Goal: Answer question/provide support

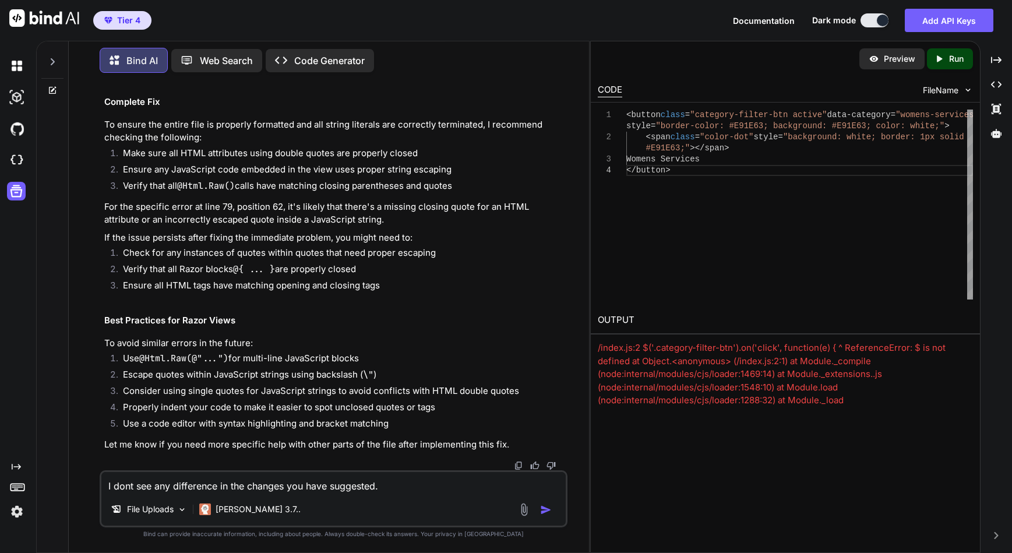
scroll to position [11525, 0]
click at [184, 507] on img at bounding box center [182, 510] width 10 height 10
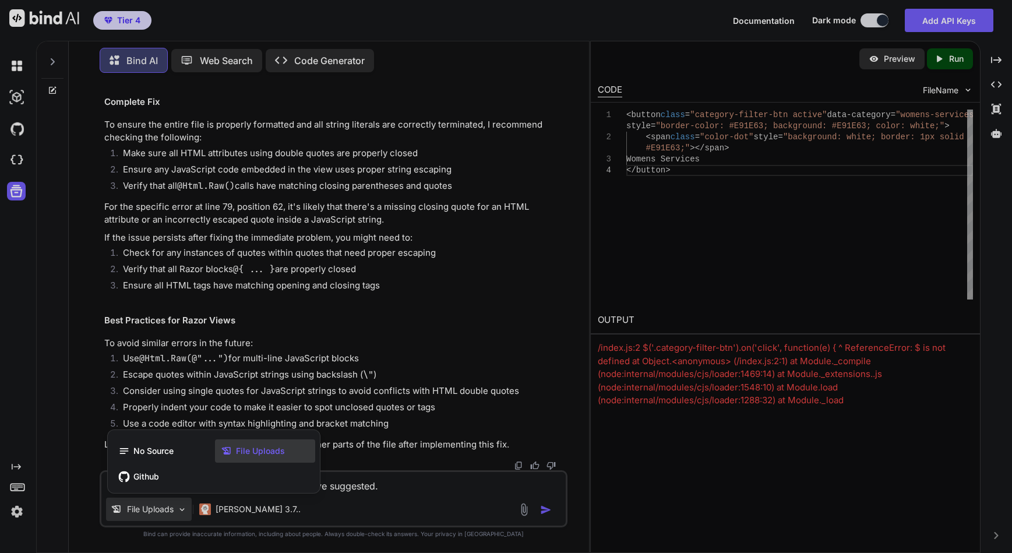
click at [419, 491] on div at bounding box center [506, 276] width 1012 height 553
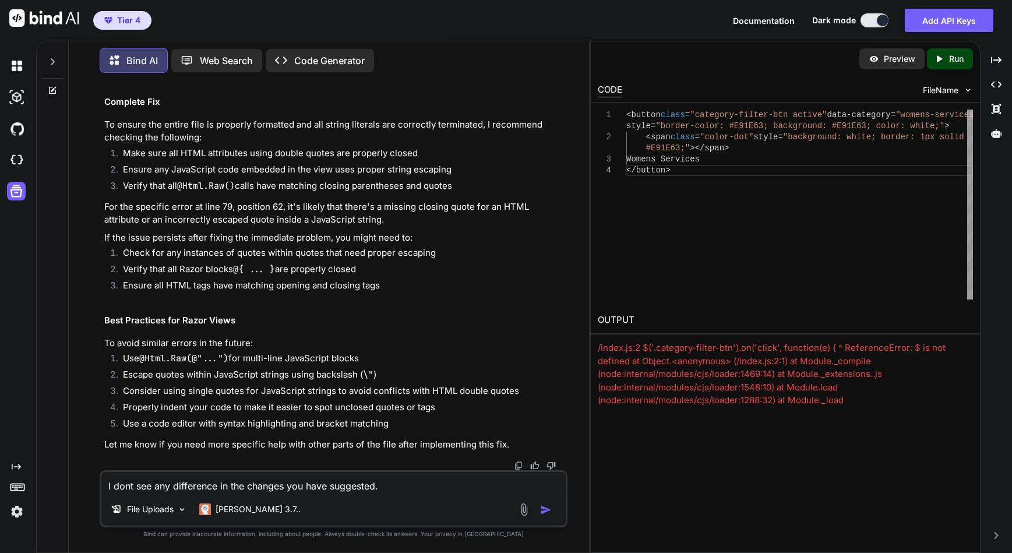
click at [523, 513] on img at bounding box center [523, 509] width 13 height 13
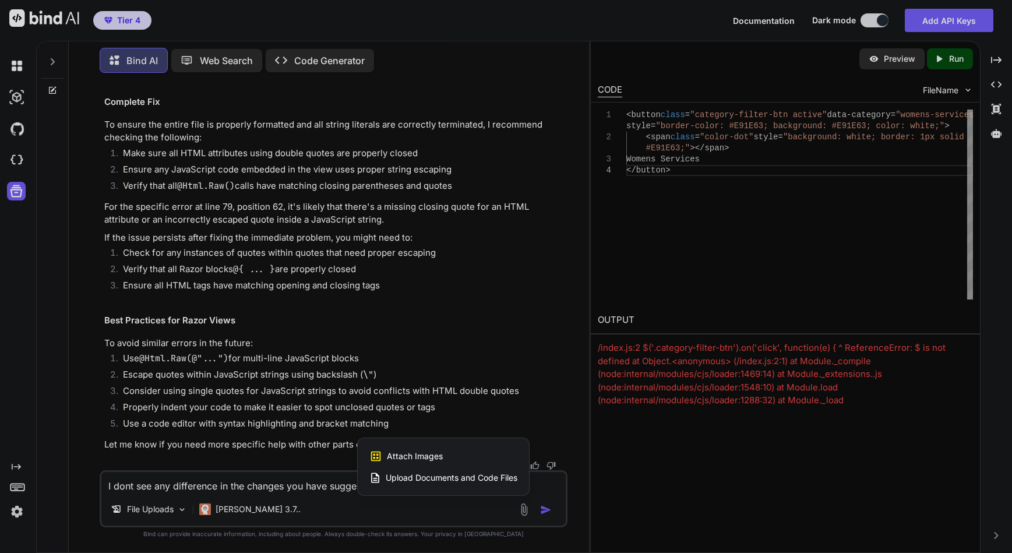
click at [491, 513] on div at bounding box center [506, 276] width 1012 height 553
type textarea "x"
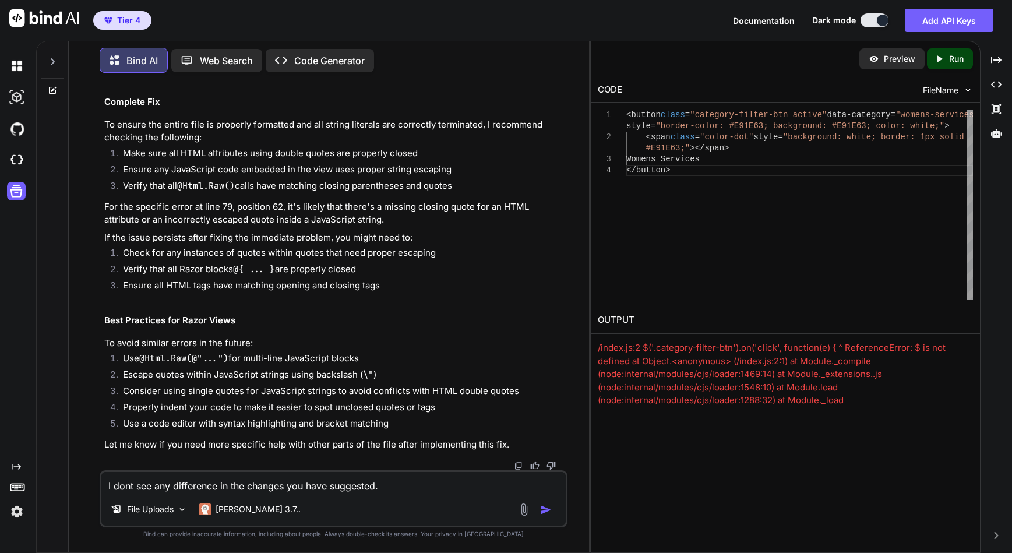
click at [523, 510] on img at bounding box center [523, 509] width 13 height 13
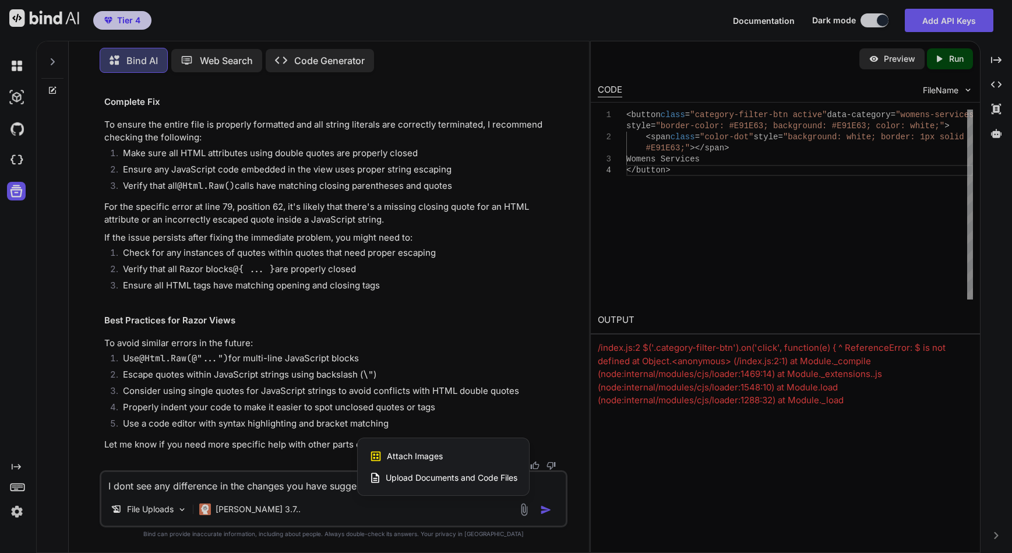
click at [418, 476] on span "Upload Documents and Code Files" at bounding box center [452, 478] width 132 height 12
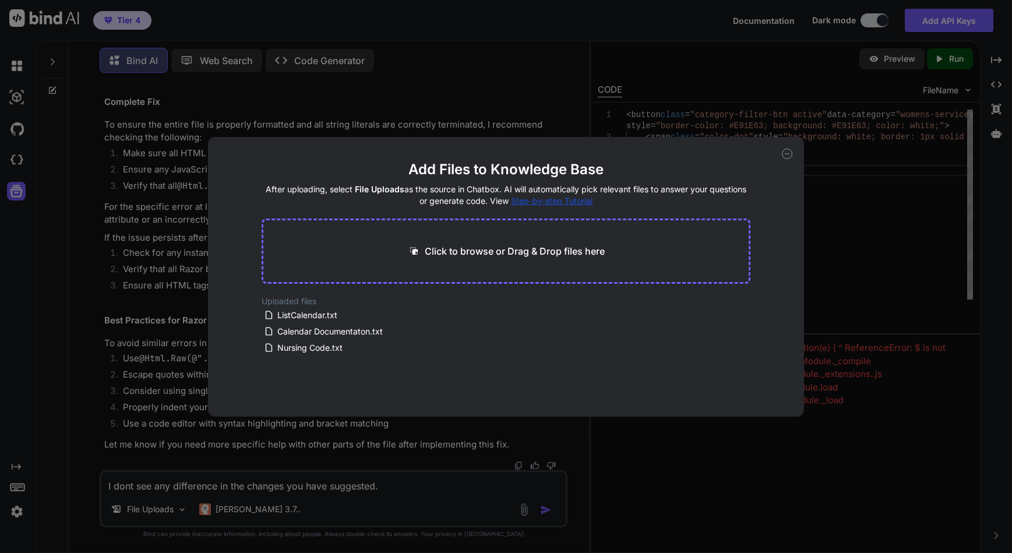
click at [459, 249] on p "Click to browse or Drag & Drop files here" at bounding box center [515, 251] width 180 height 14
type input "C:\fakepath\ListCalendar2.txt"
click at [721, 385] on button "Finish" at bounding box center [730, 381] width 41 height 23
click at [787, 154] on icon at bounding box center [787, 154] width 10 height 10
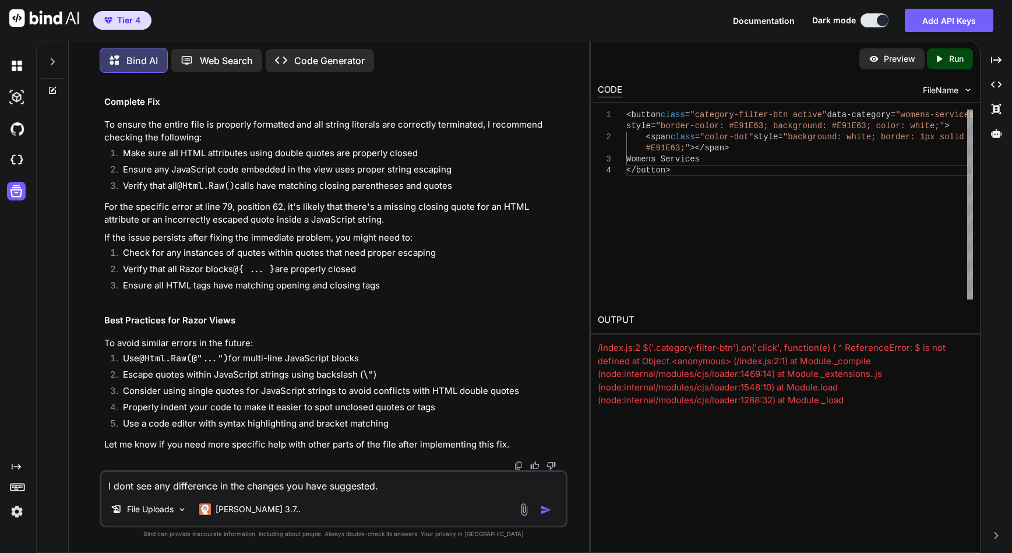
click at [389, 486] on textarea "I dont see any difference in the changes you have suggested." at bounding box center [333, 482] width 464 height 21
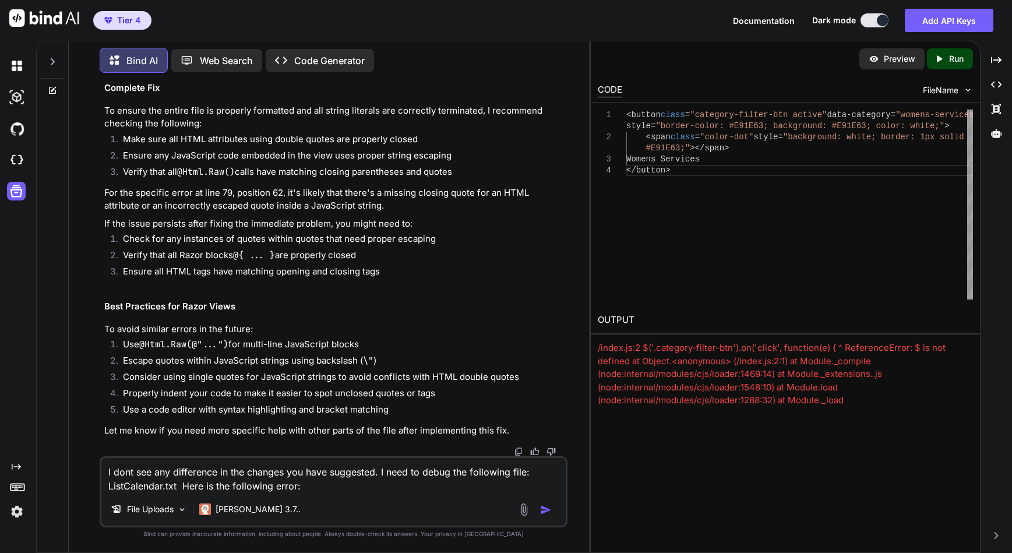
click at [314, 489] on textarea "I dont see any difference in the changes you have suggested. I need to debug th…" at bounding box center [333, 475] width 464 height 35
paste textarea "Error 4: Unterminated string literal. Strings that start with a quotation mark …"
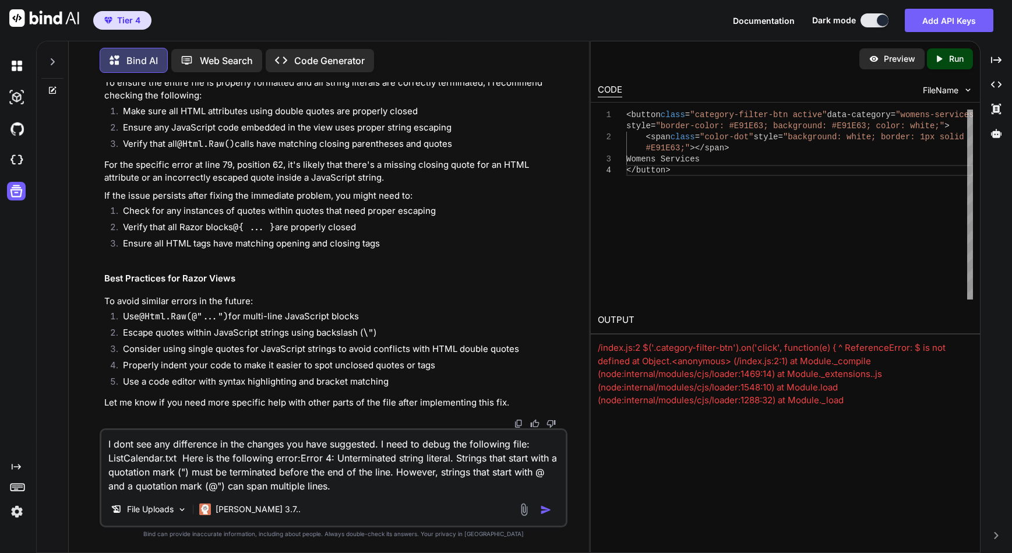
type textarea "I dont see any difference in the changes you have suggested. I need to debug th…"
click at [542, 508] on img "button" at bounding box center [546, 510] width 12 height 12
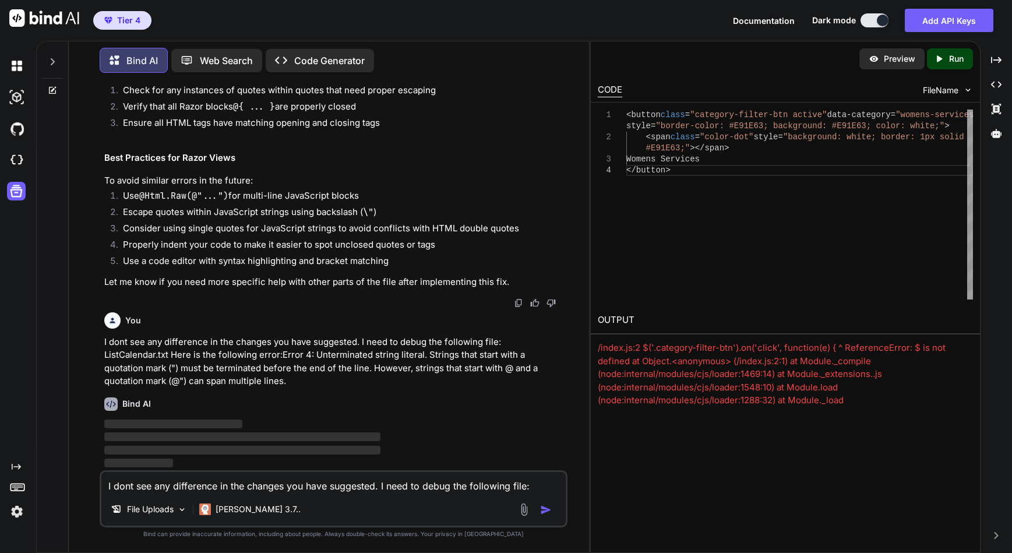
scroll to position [11688, 0]
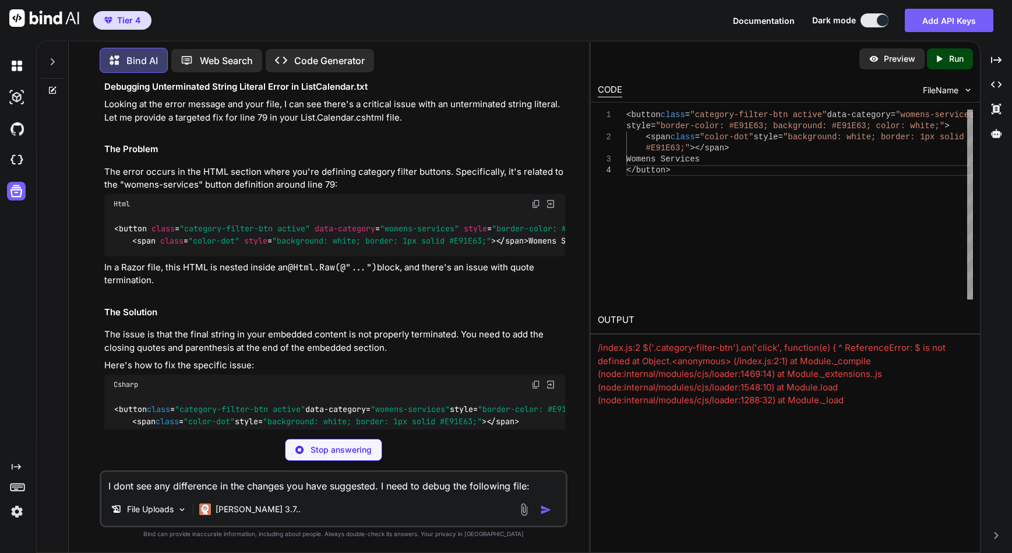
click at [336, 446] on p "Stop answering" at bounding box center [341, 450] width 61 height 12
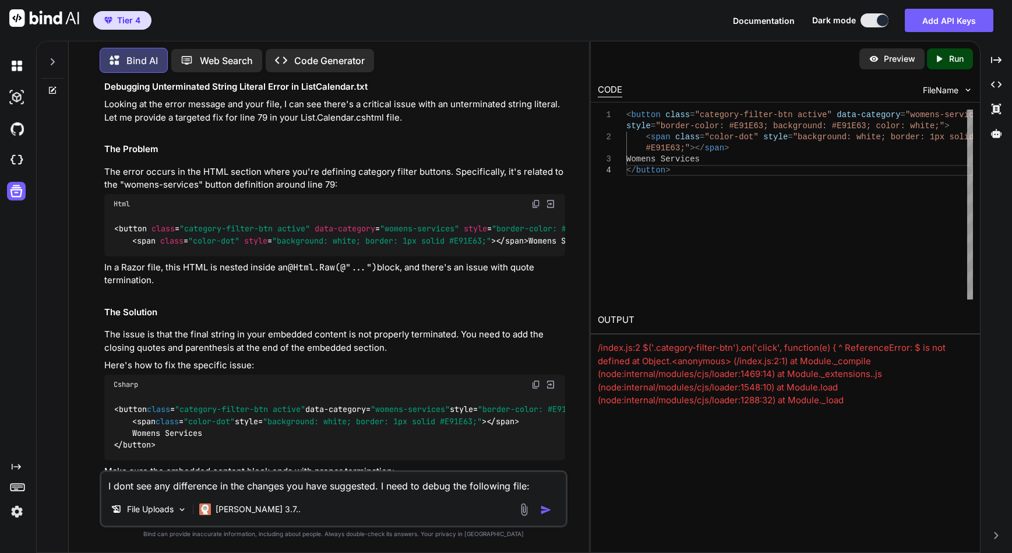
drag, startPoint x: 104, startPoint y: 341, endPoint x: 192, endPoint y: 378, distance: 95.9
click at [192, 51] on p "I dont see any difference in the changes you have suggested. I need to debug th…" at bounding box center [334, 24] width 461 height 52
copy p "I dont see any difference in the changes you have suggested. I need to debug th…"
click at [137, 489] on textarea "I dont see any difference in the changes you have suggested. I need to debug th…" at bounding box center [333, 482] width 464 height 21
paste textarea "I dont see any difference in the changes you have suggested. I need to debug th…"
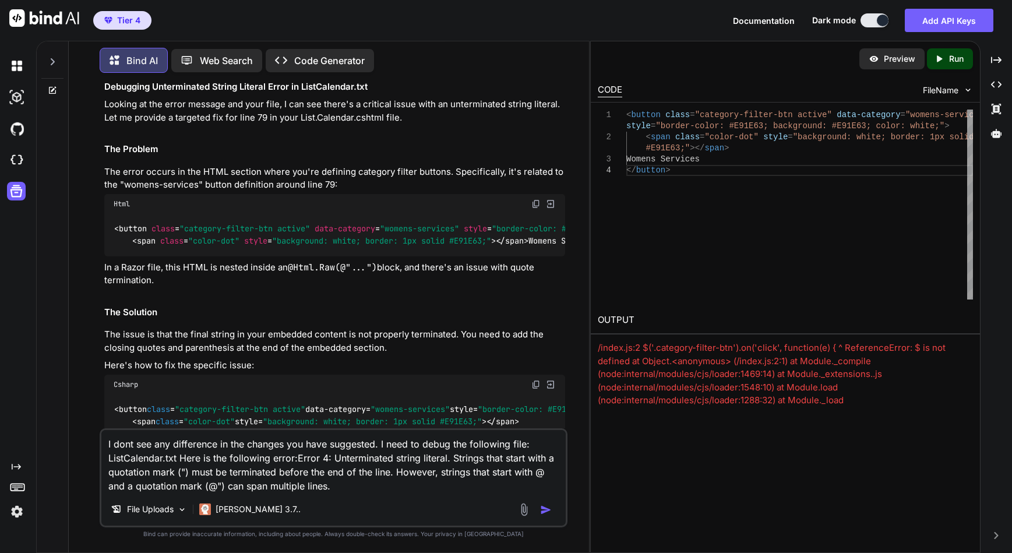
click at [115, 51] on p "I dont see any difference in the changes you have suggested. I need to debug th…" at bounding box center [334, 24] width 461 height 52
click at [178, 51] on p "I dont see any difference in the changes you have suggested. I need to debug th…" at bounding box center [334, 24] width 461 height 52
drag, startPoint x: 168, startPoint y: 381, endPoint x: 78, endPoint y: 344, distance: 97.3
click at [78, 344] on div "You I am working with the file ListCalendar.txt. There are errors. When I click…" at bounding box center [333, 317] width 511 height 470
copy p "I dont see any difference in the changes you have suggested. I need to debug th…"
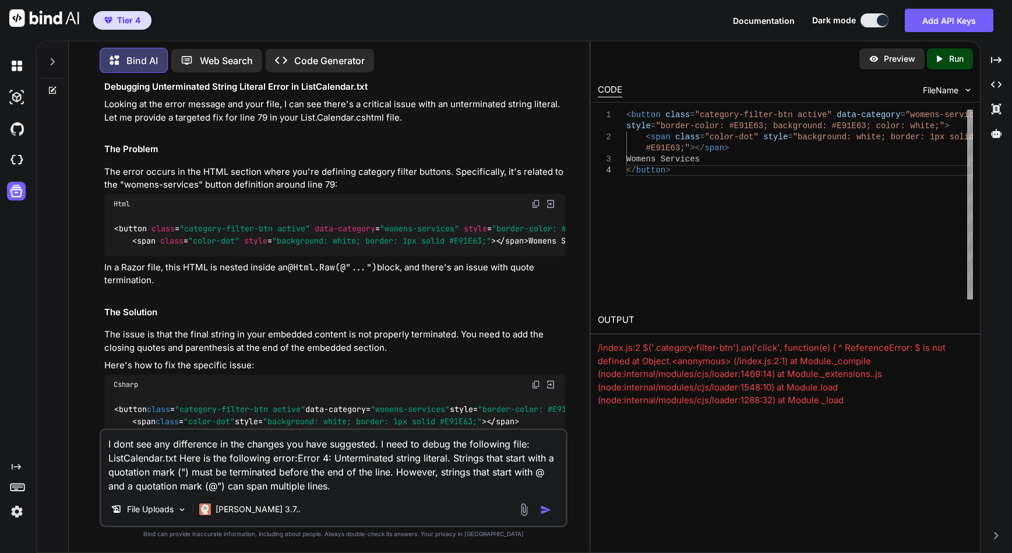
click at [337, 484] on textarea "I dont see any difference in the changes you have suggested. I need to debug th…" at bounding box center [333, 461] width 464 height 63
click at [163, 463] on textarea "I dont see any difference in the changes you have suggested. I need to debug th…" at bounding box center [333, 461] width 464 height 63
click at [106, 462] on textarea "I dont see any difference in the changes you have suggested. I need to debug th…" at bounding box center [333, 461] width 464 height 63
click at [189, 459] on textarea "I dont see any difference in the changes you have suggested. I need to debug th…" at bounding box center [333, 461] width 464 height 63
type textarea "I dont see any difference in the changes you have suggested. I need to debug th…"
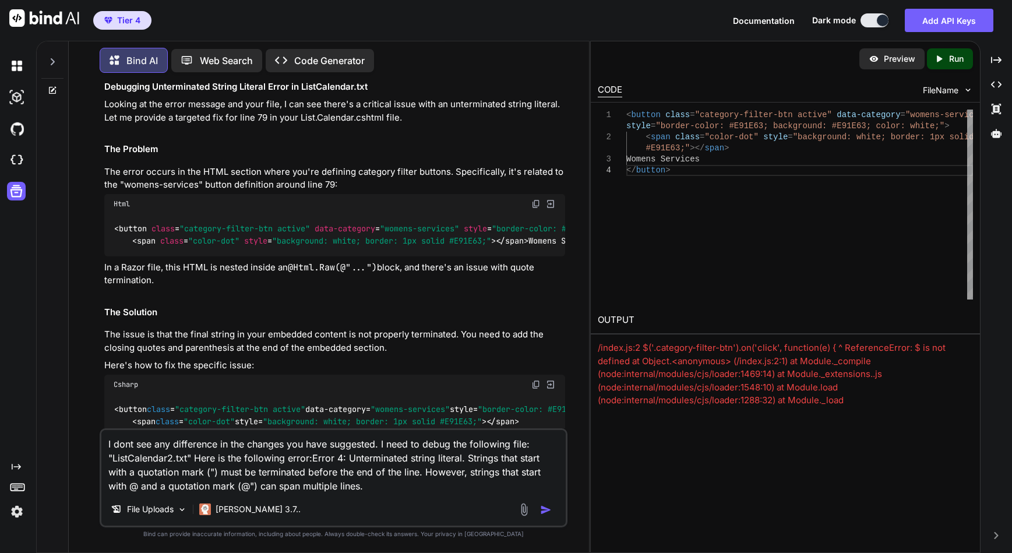
click at [547, 509] on img "button" at bounding box center [546, 510] width 12 height 12
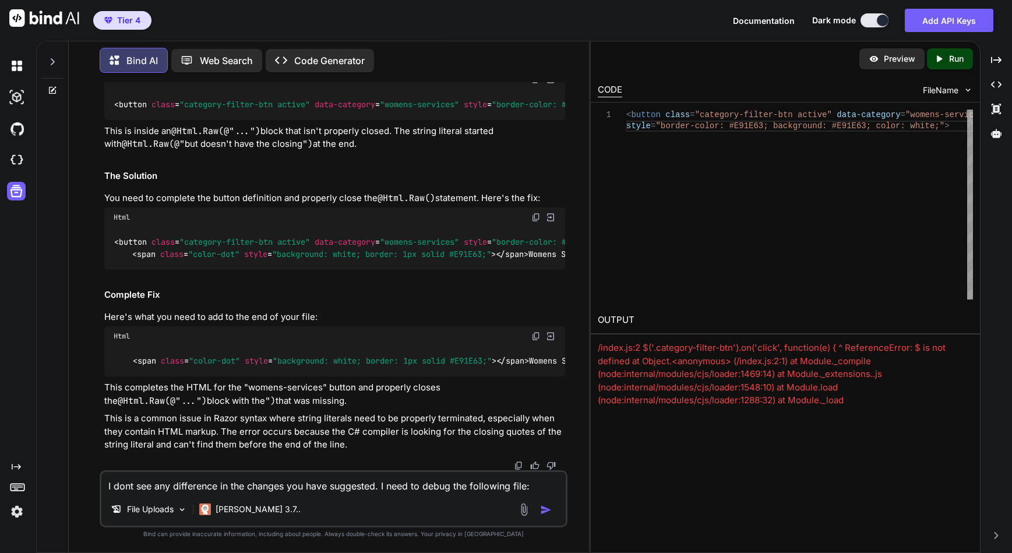
scroll to position [12794, 0]
drag, startPoint x: 131, startPoint y: 375, endPoint x: 202, endPoint y: 372, distance: 71.7
click at [202, 260] on code "< button class = "category-filter-btn active" data-category = "womens-services"…" at bounding box center [443, 248] width 658 height 24
copy code "Womens Services"
click at [214, 248] on span ""category-filter-btn active"" at bounding box center [244, 242] width 131 height 10
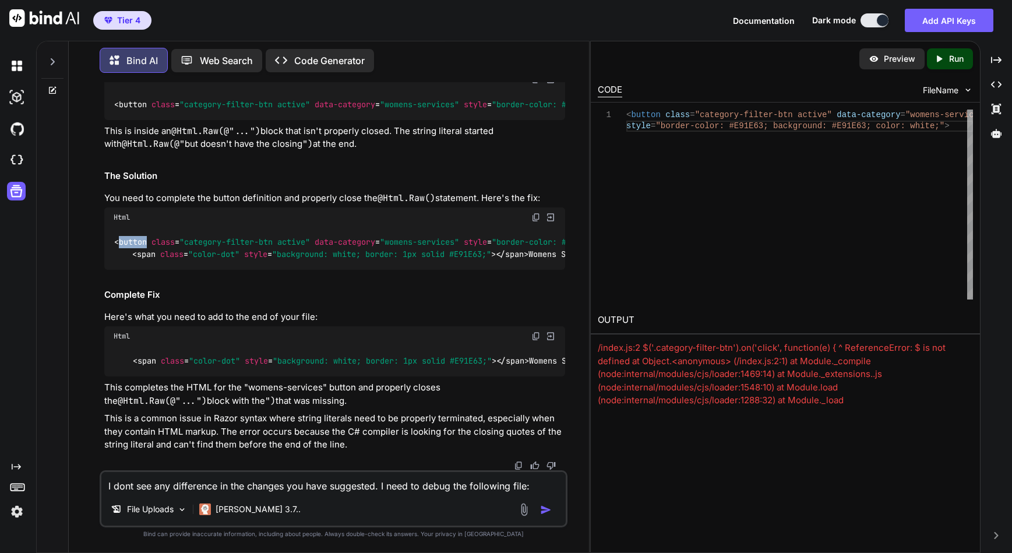
drag, startPoint x: 147, startPoint y: 350, endPoint x: 119, endPoint y: 351, distance: 28.0
click at [119, 248] on span "< button class = "category-filter-btn active" data-category = "womens-services"…" at bounding box center [442, 242] width 657 height 10
copy span "button"
click at [131, 355] on code "< span class = "color-dot" style = "background: white; border: 1px solid #E91E6…" at bounding box center [383, 361] width 538 height 12
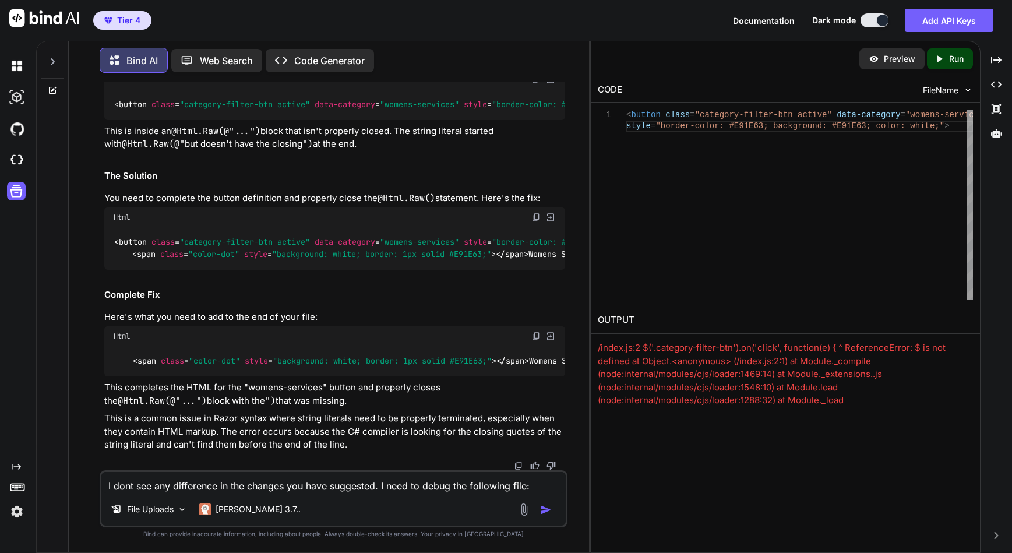
drag, startPoint x: 142, startPoint y: 329, endPoint x: 211, endPoint y: 359, distance: 75.7
click at [211, 359] on div "< span class = "color-dot" style = "background: white; border: 1px solid #E91E6…" at bounding box center [334, 361] width 461 height 30
click at [537, 332] on img at bounding box center [535, 336] width 9 height 9
click at [17, 191] on icon at bounding box center [16, 191] width 16 height 16
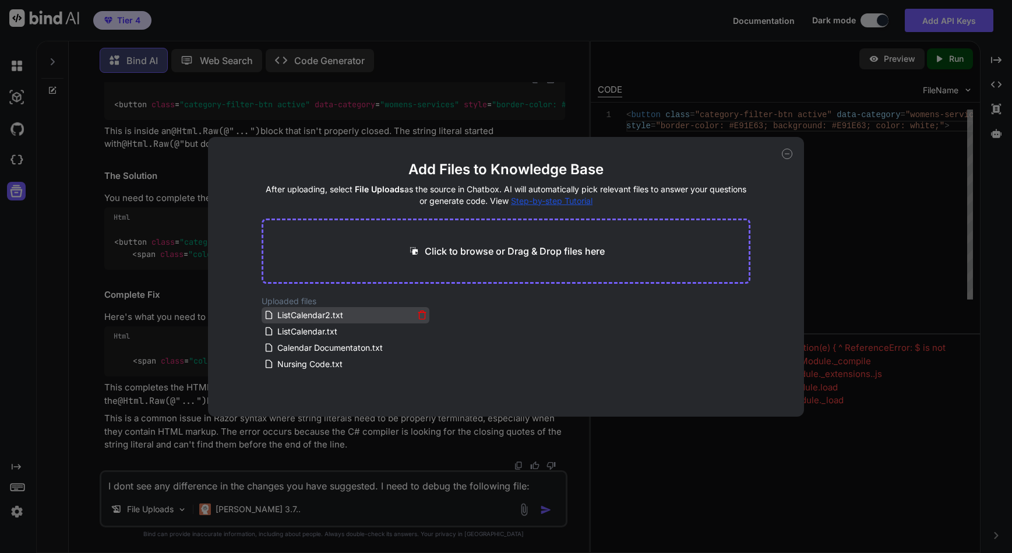
click at [420, 315] on icon at bounding box center [422, 315] width 10 height 10
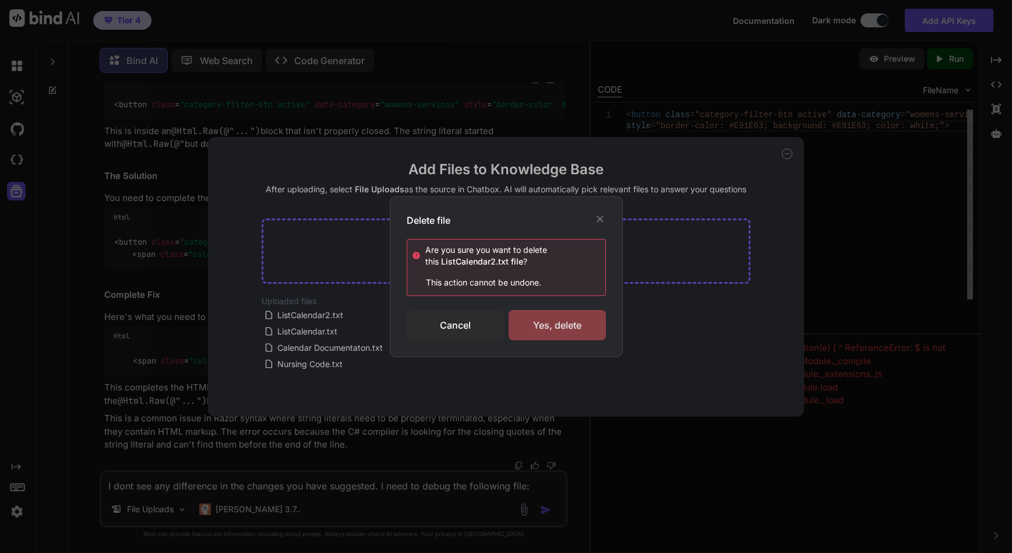
click at [545, 326] on div "Yes, delete" at bounding box center [557, 325] width 97 height 30
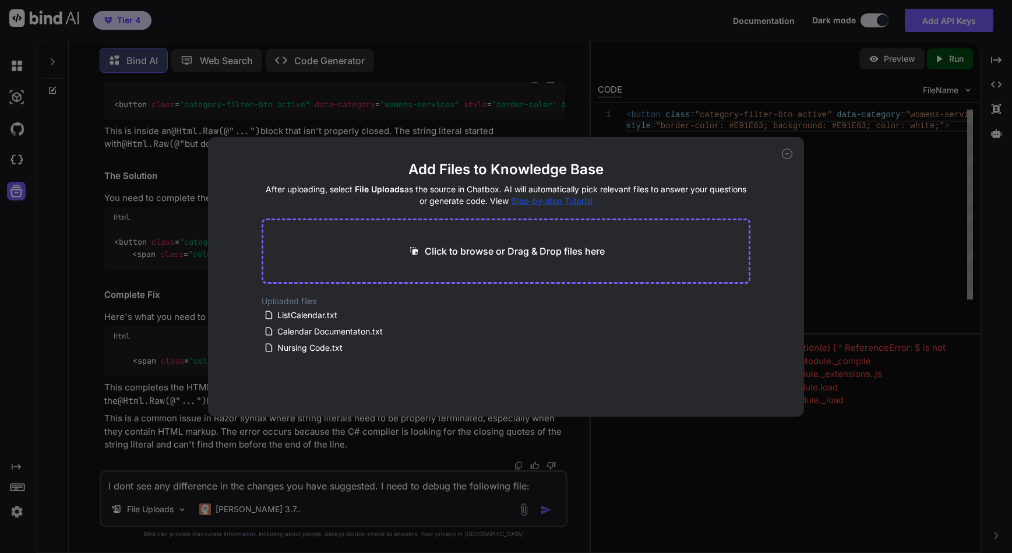
click at [785, 150] on icon at bounding box center [787, 154] width 10 height 10
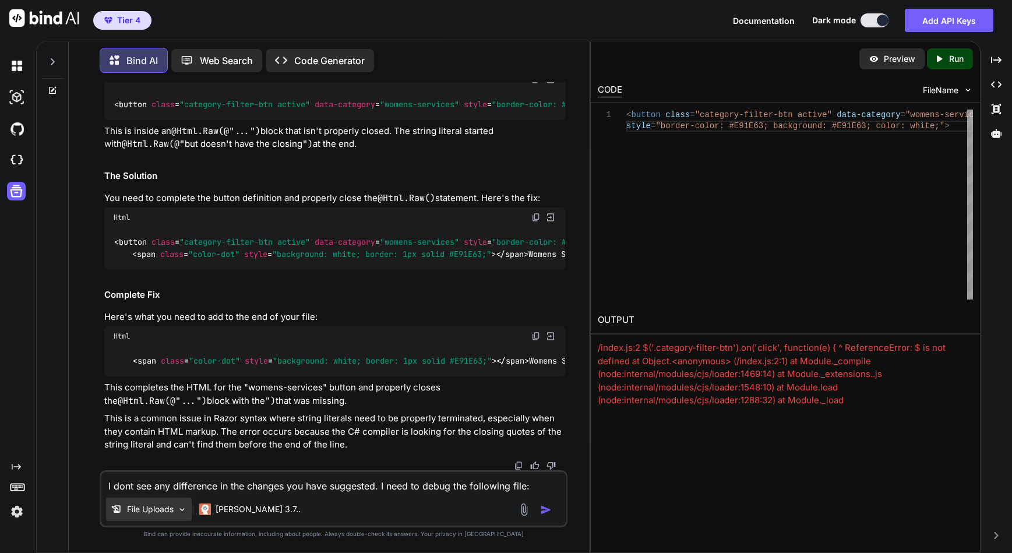
click at [142, 506] on p "File Uploads" at bounding box center [150, 509] width 47 height 12
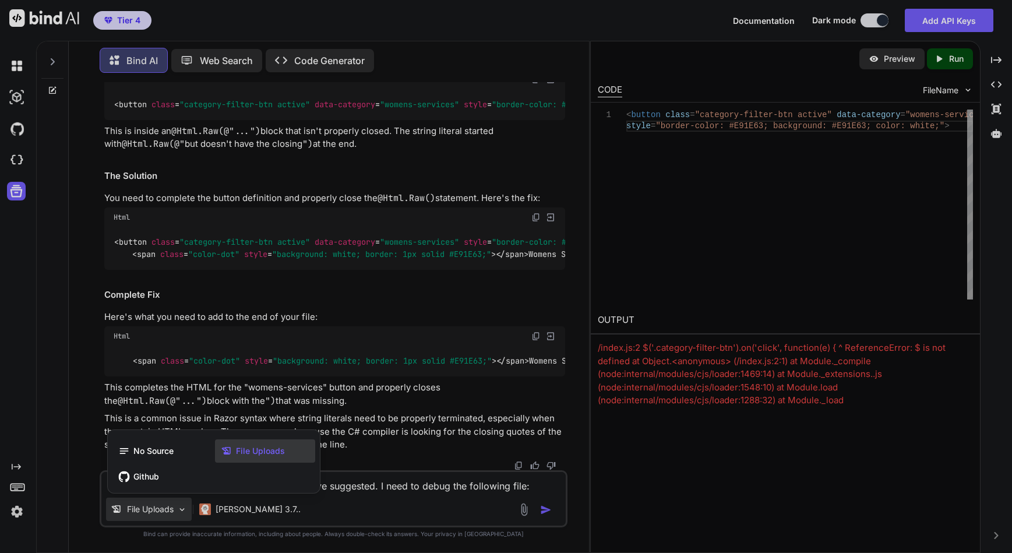
click at [255, 455] on span "File Uploads" at bounding box center [260, 451] width 49 height 12
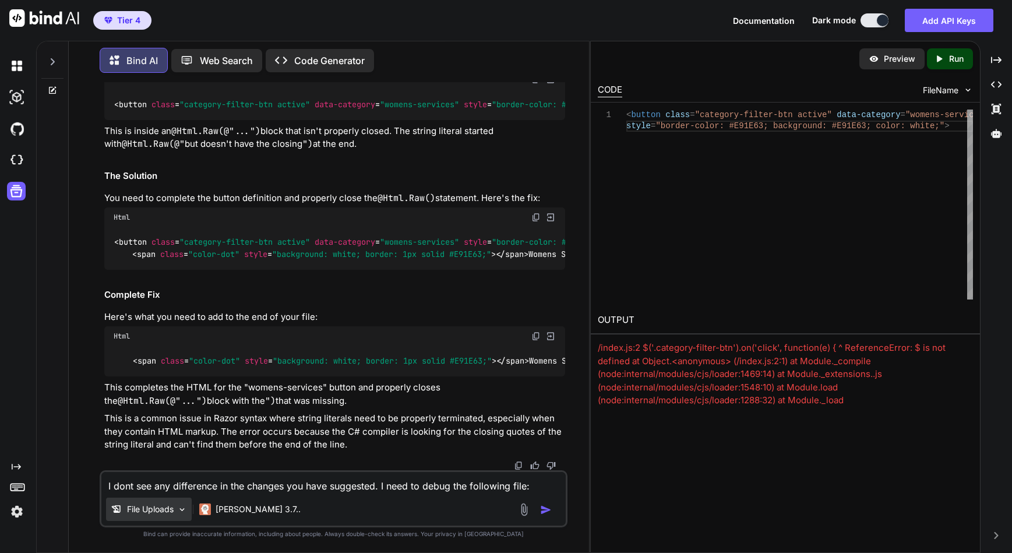
click at [179, 508] on img at bounding box center [182, 510] width 10 height 10
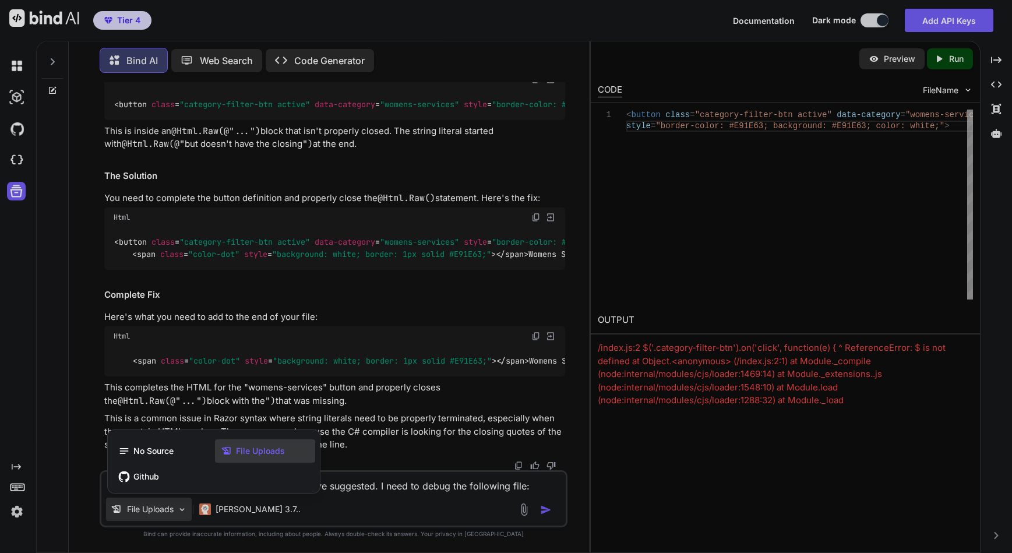
click at [256, 450] on span "File Uploads" at bounding box center [260, 451] width 49 height 12
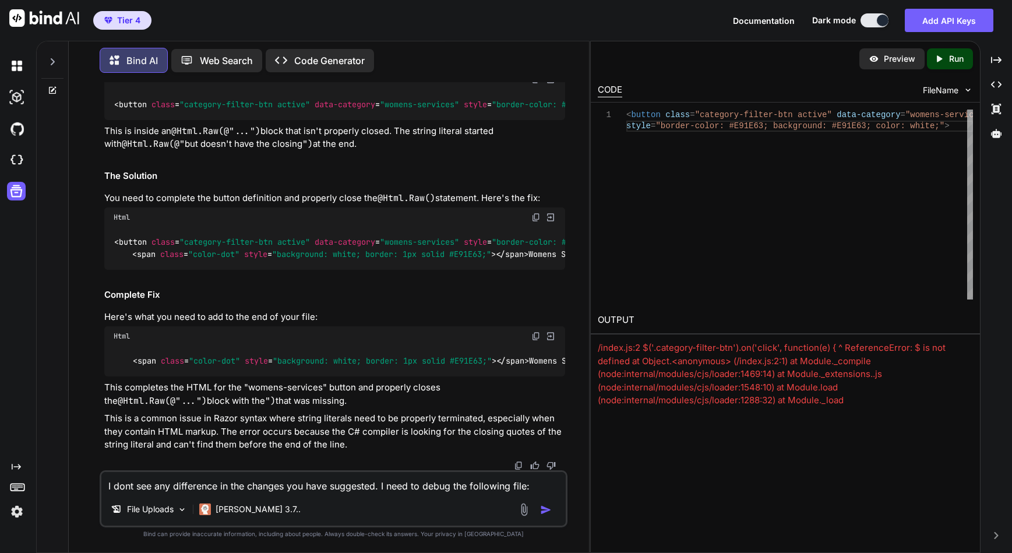
click at [526, 511] on img at bounding box center [523, 509] width 13 height 13
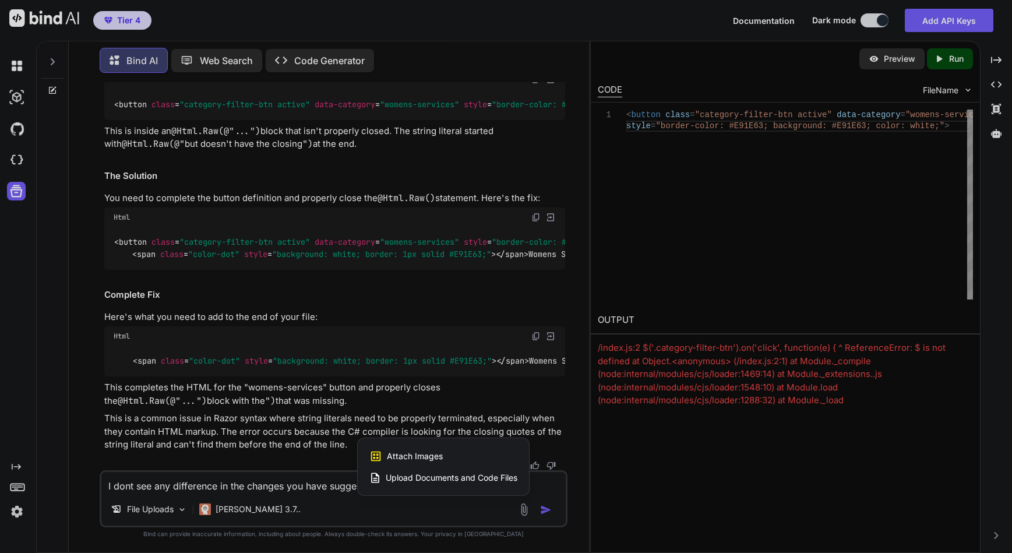
click at [19, 186] on div at bounding box center [506, 276] width 1012 height 553
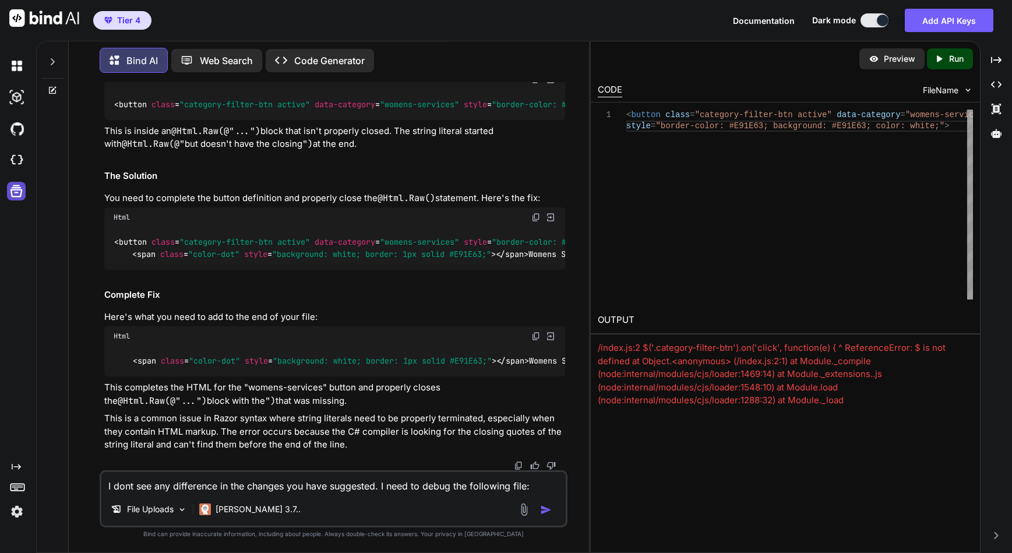
click at [14, 192] on icon at bounding box center [16, 191] width 16 height 16
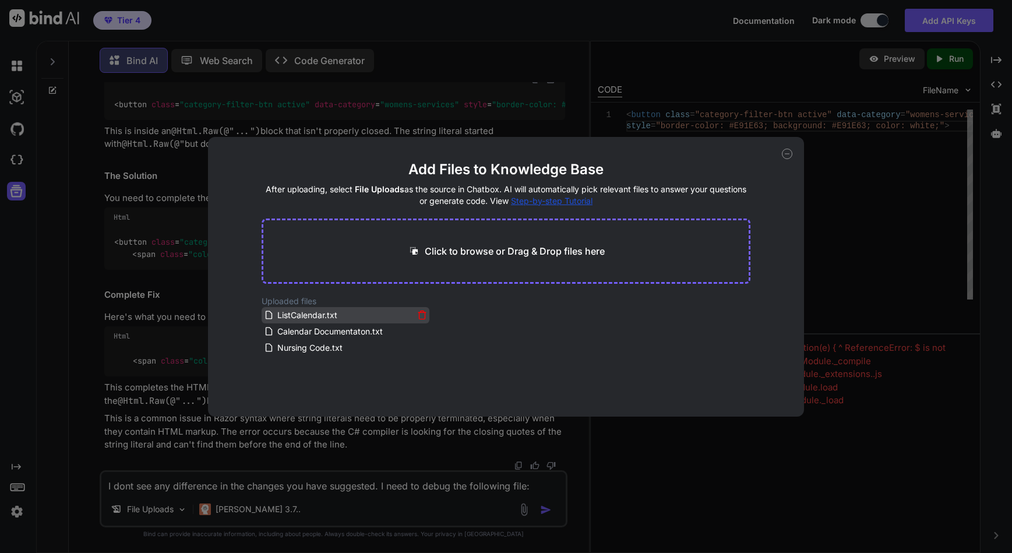
click at [420, 315] on icon at bounding box center [422, 315] width 10 height 10
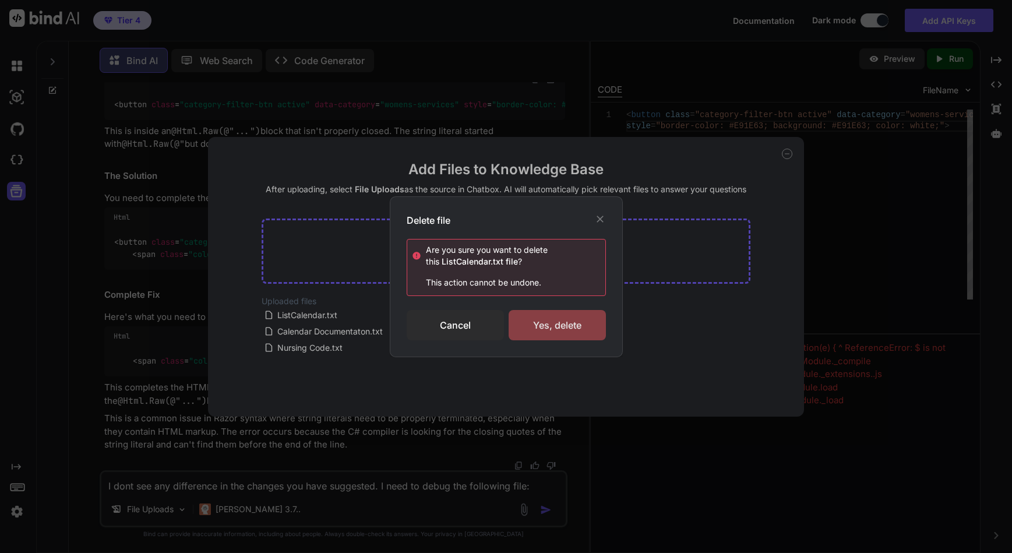
click at [571, 327] on div "Yes, delete" at bounding box center [557, 325] width 97 height 30
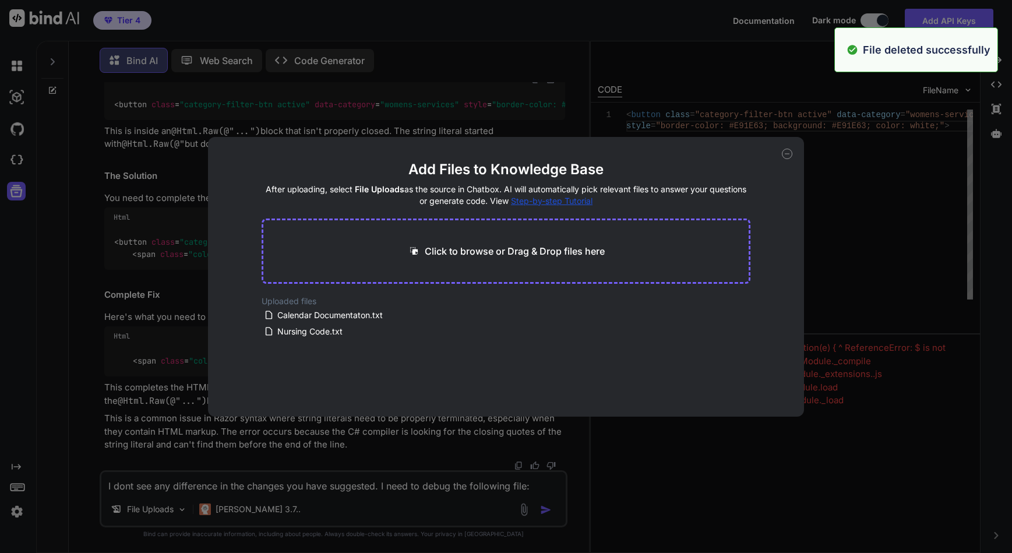
click at [512, 253] on p "Click to browse or Drag & Drop files here" at bounding box center [515, 251] width 180 height 14
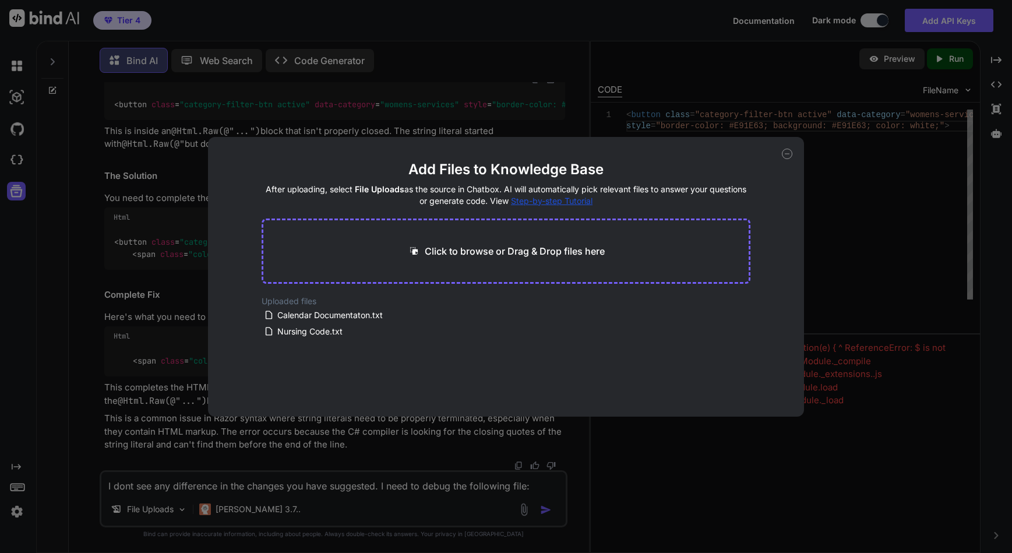
type input "C:\fakepath\ListCalendar.txt"
click at [724, 377] on button "Finish" at bounding box center [730, 381] width 41 height 23
click at [785, 153] on icon at bounding box center [787, 154] width 10 height 10
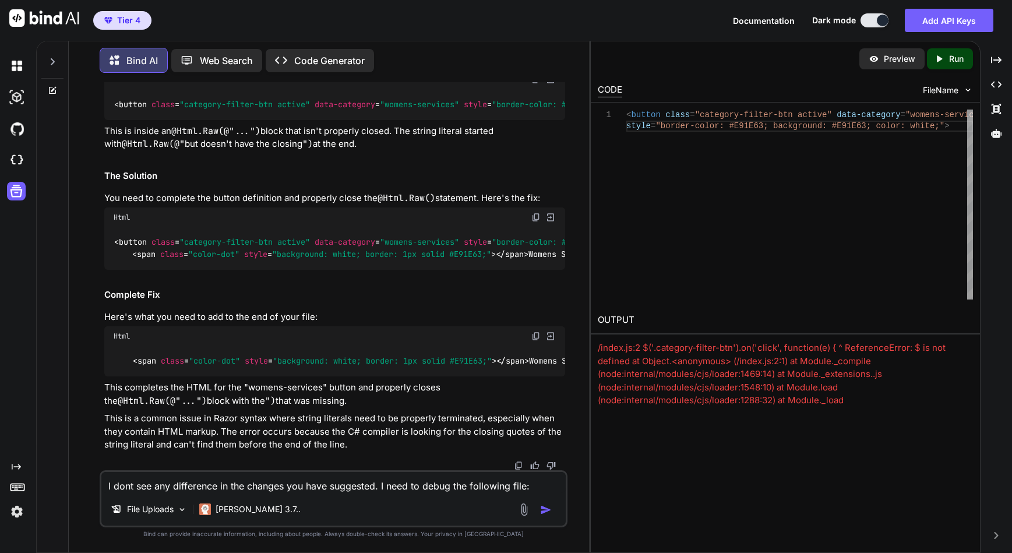
scroll to position [12574, 0]
drag, startPoint x: 359, startPoint y: 212, endPoint x: 384, endPoint y: 238, distance: 36.7
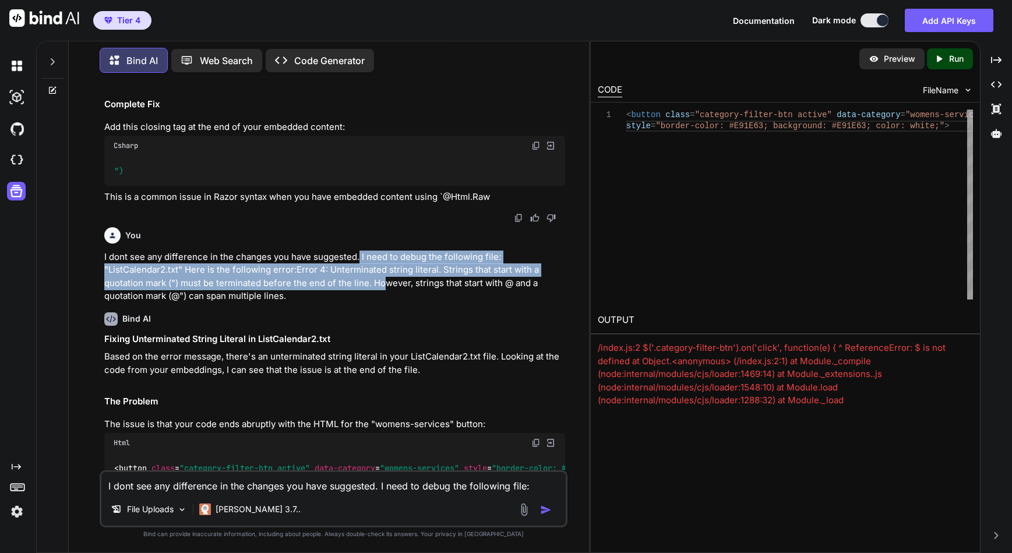
scroll to position [12108, 0]
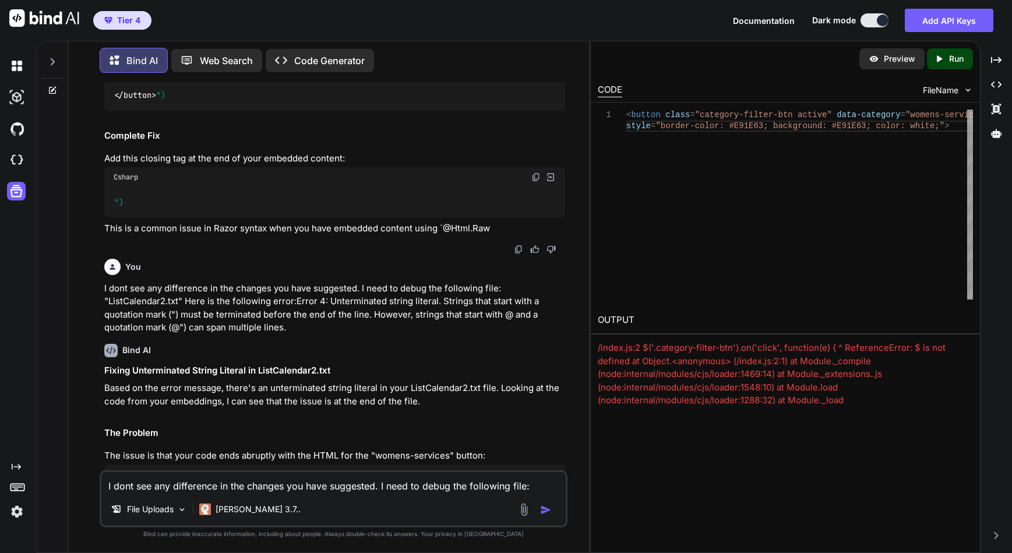
click at [170, 488] on textarea "I dont see any difference in the changes you have suggested. I need to debug th…" at bounding box center [333, 482] width 464 height 21
paste textarea "The calendar has events showing in the date boxes, but none of them are color c…"
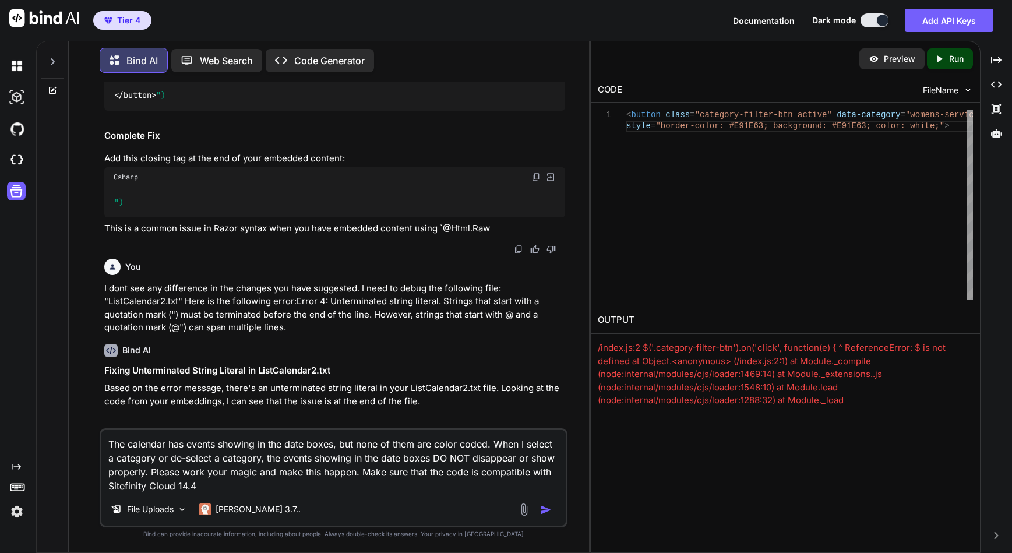
click at [105, 445] on textarea "The calendar has events showing in the date boxes, but none of them are color c…" at bounding box center [333, 461] width 464 height 63
drag, startPoint x: 255, startPoint y: 473, endPoint x: 200, endPoint y: 474, distance: 54.8
click at [200, 474] on textarea "Referencing the file "ListCalendar.txt. The calendar has events showing in the …" at bounding box center [333, 461] width 464 height 63
click at [260, 473] on textarea "Referencing the file "ListCalendar.txt. The calendar has events showing in the …" at bounding box center [333, 461] width 464 height 63
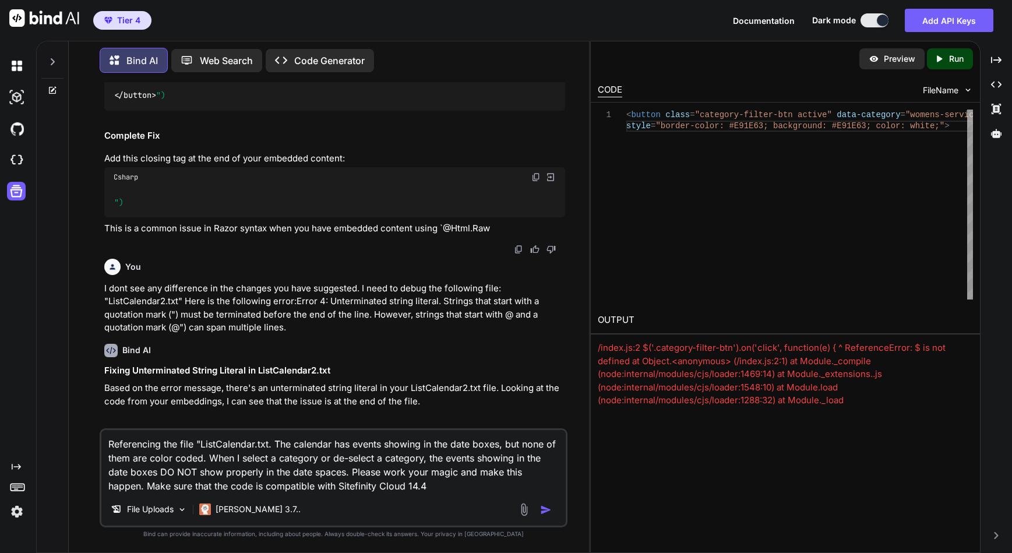
click at [350, 473] on textarea "Referencing the file "ListCalendar.txt. The calendar has events showing in the …" at bounding box center [333, 461] width 464 height 63
click at [373, 472] on textarea "Referencing the file "ListCalendar.txt. The calendar has events showing in the …" at bounding box center [333, 461] width 464 height 63
paste textarea "Select All Clear All"
click at [375, 473] on textarea "Referencing the file "ListCalendar.txt. The calendar has events showing in the …" at bounding box center [333, 461] width 464 height 63
click at [417, 474] on textarea "Referencing the file "ListCalendar.txt. The calendar has events showing in the …" at bounding box center [333, 461] width 464 height 63
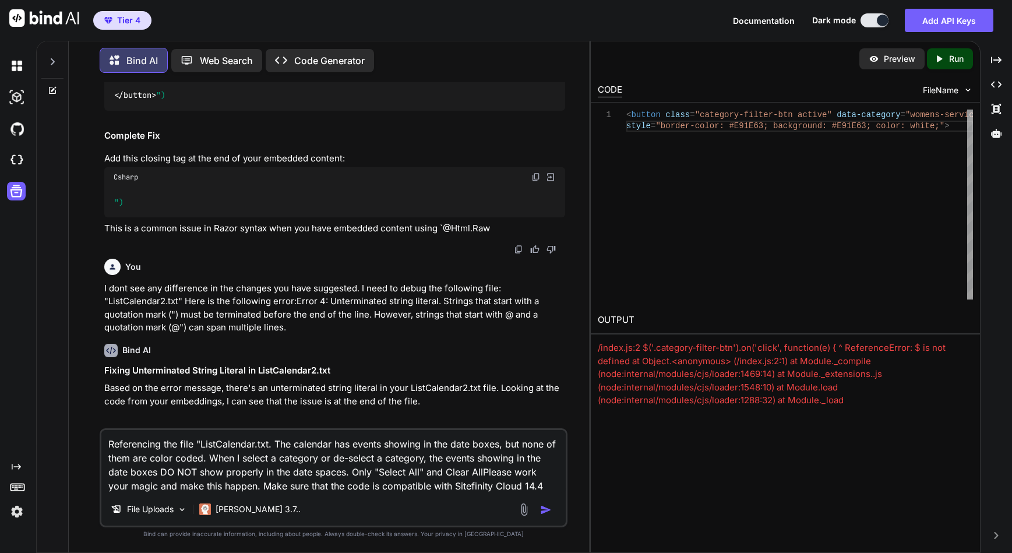
click at [443, 470] on textarea "Referencing the file "ListCalendar.txt. The calendar has events showing in the …" at bounding box center [333, 461] width 464 height 63
click at [484, 470] on textarea "Referencing the file "ListCalendar.txt. The calendar has events showing in the …" at bounding box center [333, 461] width 464 height 63
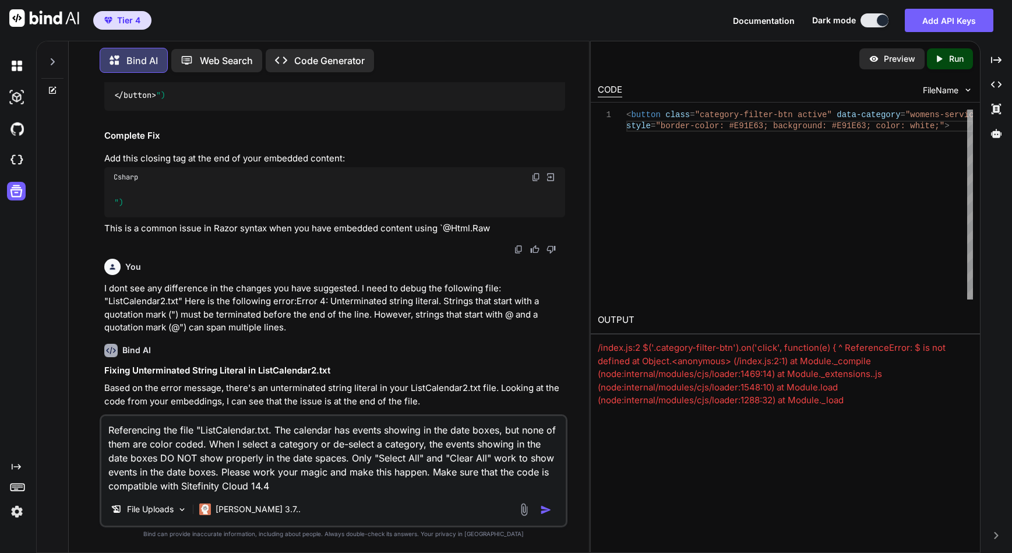
click at [222, 475] on textarea "Referencing the file "ListCalendar.txt. The calendar has events showing in the …" at bounding box center [333, 454] width 464 height 77
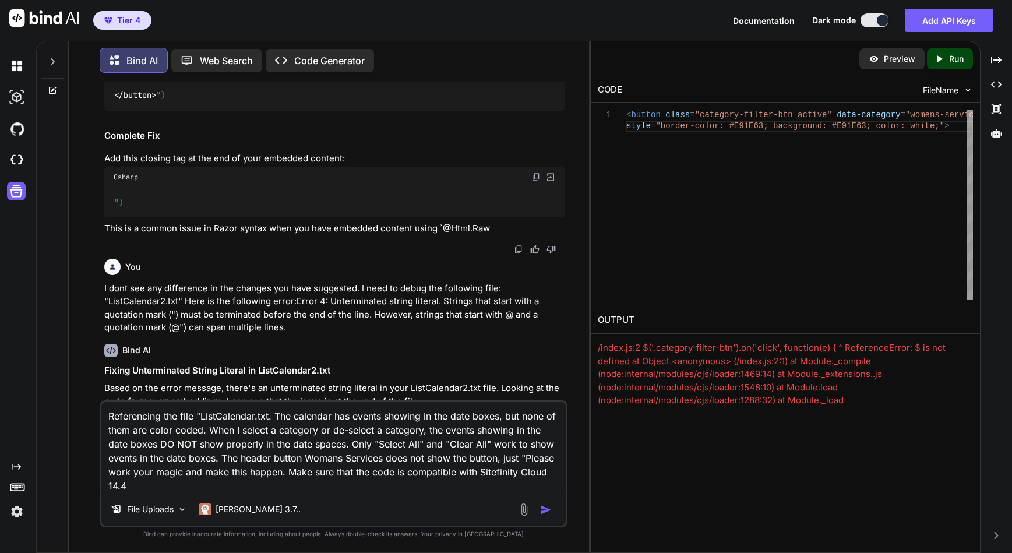
paste textarea "Womens Services ")"
click at [205, 471] on textarea "Referencing the file "ListCalendar.txt. The calendar has events showing in the …" at bounding box center [333, 447] width 464 height 91
click at [115, 473] on textarea "Referencing the file "ListCalendar.txt. The calendar has events showing in the …" at bounding box center [333, 447] width 464 height 91
click at [202, 473] on textarea "Referencing the file "ListCalendar.txt. The calendar has events showing in the …" at bounding box center [333, 447] width 464 height 91
click at [223, 459] on textarea "Referencing the file "ListCalendar.txt. The calendar has events showing in the …" at bounding box center [333, 447] width 464 height 91
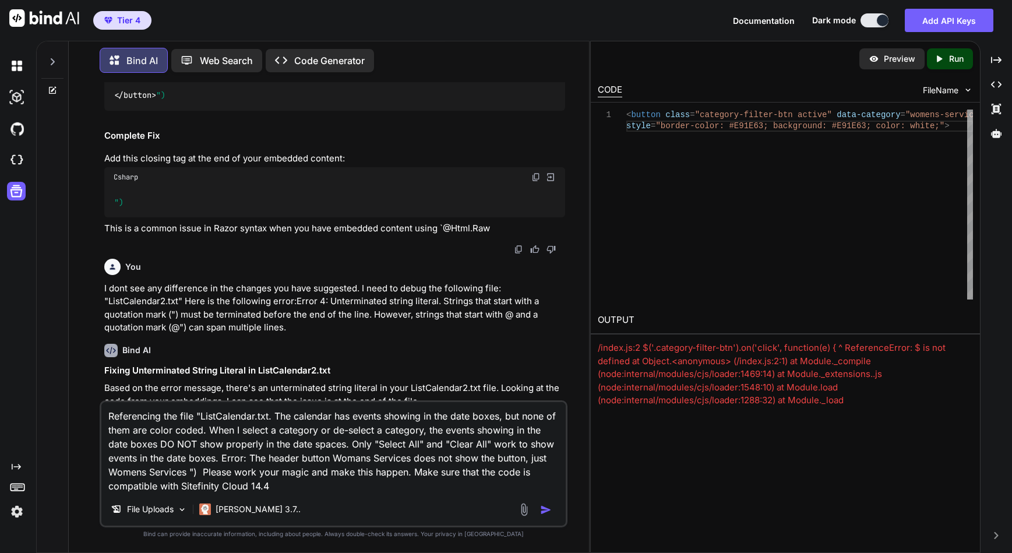
drag, startPoint x: 105, startPoint y: 411, endPoint x: 322, endPoint y: 492, distance: 231.6
click at [322, 492] on textarea "Referencing the file "ListCalendar.txt. The calendar has events showing in the …" at bounding box center [333, 447] width 464 height 91
click at [287, 499] on div "File Uploads [PERSON_NAME] 3.7.." at bounding box center [333, 512] width 464 height 28
drag, startPoint x: 281, startPoint y: 488, endPoint x: 71, endPoint y: 416, distance: 223.0
click at [71, 416] on div "Bind AI Web Search Created with Pixso. Code Generator You I am working with the…" at bounding box center [329, 297] width 520 height 509
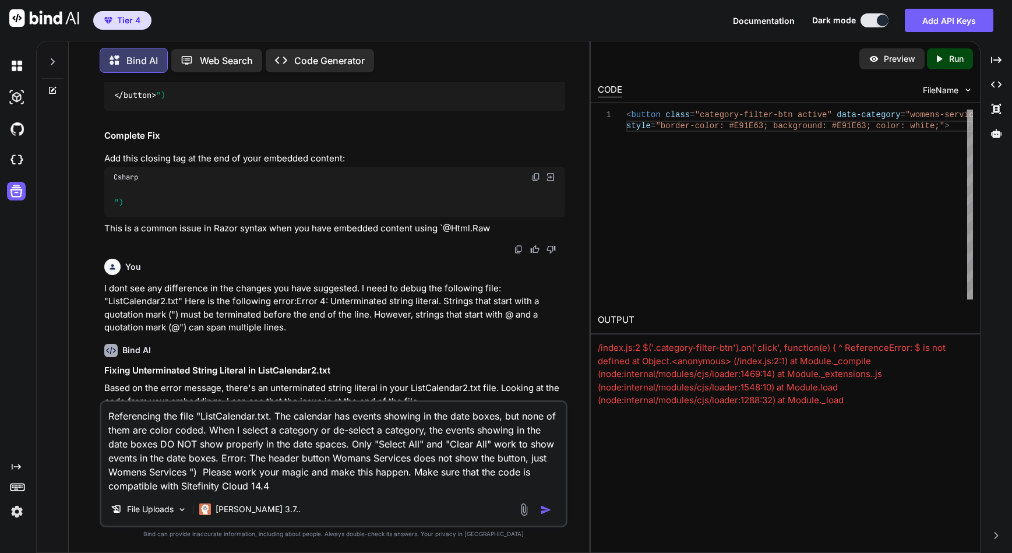
paste textarea "Error 1: The calendar has events showing in the date boxes, but none of them ar…"
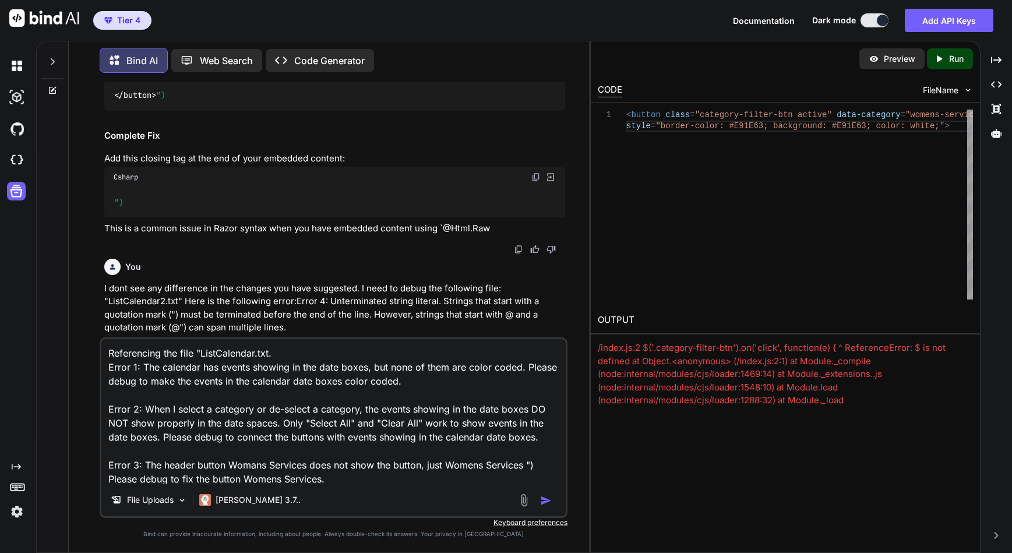
scroll to position [43, 0]
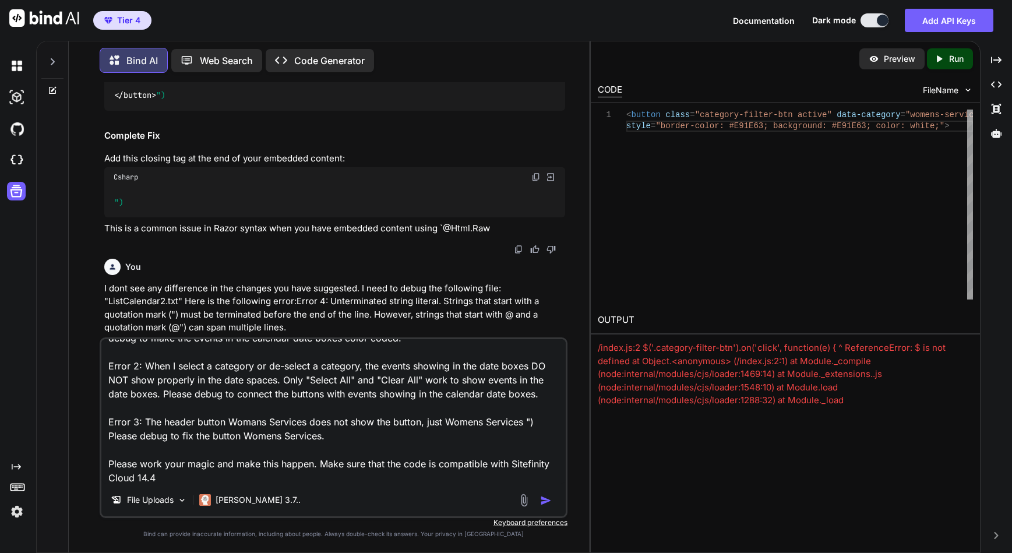
type textarea "Referencing the file "ListCalendar.txt. Error 1: The calendar has events showin…"
click at [543, 499] on img "button" at bounding box center [546, 501] width 12 height 12
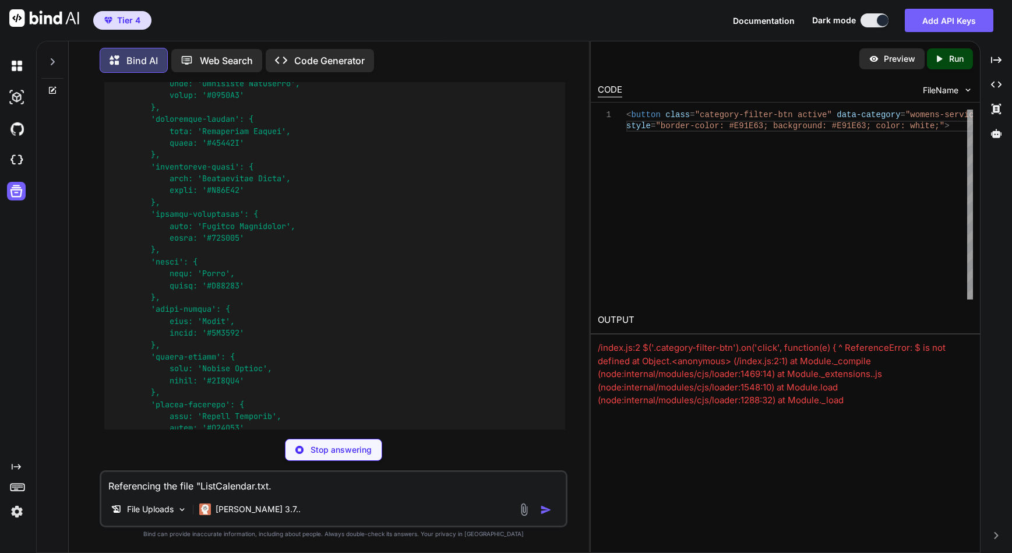
scroll to position [13650, 0]
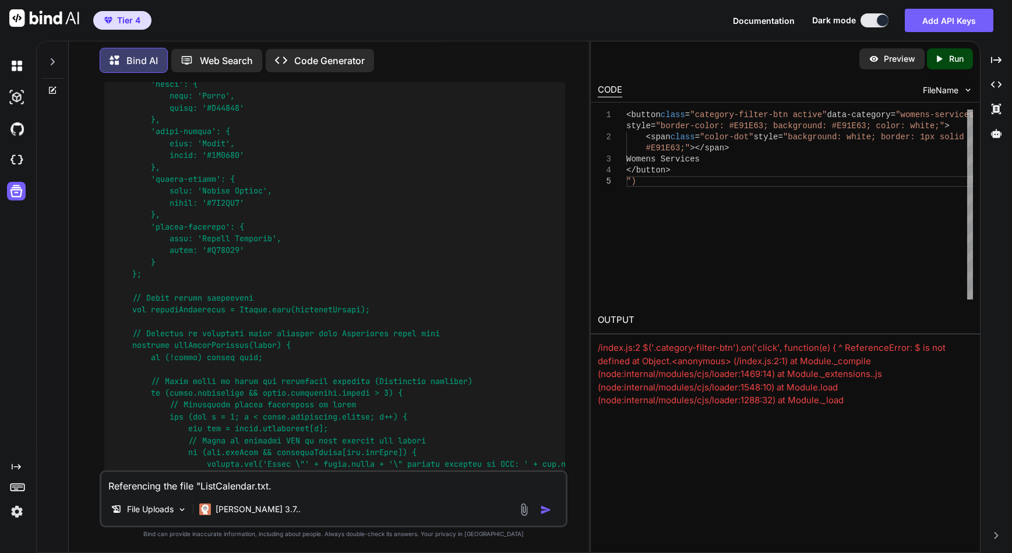
scroll to position [13767, 0]
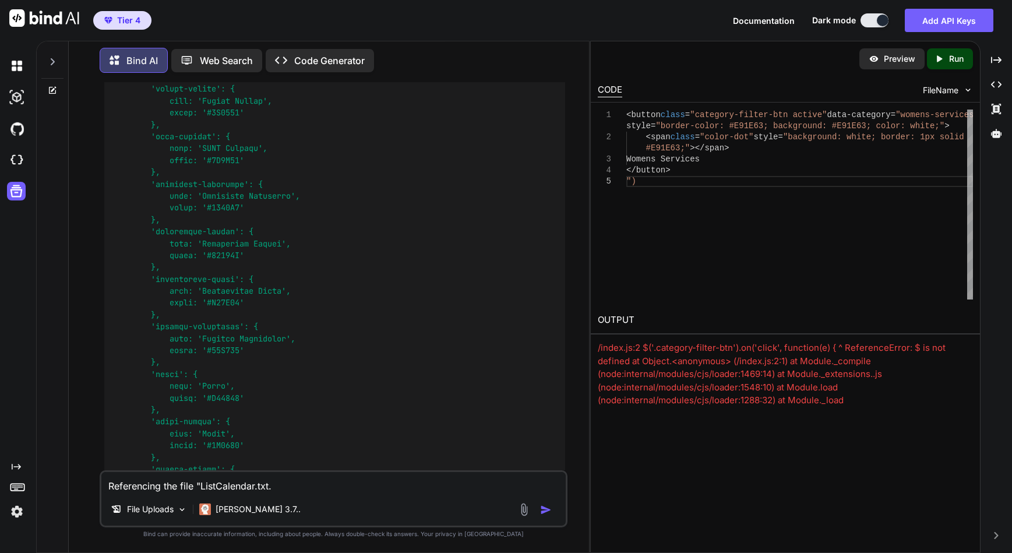
scroll to position [13476, 0]
drag, startPoint x: 209, startPoint y: 205, endPoint x: 457, endPoint y: 204, distance: 248.2
copy p "JavaScript event handling. The getEventCategory function"
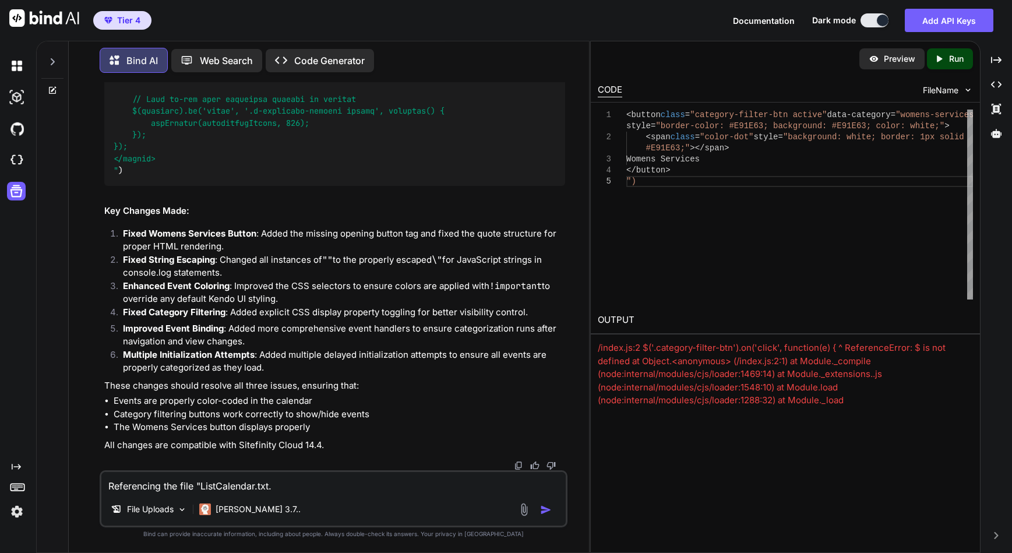
scroll to position [17186, 0]
click at [267, 498] on div "File Uploads [PERSON_NAME] 3.7.." at bounding box center [333, 512] width 464 height 28
click at [239, 489] on textarea "Referencing the file "ListCalendar.txt. Error 1: The calendar has events showin…" at bounding box center [333, 482] width 464 height 21
paste textarea "ResourcePackages\Unify\MVC\Views\EventScheduler\List.Calendar.cshtml(285,62): E…"
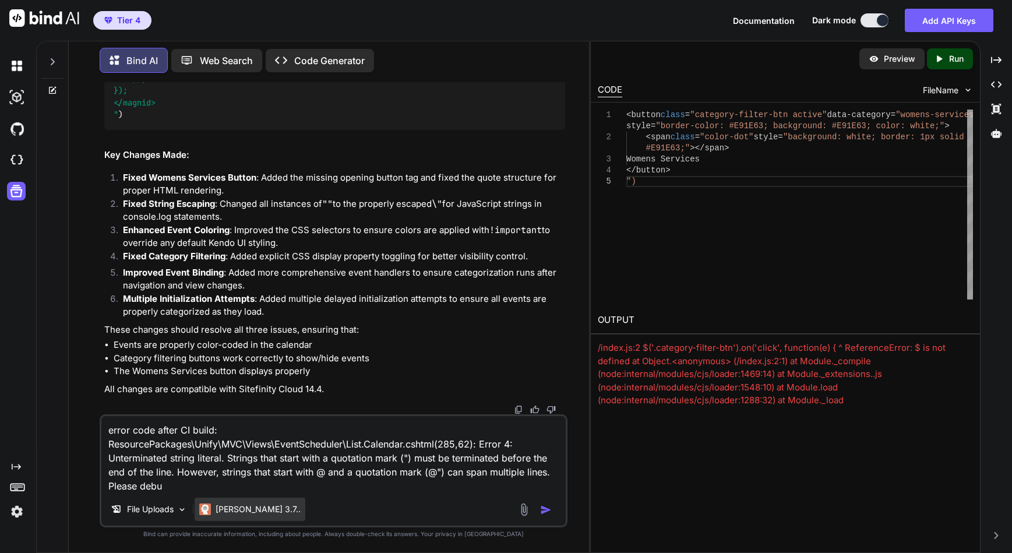
type textarea "error code after CI build: ResourcePackages\Unify\MVC\Views\EventScheduler\List…"
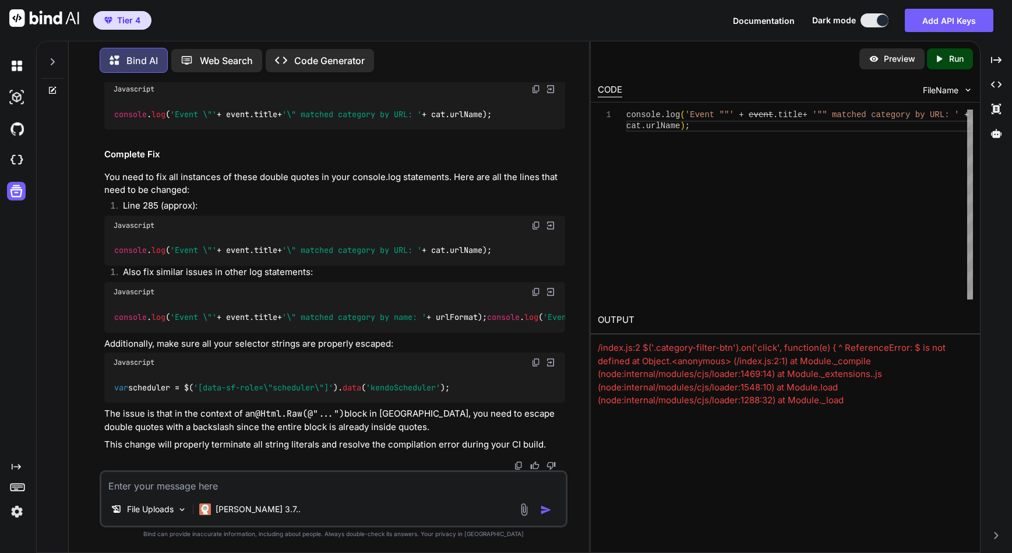
scroll to position [17640, 0]
drag, startPoint x: 113, startPoint y: 396, endPoint x: 166, endPoint y: 403, distance: 53.4
click at [166, 129] on div "console . log ( 'Event \"' + event. title + '\" matched category by URL: ' + ca…" at bounding box center [334, 114] width 461 height 30
copy code "console . log"
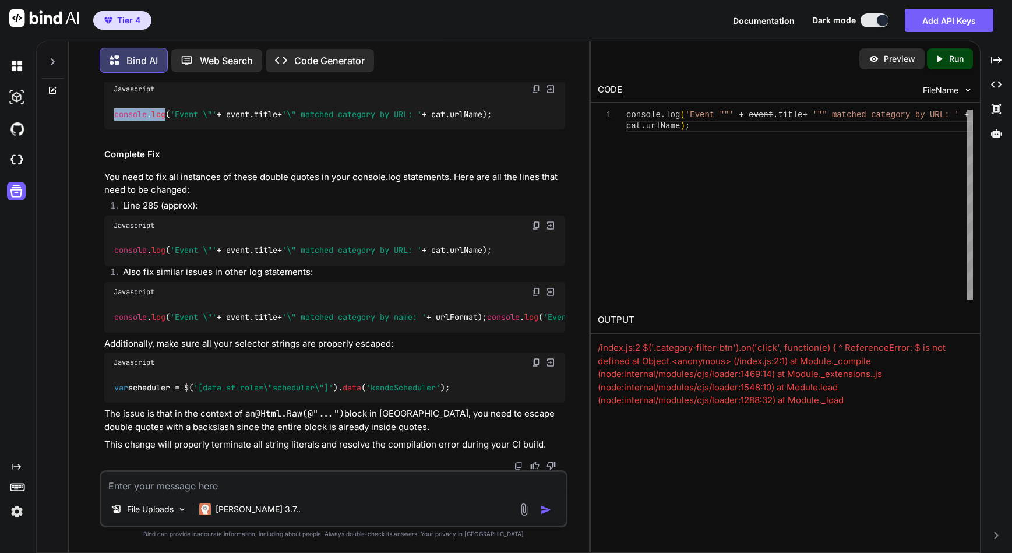
click at [536, 230] on img at bounding box center [535, 225] width 9 height 9
drag, startPoint x: 512, startPoint y: 293, endPoint x: 108, endPoint y: 295, distance: 403.8
click at [108, 302] on div "console . log ( 'Event \"' + event. title + '\" matched category by name: ' + u…" at bounding box center [334, 317] width 461 height 30
copy code "console . log ( 'Event \"' + event. title + '\" matched category by name: ' + u…"
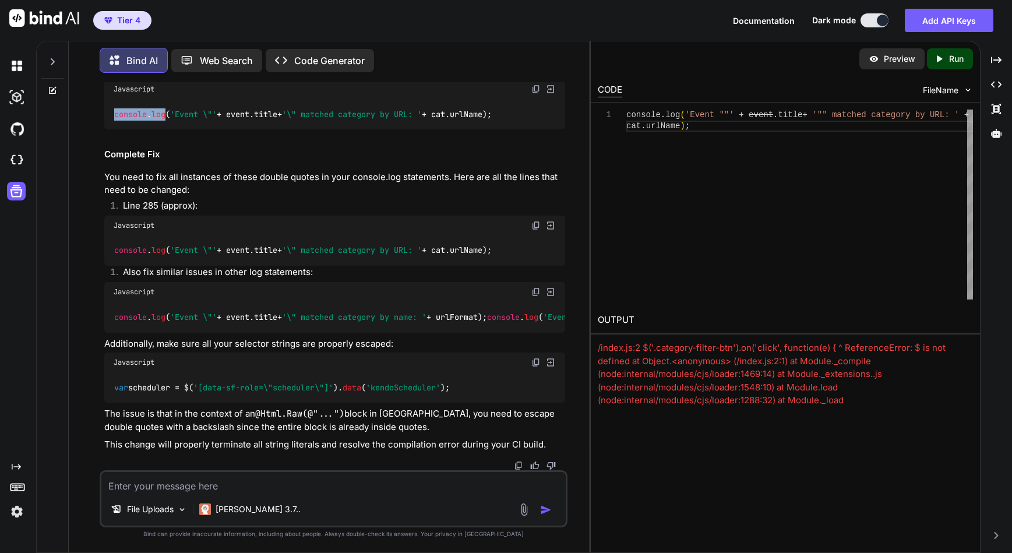
drag, startPoint x: 479, startPoint y: 304, endPoint x: 107, endPoint y: 309, distance: 372.4
click at [107, 309] on div "console . log ( 'Event \"' + event. title + '\" matched category by name: ' + u…" at bounding box center [334, 317] width 461 height 30
copy code "console . log ( 'Event \"' + event. title + '\" matched category: ' + categoryU…"
drag, startPoint x: 175, startPoint y: 388, endPoint x: 100, endPoint y: 391, distance: 74.6
click at [100, 391] on div "You I am working with the file ListCalendar.txt. There are errors. When I click…" at bounding box center [334, 317] width 468 height 470
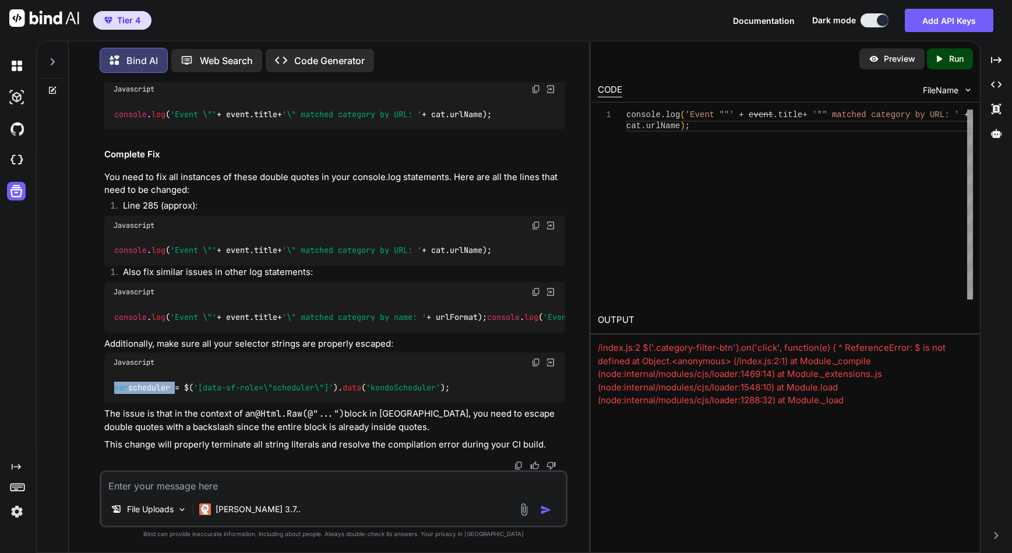
drag, startPoint x: 112, startPoint y: 319, endPoint x: 511, endPoint y: 317, distance: 398.6
click at [511, 317] on div "console . log ( 'Event \"' + event. title + '\" matched category by name: ' + u…" at bounding box center [334, 317] width 461 height 30
copy code "console . log ( 'Event \"' + event. title + '\" matched category by title: ' + …"
click at [140, 388] on code "var scheduler = $( '[data-sf-role=\"scheduler\"]' ). data ( 'kendoScheduler' );" at bounding box center [282, 388] width 337 height 12
drag, startPoint x: 115, startPoint y: 389, endPoint x: 175, endPoint y: 389, distance: 59.4
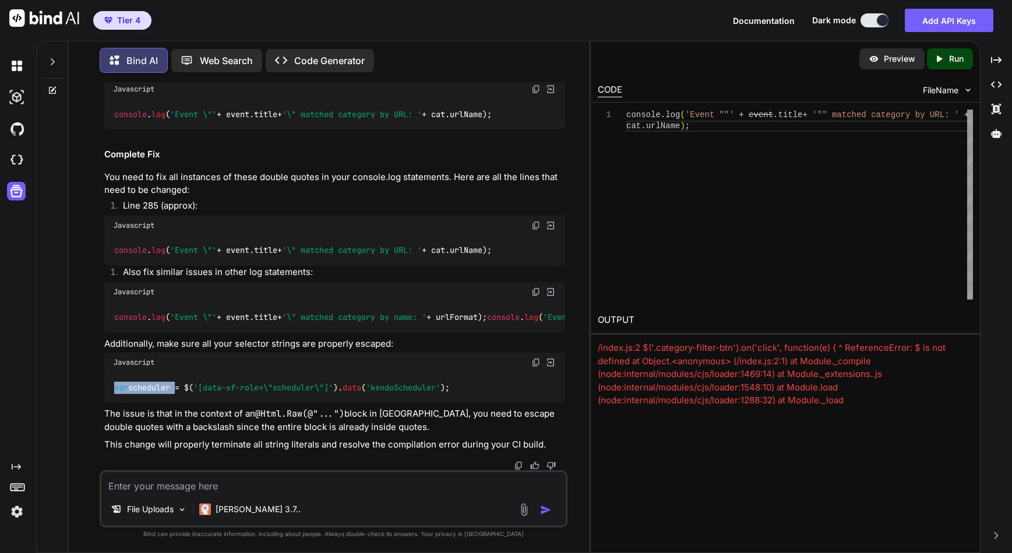
click at [175, 389] on code "var scheduler = $( '[data-sf-role=\"scheduler\"]' ). data ( 'kendoScheduler' );" at bounding box center [282, 388] width 337 height 12
copy code "var scheduler"
click at [463, 382] on div "var scheduler = $( '[data-sf-role=\"scheduler\"]' ). data ( 'kendoScheduler' );" at bounding box center [334, 387] width 461 height 30
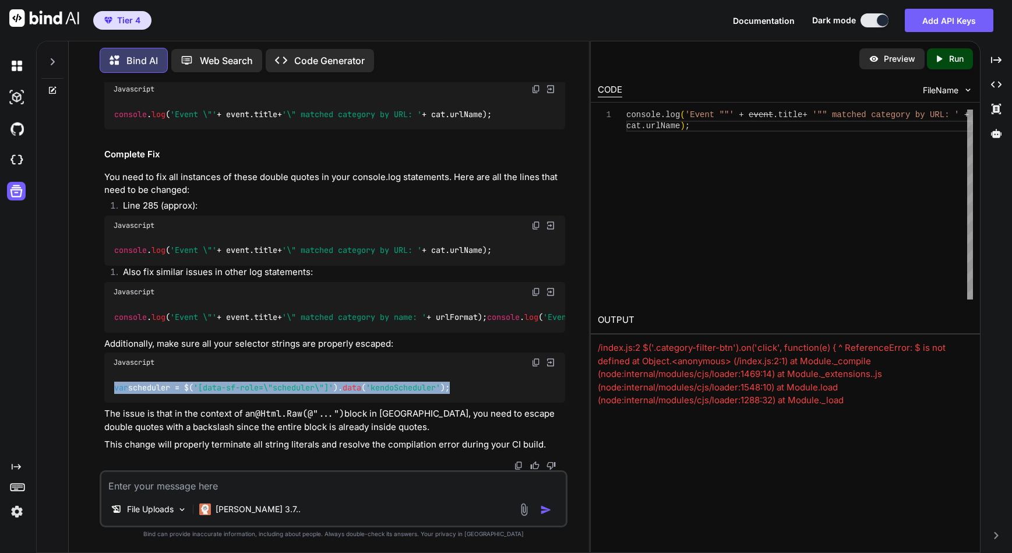
drag, startPoint x: 463, startPoint y: 385, endPoint x: 110, endPoint y: 390, distance: 353.2
click at [110, 390] on div "var scheduler = $( '[data-sf-role=\"scheduler\"]' ). data ( 'kendoScheduler' );" at bounding box center [334, 387] width 461 height 30
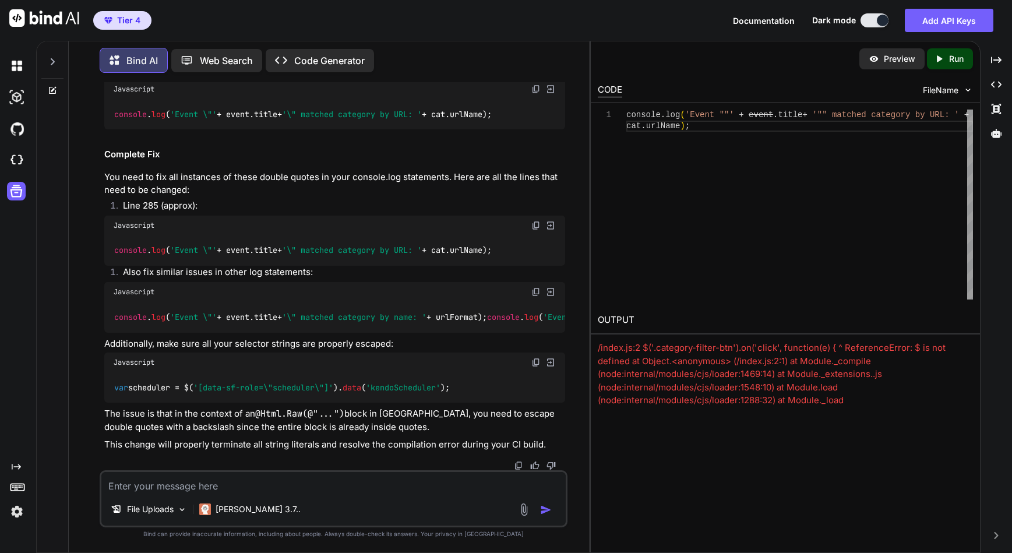
click at [132, 312] on span "console" at bounding box center [130, 317] width 33 height 10
drag, startPoint x: 178, startPoint y: 389, endPoint x: 99, endPoint y: 392, distance: 78.7
click at [100, 392] on div "You I am working with the file ListCalendar.txt. There are errors. When I click…" at bounding box center [334, 317] width 468 height 470
click at [69, 388] on div "Bind AI Web Search Created with Pixso. Code Generator You I am working with the…" at bounding box center [329, 297] width 520 height 509
click at [534, 221] on img at bounding box center [535, 225] width 9 height 9
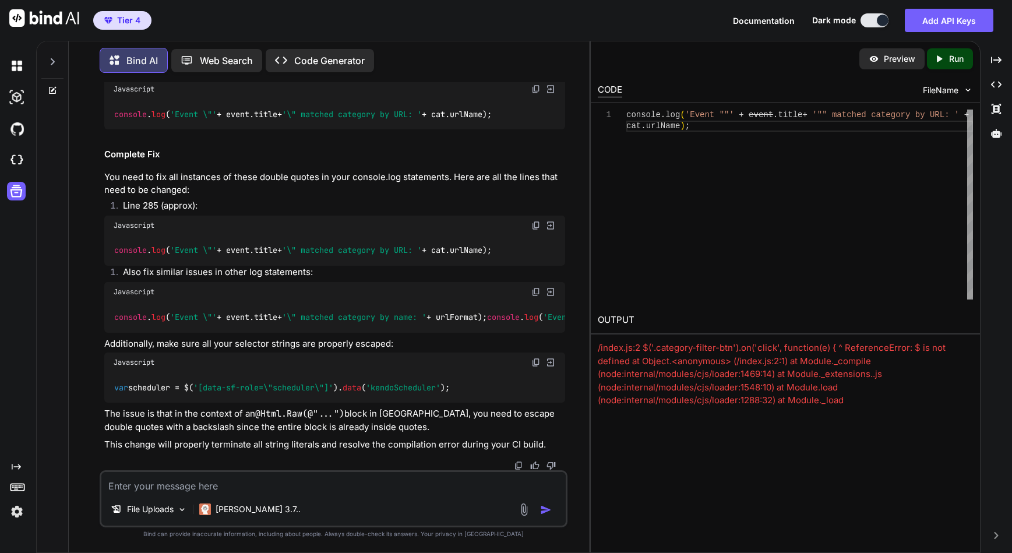
drag, startPoint x: 519, startPoint y: 290, endPoint x: 111, endPoint y: 293, distance: 407.9
click at [111, 302] on div "console . log ( 'Event \"' + event. title + '\" matched category by name: ' + u…" at bounding box center [334, 317] width 461 height 30
drag, startPoint x: 115, startPoint y: 308, endPoint x: 517, endPoint y: 307, distance: 402.1
click at [517, 307] on div "console . log ( 'Event \"' + event. title + '\" matched category by name: ' + u…" at bounding box center [334, 317] width 461 height 30
drag, startPoint x: 501, startPoint y: 315, endPoint x: 100, endPoint y: 322, distance: 401.0
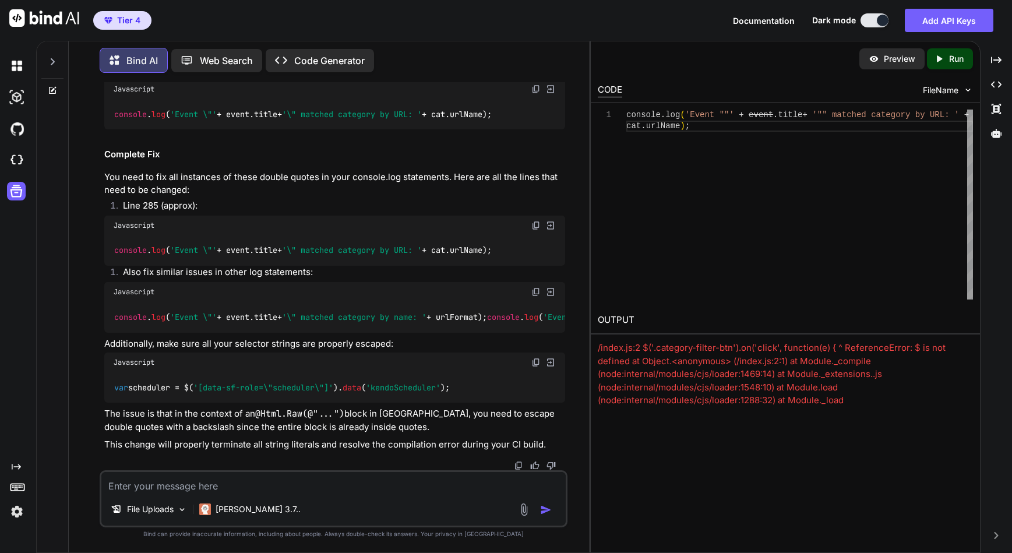
click at [100, 322] on div "You I am working with the file ListCalendar.txt. There are errors. When I click…" at bounding box center [334, 317] width 468 height 470
click at [534, 360] on img at bounding box center [535, 362] width 9 height 9
click at [787, 287] on div "console . log ( 'Event ""' + event . title + '"" matched category by URL: ' + c…" at bounding box center [799, 205] width 347 height 190
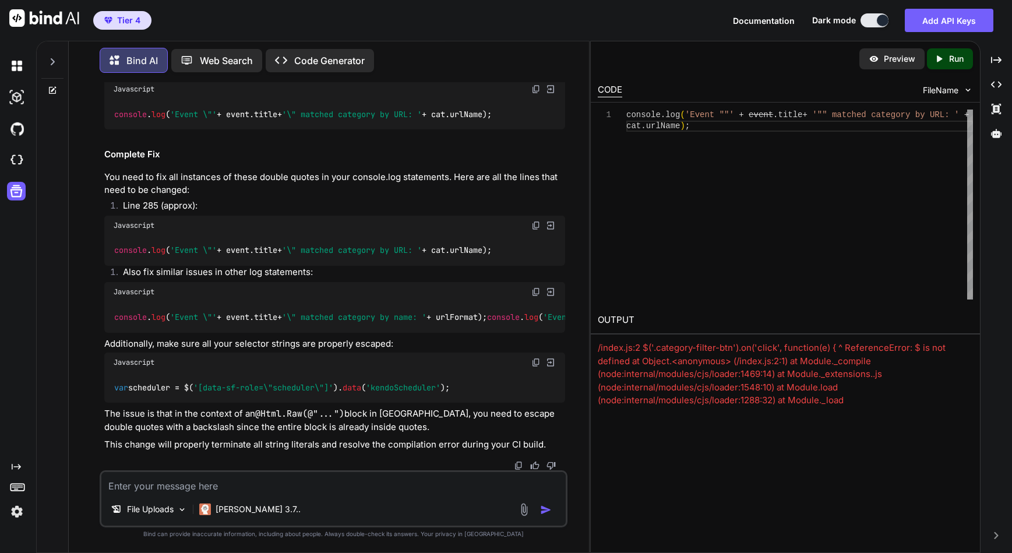
click at [522, 512] on img at bounding box center [523, 509] width 13 height 13
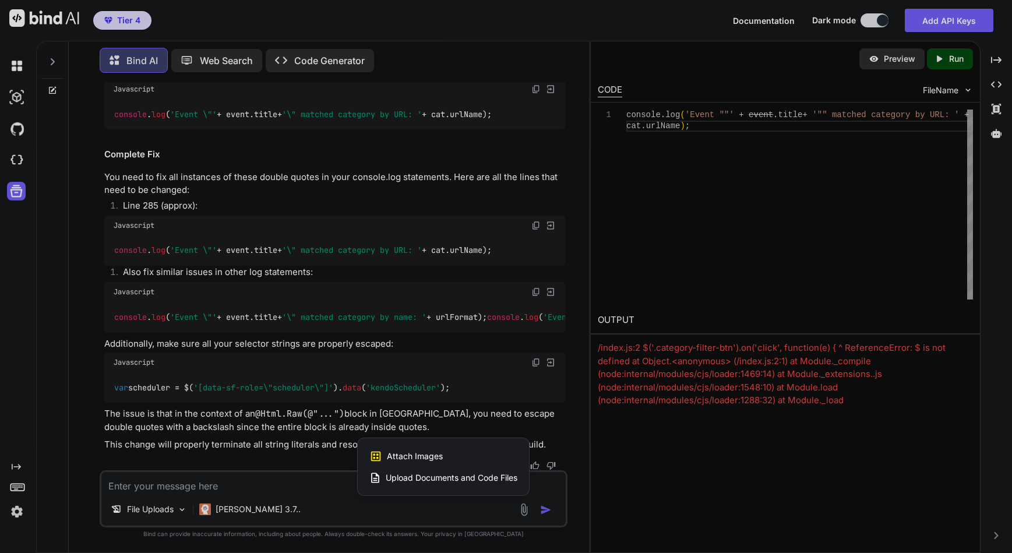
click at [420, 478] on span "Upload Documents and Code Files" at bounding box center [452, 478] width 132 height 12
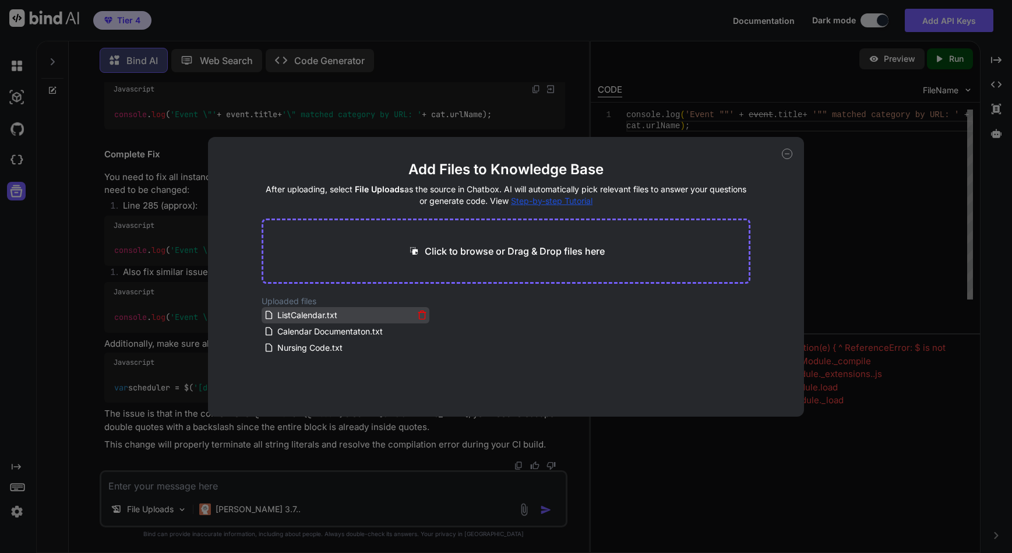
click at [418, 314] on icon at bounding box center [422, 315] width 10 height 10
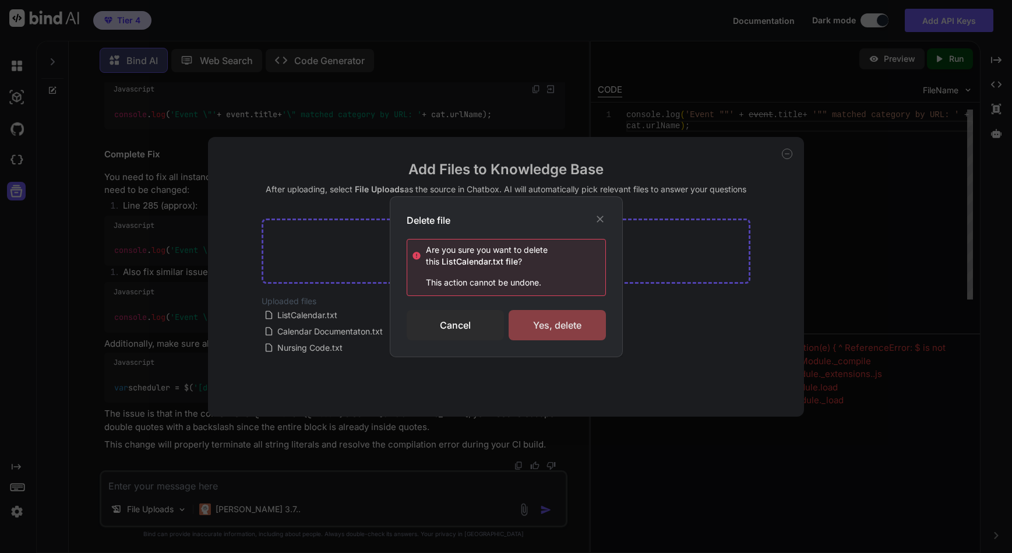
click at [551, 326] on div "Yes, delete" at bounding box center [557, 325] width 97 height 30
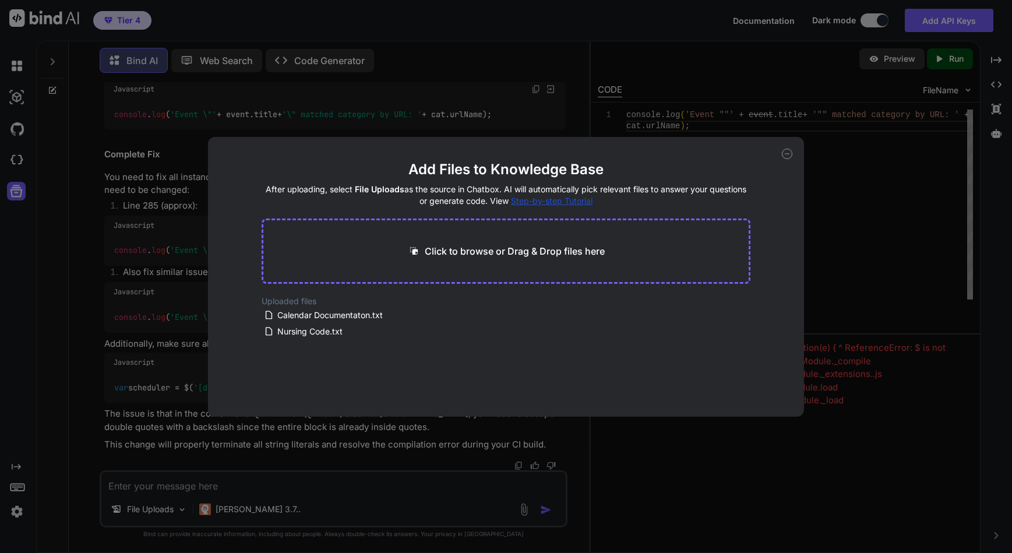
click at [62, 526] on div "Add Files to Knowledge Base After uploading, select File Uploads as the source …" at bounding box center [506, 276] width 1012 height 553
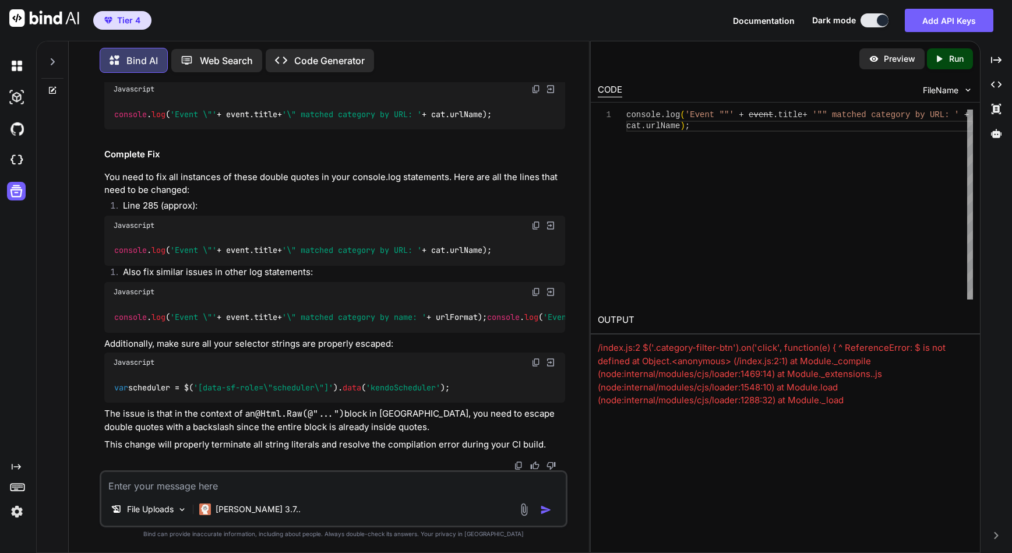
click at [523, 514] on img at bounding box center [523, 509] width 13 height 13
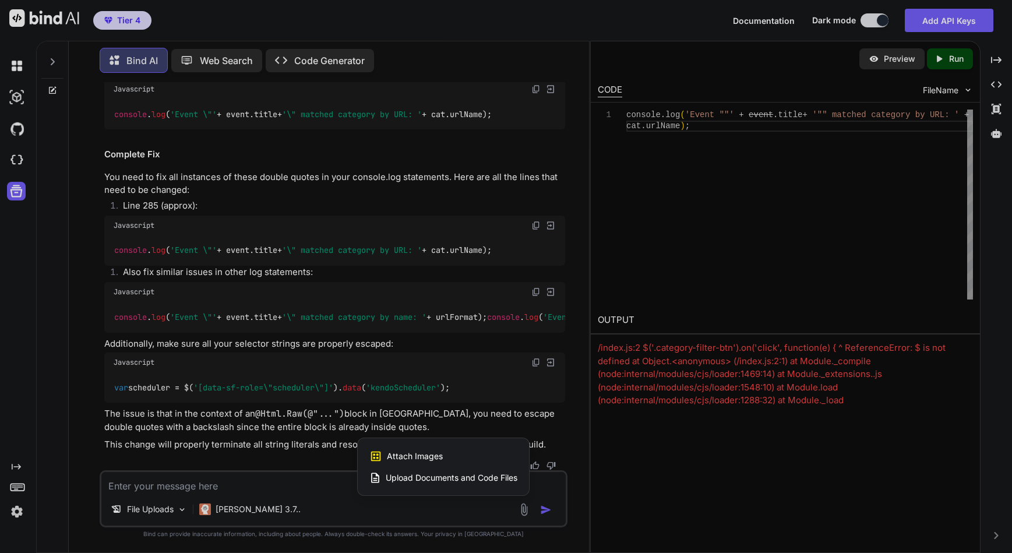
click at [431, 473] on span "Upload Documents and Code Files" at bounding box center [452, 478] width 132 height 12
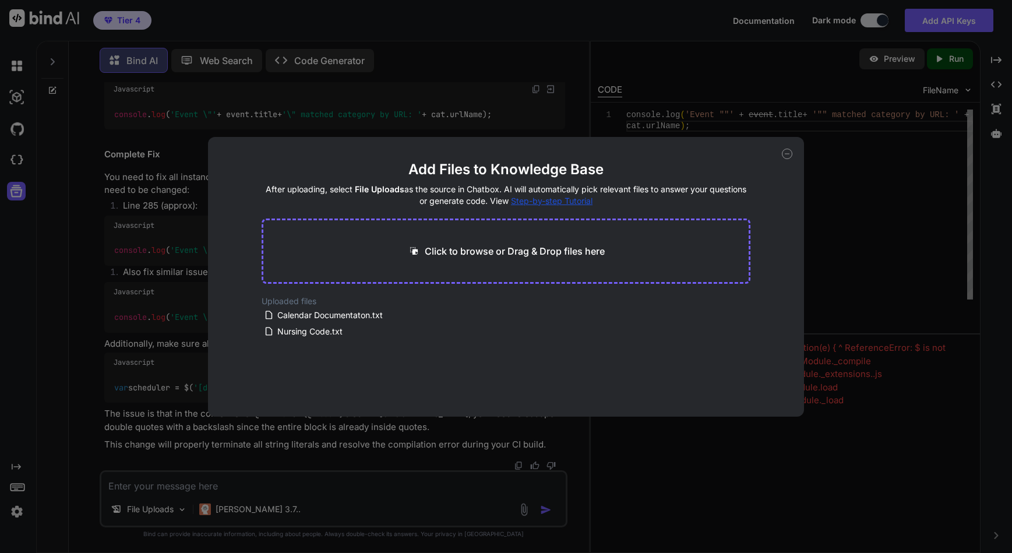
click at [502, 249] on p "Click to browse or Drag & Drop files here" at bounding box center [515, 251] width 180 height 14
type input "C:\fakepath\ListCalendar.txt"
click at [737, 377] on button "Finish" at bounding box center [730, 381] width 41 height 23
click at [788, 153] on icon at bounding box center [787, 154] width 10 height 10
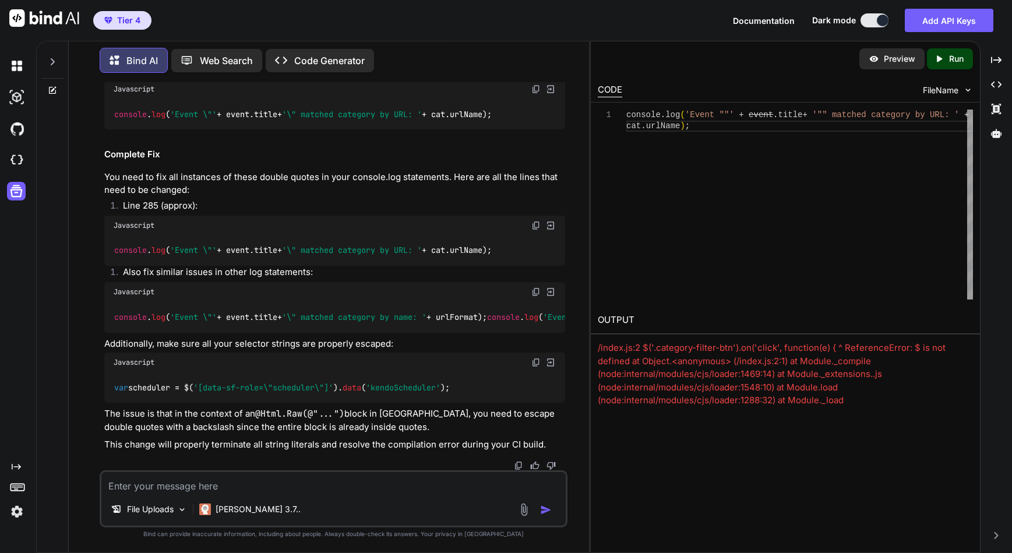
click at [89, 259] on div "You I am working with the file ListCalendar.txt. There are errors. When I click…" at bounding box center [333, 317] width 511 height 470
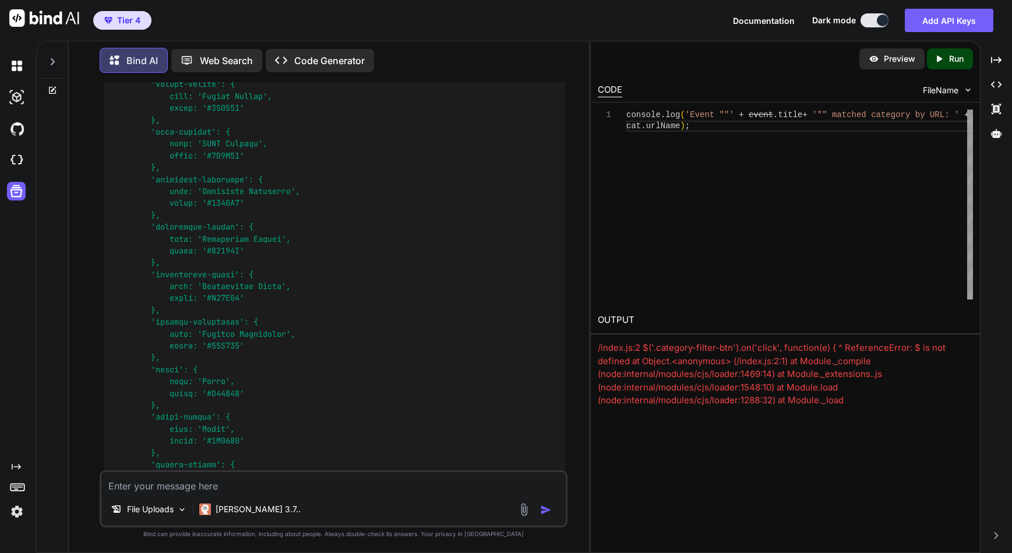
scroll to position [13346, 0]
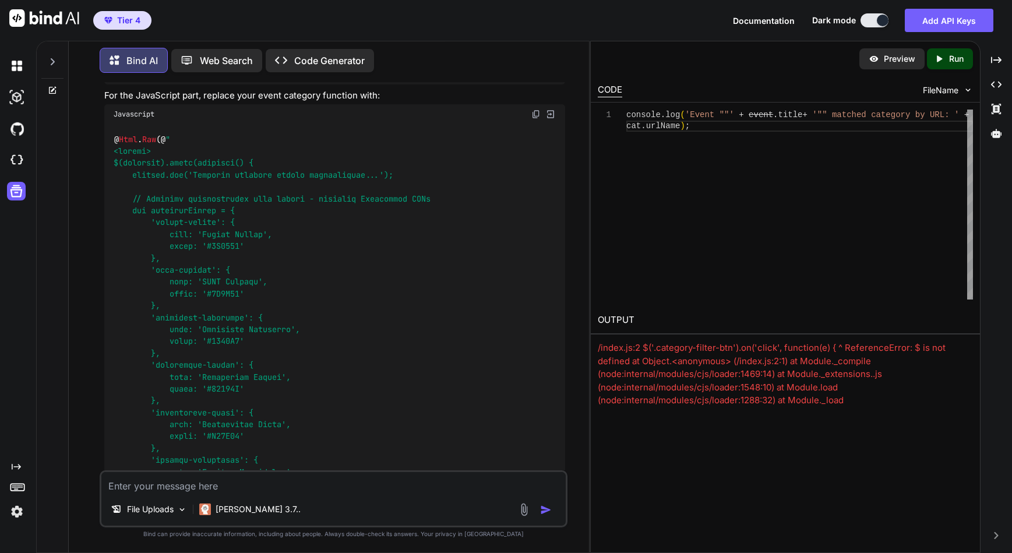
drag, startPoint x: 103, startPoint y: 140, endPoint x: 256, endPoint y: 139, distance: 153.8
click at [256, 139] on div "You I am working with the file ListCalendar.txt. There are errors. When I click…" at bounding box center [335, 276] width 466 height 388
drag, startPoint x: 104, startPoint y: 141, endPoint x: 125, endPoint y: 140, distance: 21.0
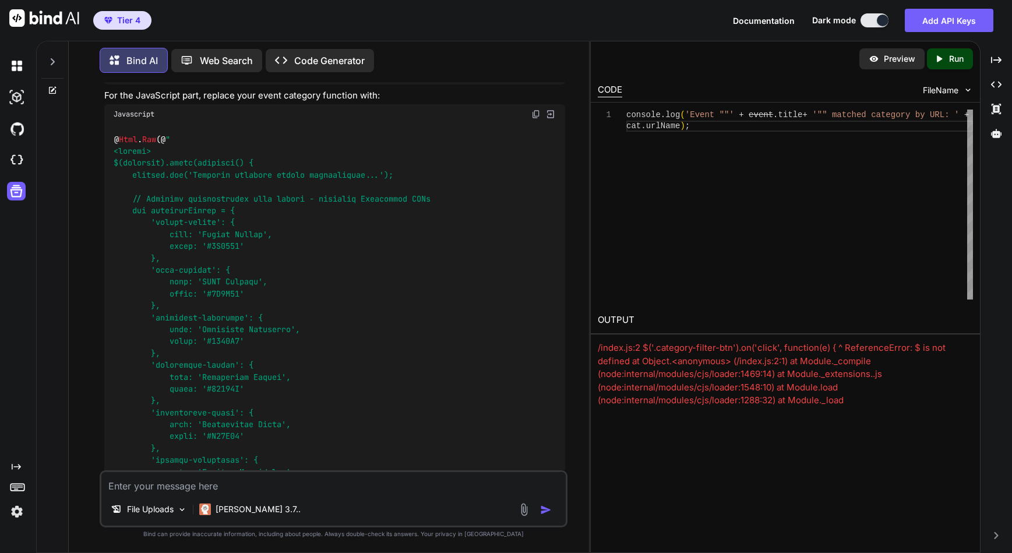
drag, startPoint x: 103, startPoint y: 140, endPoint x: 294, endPoint y: 143, distance: 190.6
click at [294, 143] on div "You I am working with the file ListCalendar.txt. There are errors. When I click…" at bounding box center [335, 276] width 466 height 388
click at [161, 489] on textarea at bounding box center [333, 482] width 464 height 21
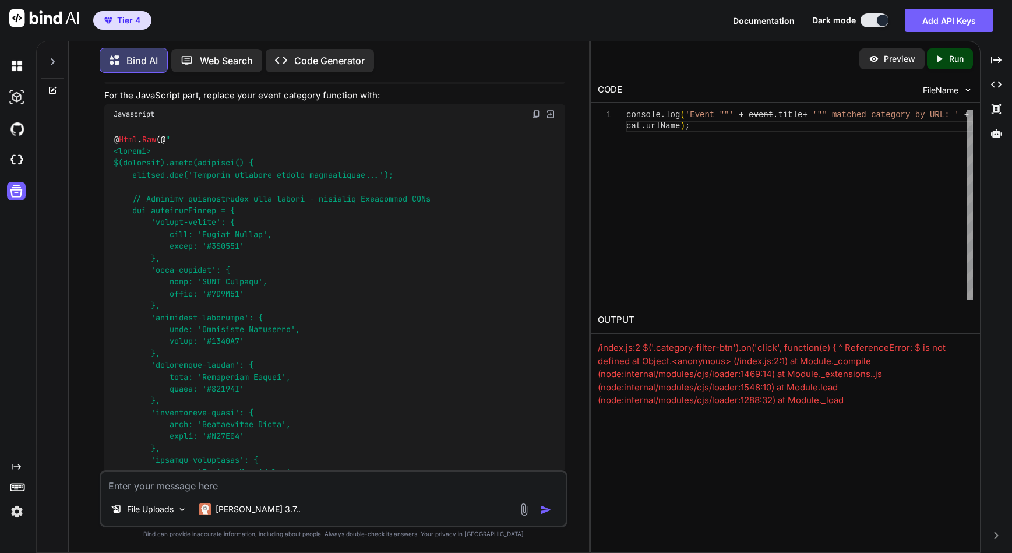
paste textarea "Referencing the file "ListCalendar.txt. Error 1:"
click at [348, 486] on textarea "Referencing the file "ListCalendar.txt. Error 1:" at bounding box center [333, 482] width 464 height 21
paste textarea "Error analysis Build & Publish Web Project (MSBuild) ResourcePackages\Unify\MVC…"
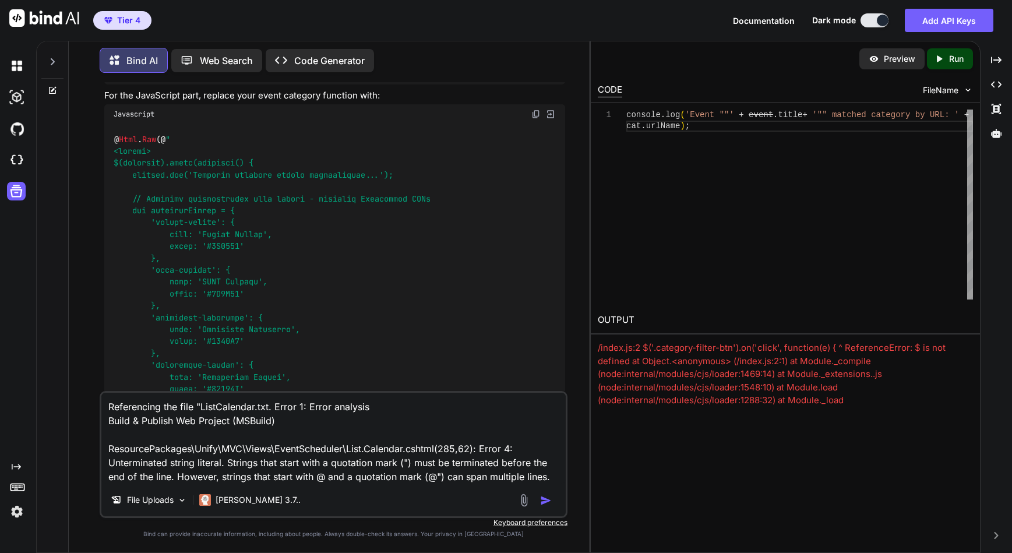
click at [382, 407] on textarea "Referencing the file "ListCalendar.txt. Error 1: Error analysis Build & Publish…" at bounding box center [333, 438] width 464 height 91
click at [561, 478] on textarea "Referencing the file "ListCalendar.txt. Error 1: Error analysis CI Build & Publ…" at bounding box center [333, 438] width 464 height 91
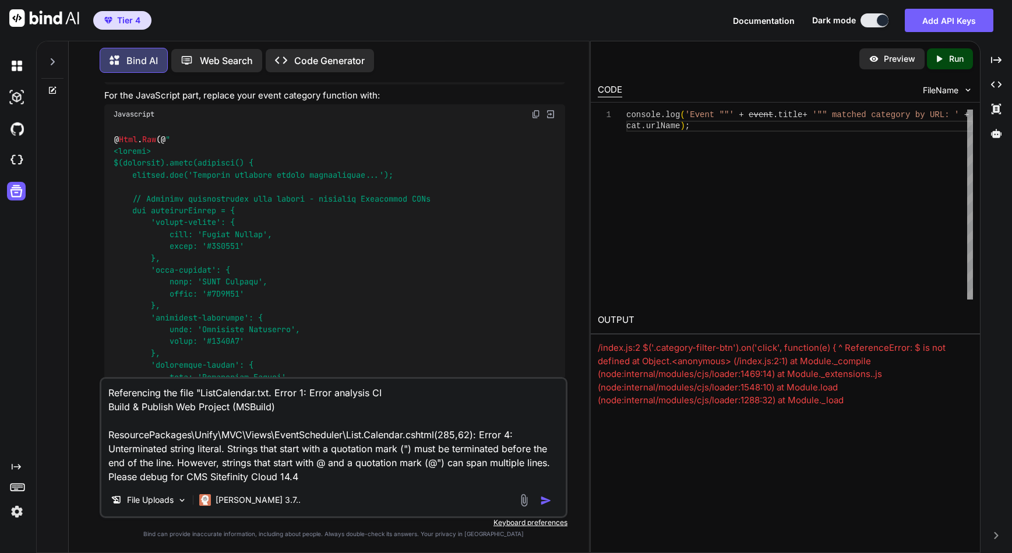
type textarea "Referencing the file "ListCalendar.txt. Error 1: Error analysis CI Build & Publ…"
click at [544, 497] on img "button" at bounding box center [546, 501] width 12 height 12
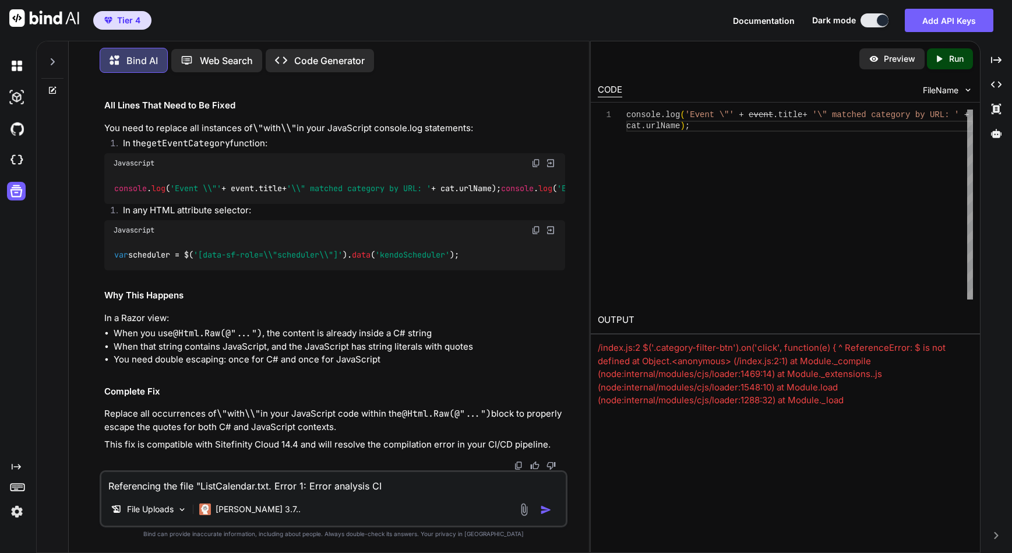
scroll to position [18578, 0]
click at [536, 45] on img at bounding box center [535, 40] width 9 height 9
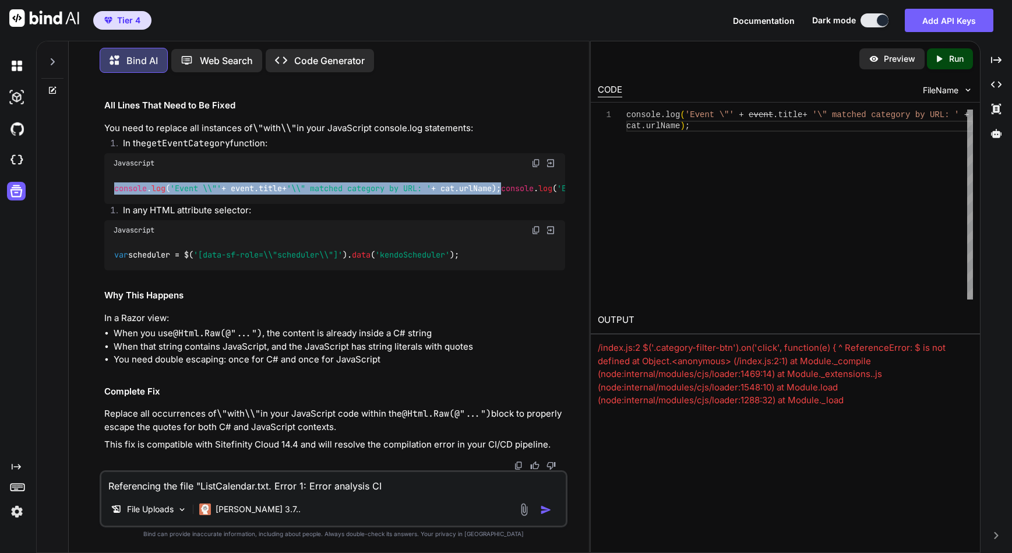
drag, startPoint x: 537, startPoint y: 290, endPoint x: 110, endPoint y: 293, distance: 427.7
click at [110, 203] on div "console . log ( 'Event \\"' + event. title + '\\" matched category by URL: ' + …" at bounding box center [334, 188] width 461 height 30
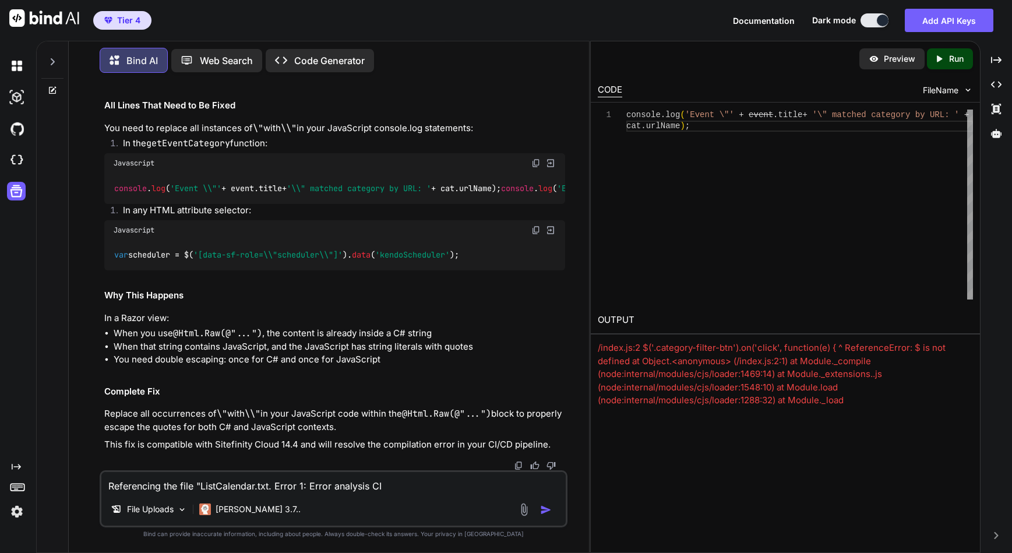
click at [534, 203] on div "console . log ( 'Event \\"' + event. title + '\\" matched category by URL: ' + …" at bounding box center [334, 188] width 461 height 30
drag, startPoint x: 529, startPoint y: 300, endPoint x: 105, endPoint y: 302, distance: 423.1
click at [105, 203] on div "console . log ( 'Event \\"' + event. title + '\\" matched category by URL: ' + …" at bounding box center [334, 188] width 461 height 30
drag, startPoint x: 116, startPoint y: 315, endPoint x: 161, endPoint y: 313, distance: 44.9
click at [161, 195] on code "console . log ( 'Event \\"' + event. title + '\\" matched category by URL: ' + …" at bounding box center [856, 188] width 1484 height 12
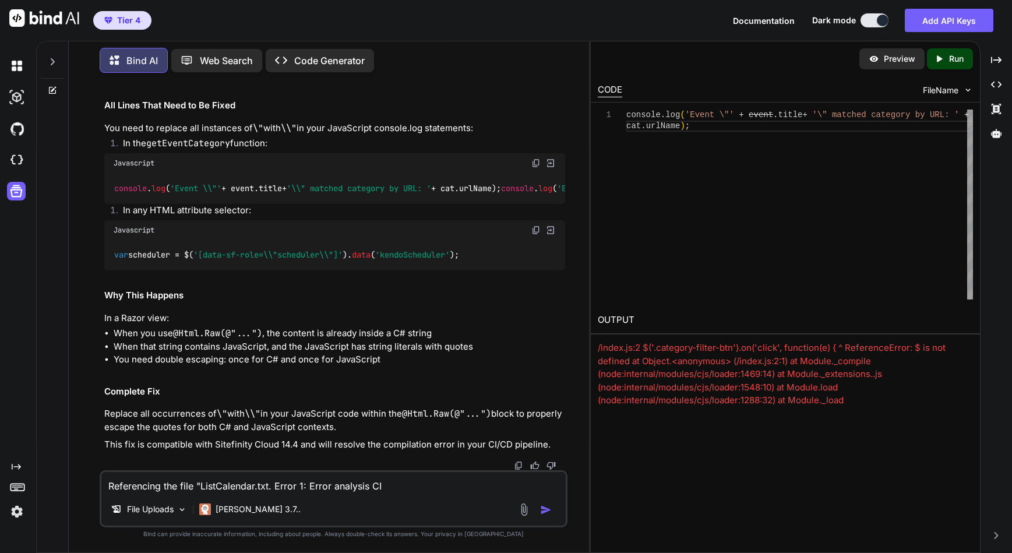
drag, startPoint x: 114, startPoint y: 313, endPoint x: 508, endPoint y: 315, distance: 393.9
click at [508, 203] on div "console . log ( 'Event \\"' + event. title + '\\" matched category by URL: ' + …" at bounding box center [334, 188] width 461 height 30
drag, startPoint x: 114, startPoint y: 327, endPoint x: 529, endPoint y: 323, distance: 414.9
click at [529, 203] on div "console . log ( 'Event \\"' + event. title + '\\" matched category by URL: ' + …" at bounding box center [334, 188] width 461 height 30
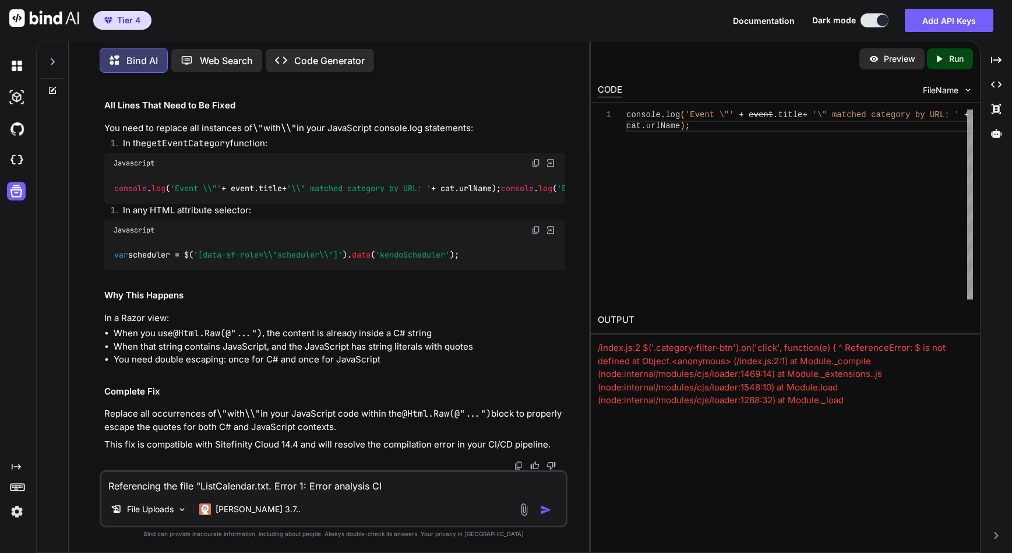
click at [197, 240] on div "Javascript" at bounding box center [334, 230] width 461 height 20
click at [536, 235] on img at bounding box center [535, 230] width 9 height 9
click at [524, 511] on img at bounding box center [523, 509] width 13 height 13
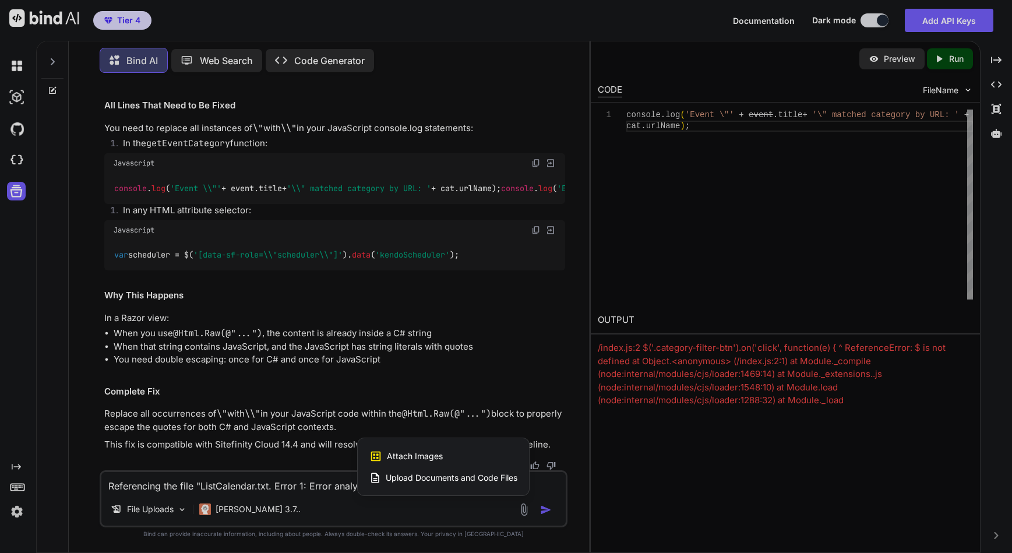
click at [434, 477] on span "Upload Documents and Code Files" at bounding box center [452, 478] width 132 height 12
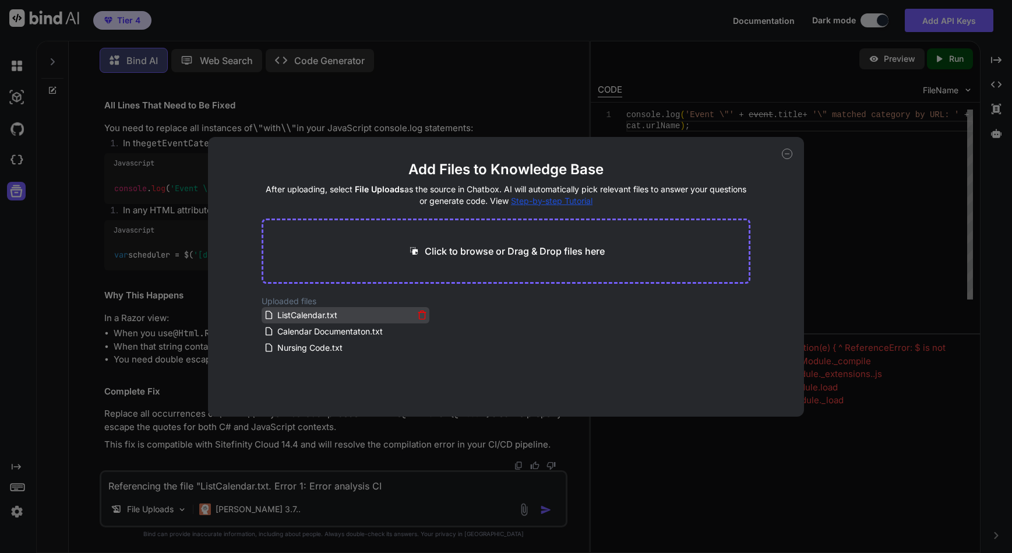
click at [419, 315] on icon at bounding box center [422, 315] width 6 height 6
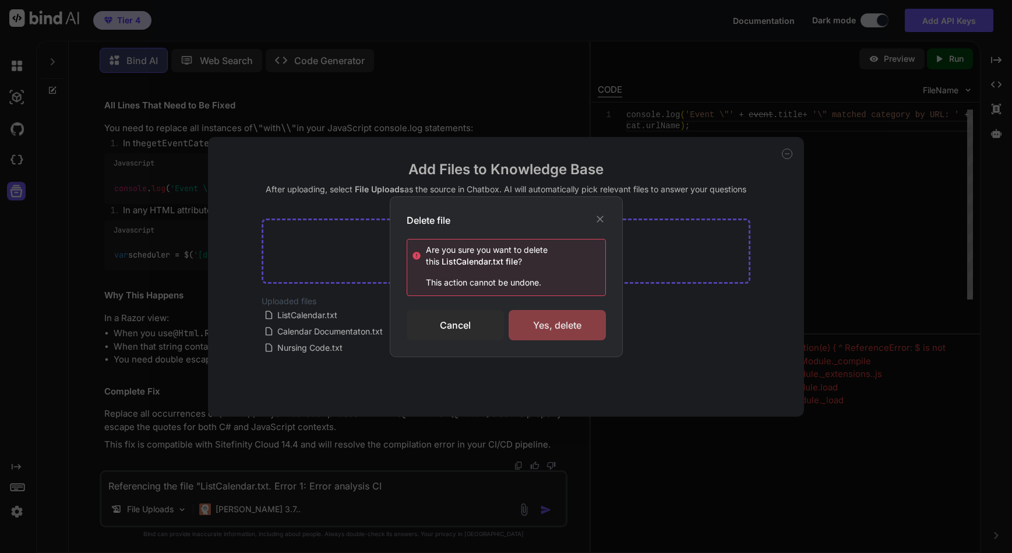
click at [554, 318] on div "Yes, delete" at bounding box center [557, 325] width 97 height 30
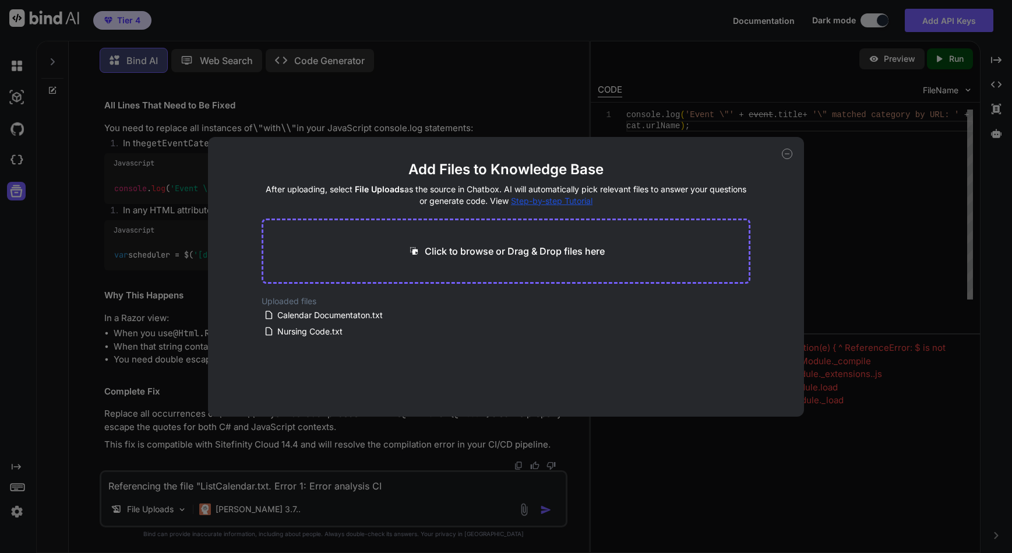
click at [470, 250] on p "Click to browse or Drag & Drop files here" at bounding box center [515, 251] width 180 height 14
type input "C:\fakepath\ListCalendar.txt"
click at [722, 382] on button "Finish" at bounding box center [730, 381] width 41 height 23
click at [784, 152] on icon at bounding box center [787, 154] width 10 height 10
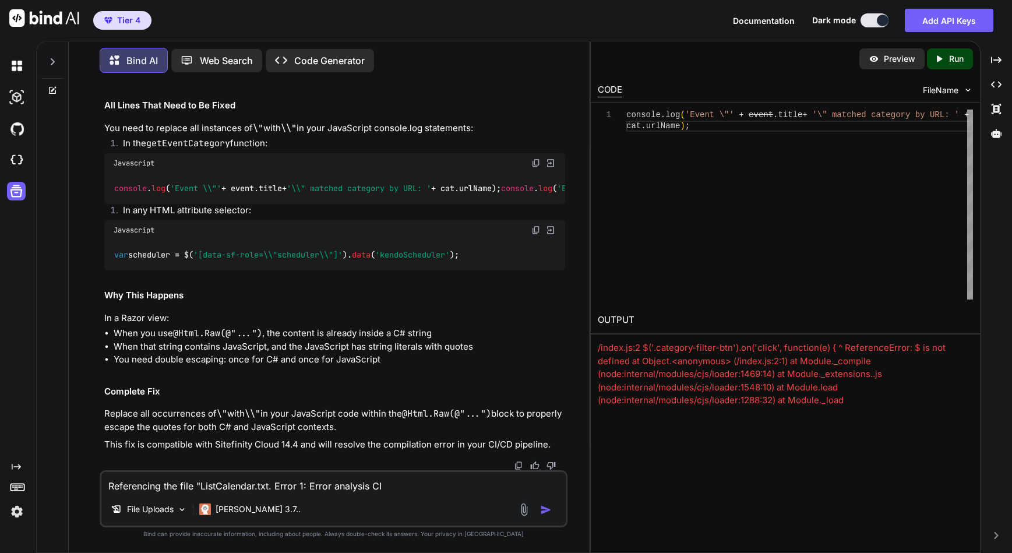
scroll to position [18831, 0]
click at [171, 488] on textarea "Referencing the file "ListCalendar.txt. Error 1: Error analysis CI Build & Publ…" at bounding box center [333, 482] width 464 height 21
paste textarea "Error analysis Build & Publish Web Project (MSBuild) ResourcePackages\Unify\MVC…"
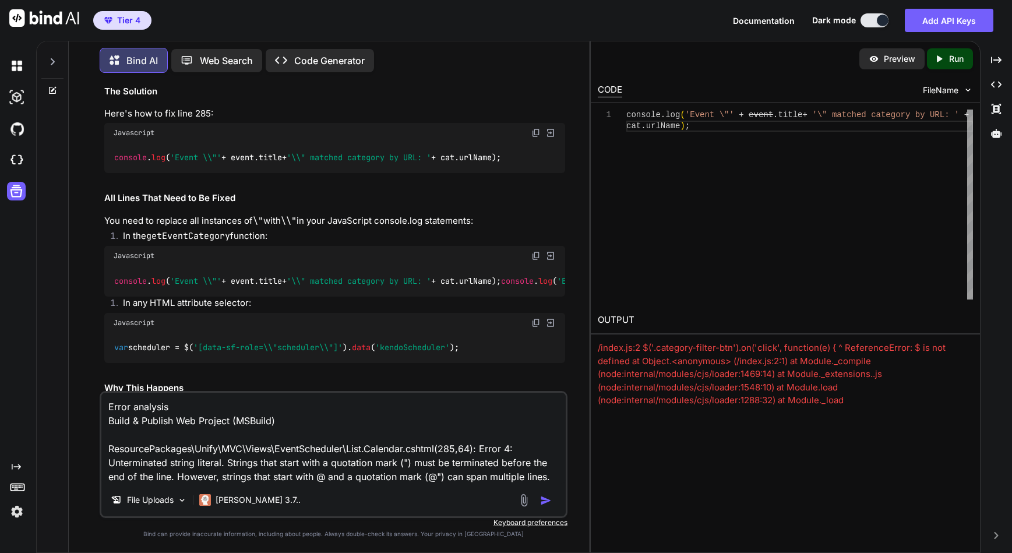
scroll to position [18190, 0]
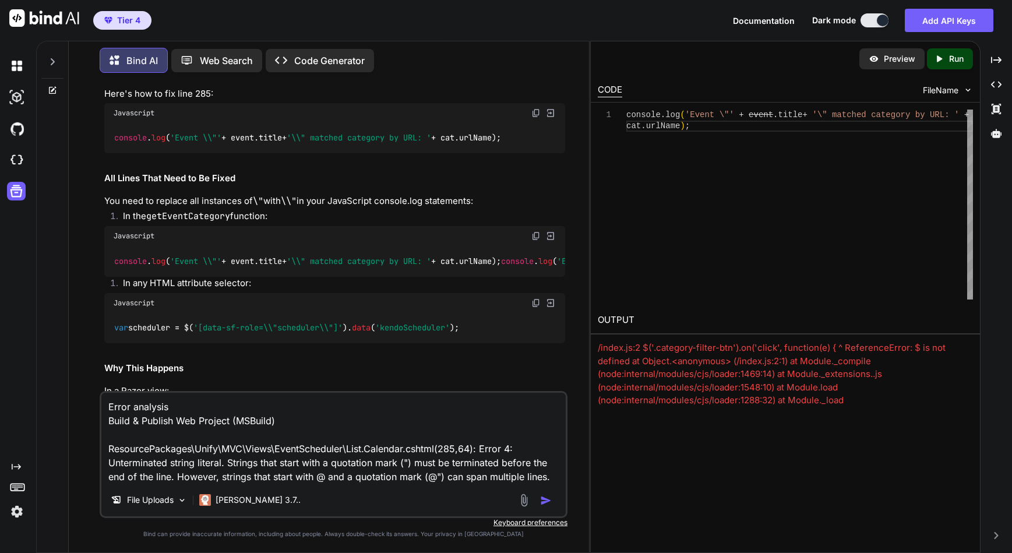
drag, startPoint x: 105, startPoint y: 261, endPoint x: 291, endPoint y: 266, distance: 186.0
click at [107, 410] on textarea "Error analysis Build & Publish Web Project (MSBuild) ResourcePackages\Unify\MVC…" at bounding box center [333, 438] width 464 height 91
paste textarea "Referencing the file "ListCalendar.txt. Error 1:"
type textarea "Referencing the file "ListCalendar.txt. Error 1: Error analysis Build & Publish…"
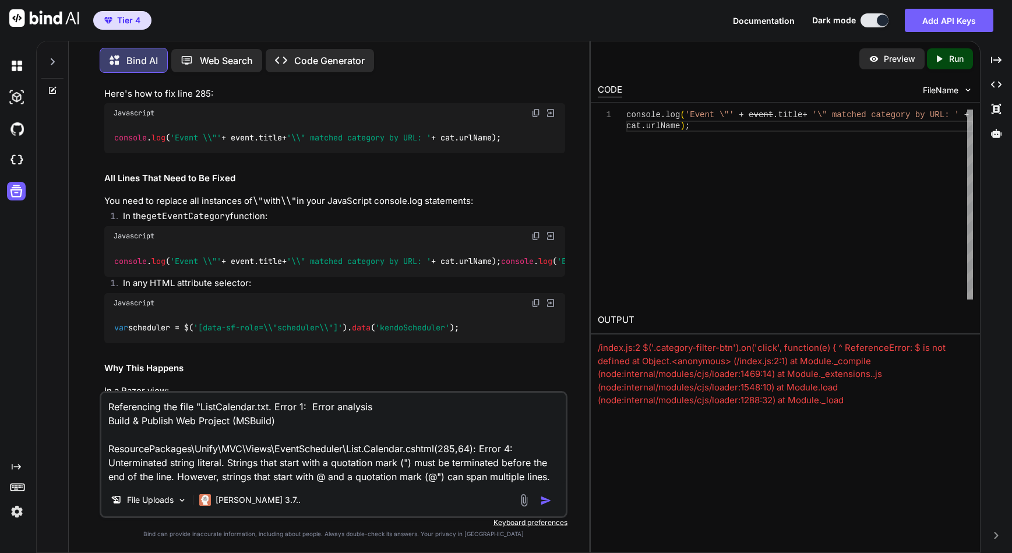
click at [544, 498] on img "button" at bounding box center [546, 501] width 12 height 12
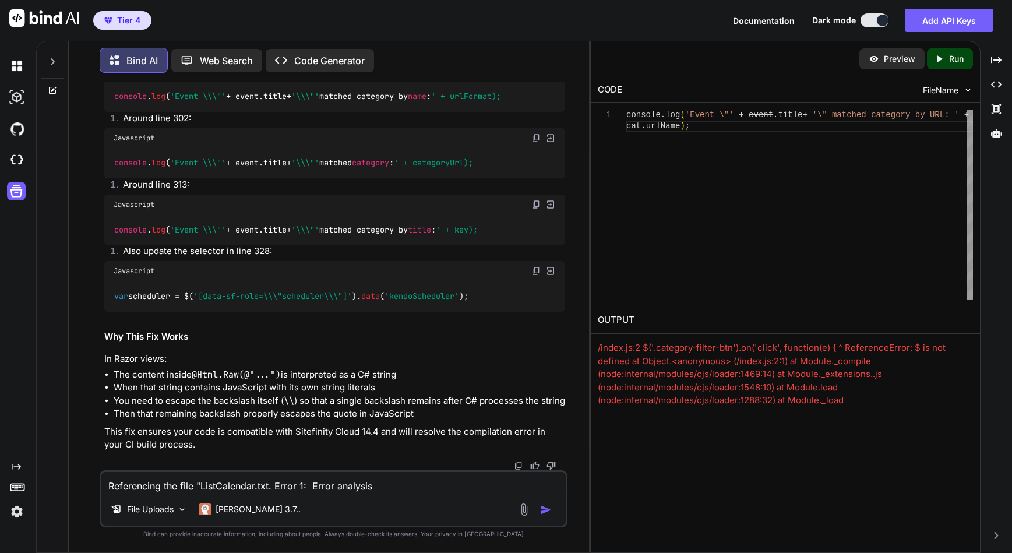
scroll to position [19629, 0]
click at [465, 15] on div "Javascript" at bounding box center [334, 5] width 461 height 20
click at [538, 9] on img at bounding box center [535, 4] width 9 height 9
click at [535, 76] on img at bounding box center [535, 70] width 9 height 9
click at [536, 143] on img at bounding box center [535, 137] width 9 height 9
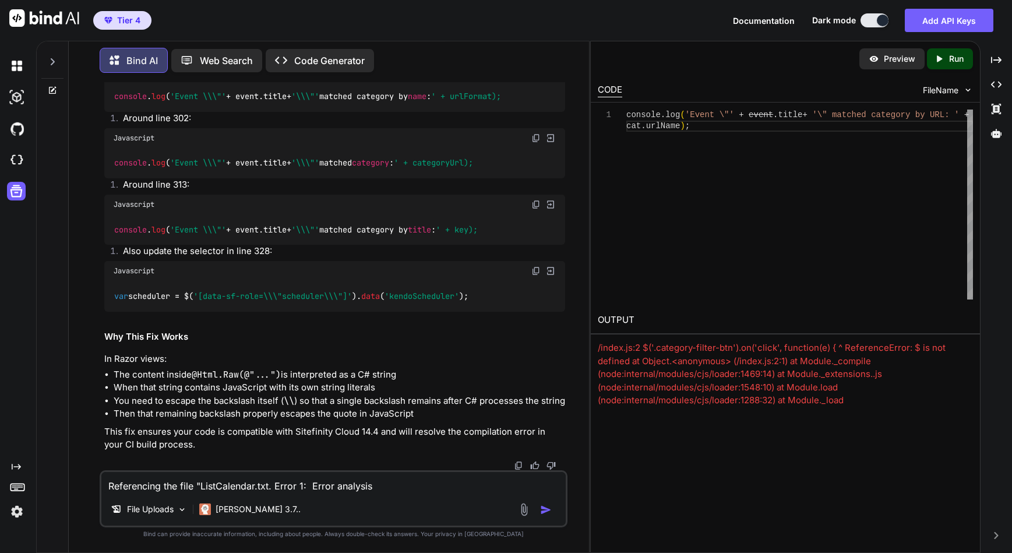
click at [537, 209] on img at bounding box center [535, 204] width 9 height 9
click at [534, 269] on img at bounding box center [535, 270] width 9 height 9
click at [662, 13] on div "Tier 4 Documentation Dark mode Add API Keys Created with Pixso." at bounding box center [506, 20] width 1012 height 41
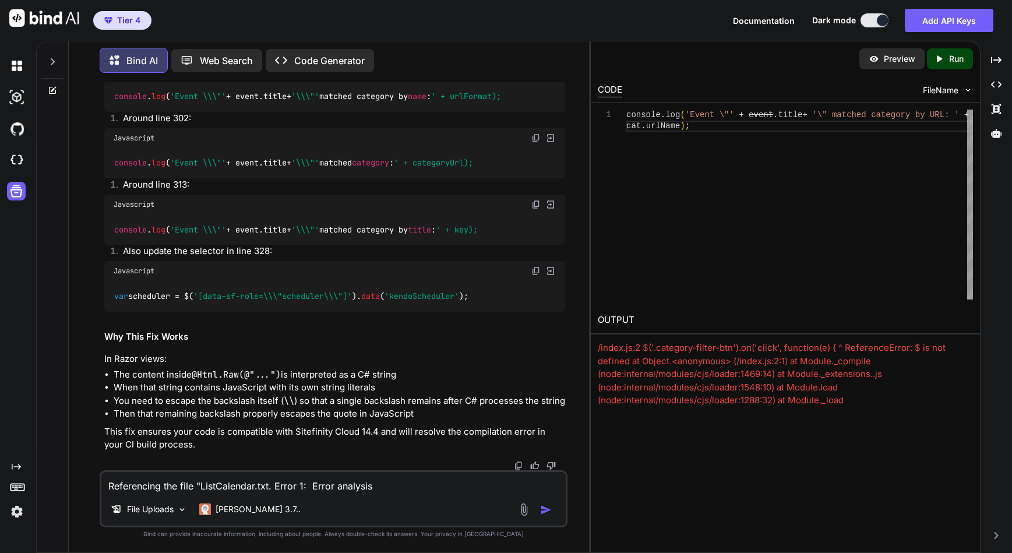
click at [524, 510] on img at bounding box center [523, 509] width 13 height 13
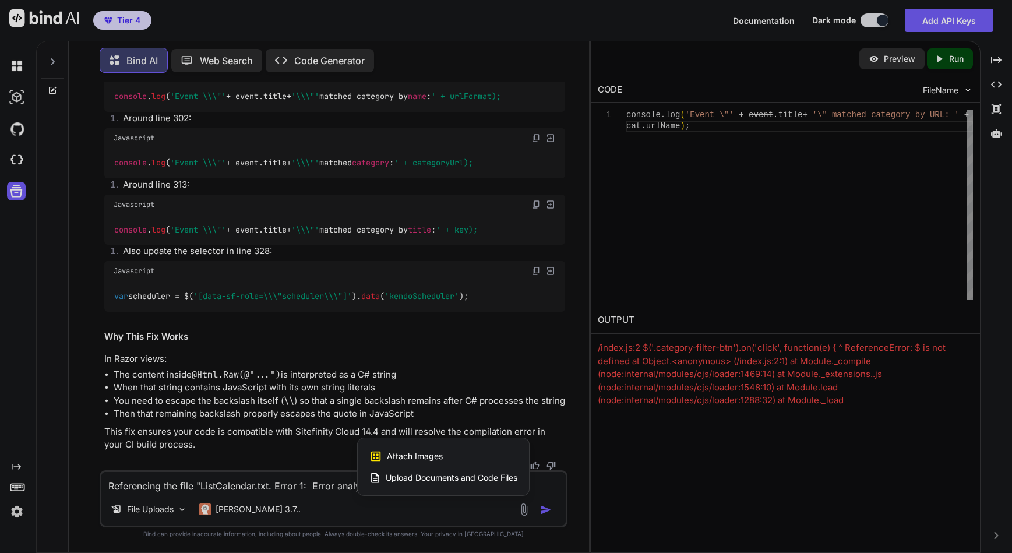
click at [435, 477] on span "Upload Documents and Code Files" at bounding box center [452, 478] width 132 height 12
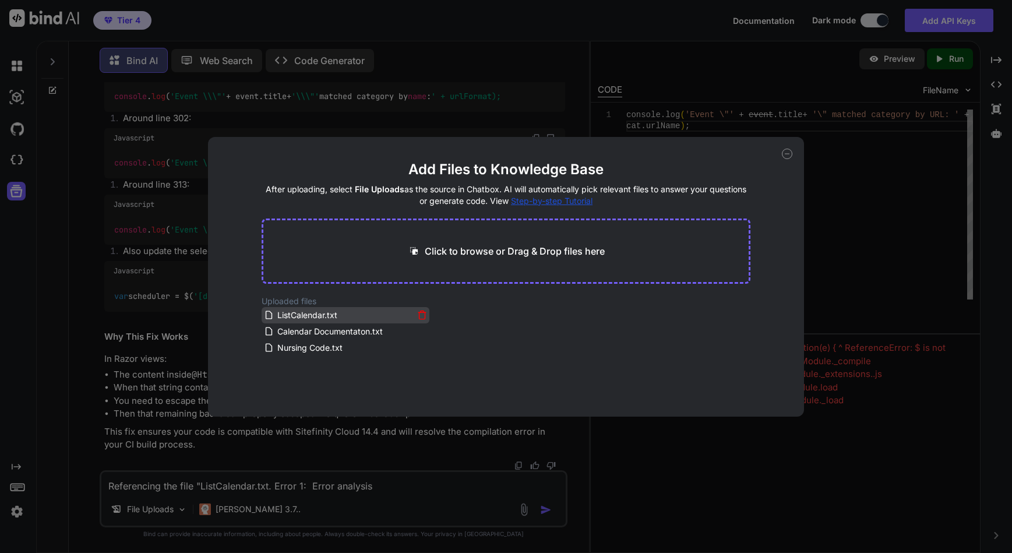
click at [422, 313] on icon at bounding box center [422, 315] width 10 height 10
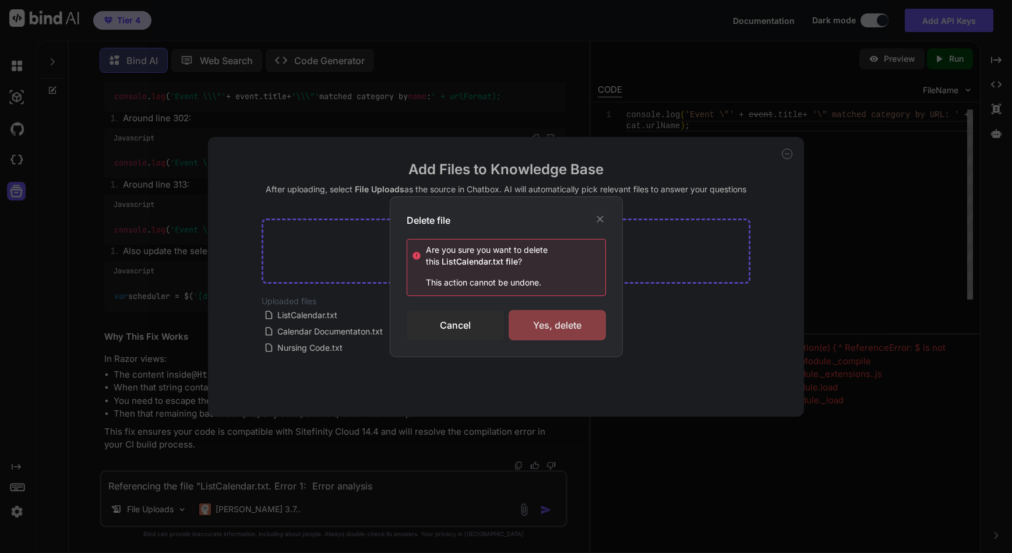
click at [552, 327] on div "Yes, delete" at bounding box center [557, 325] width 97 height 30
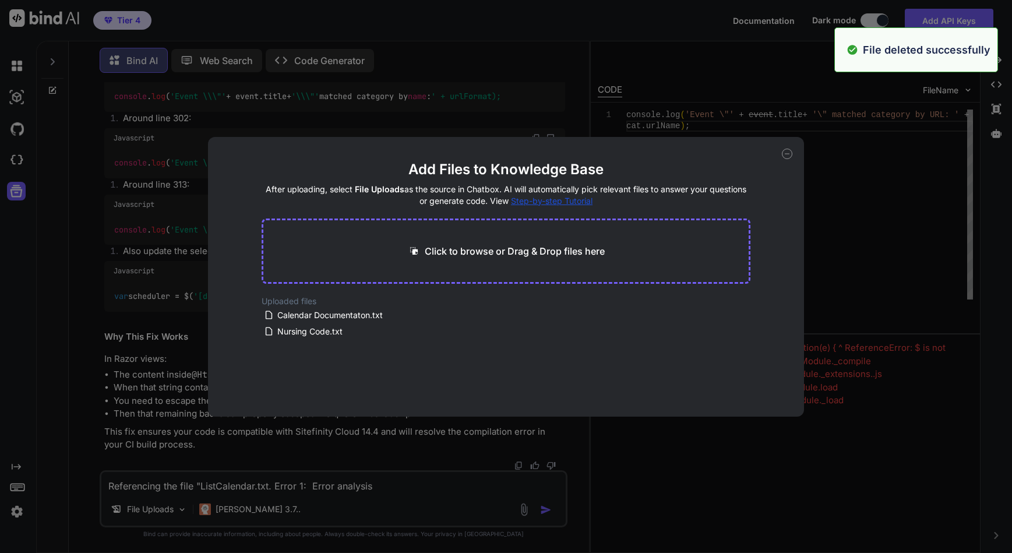
click at [511, 248] on p "Click to browse or Drag & Drop files here" at bounding box center [515, 251] width 180 height 14
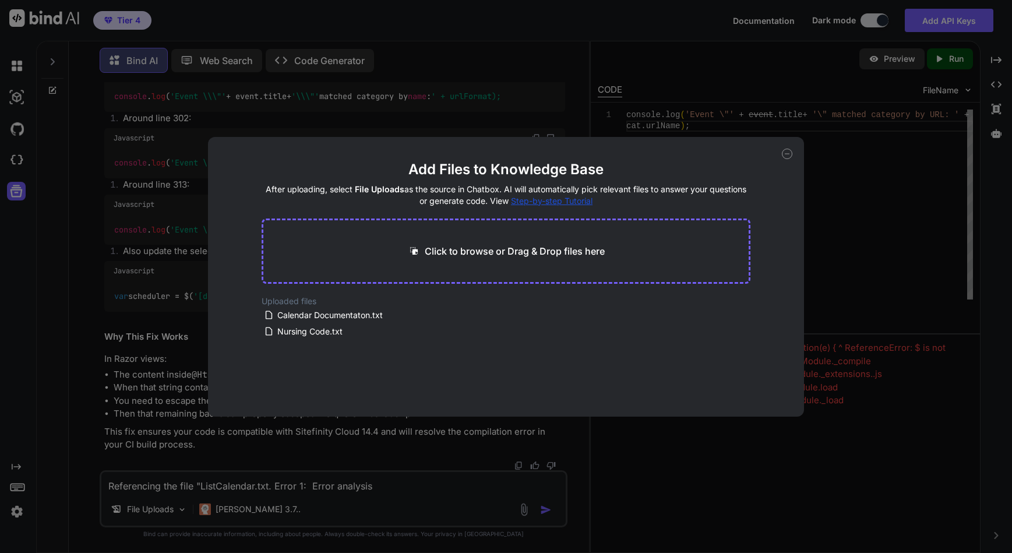
type input "C:\fakepath\ListCalendar.txt"
click at [730, 384] on button "Finish" at bounding box center [730, 381] width 41 height 23
click at [784, 152] on icon at bounding box center [787, 154] width 10 height 10
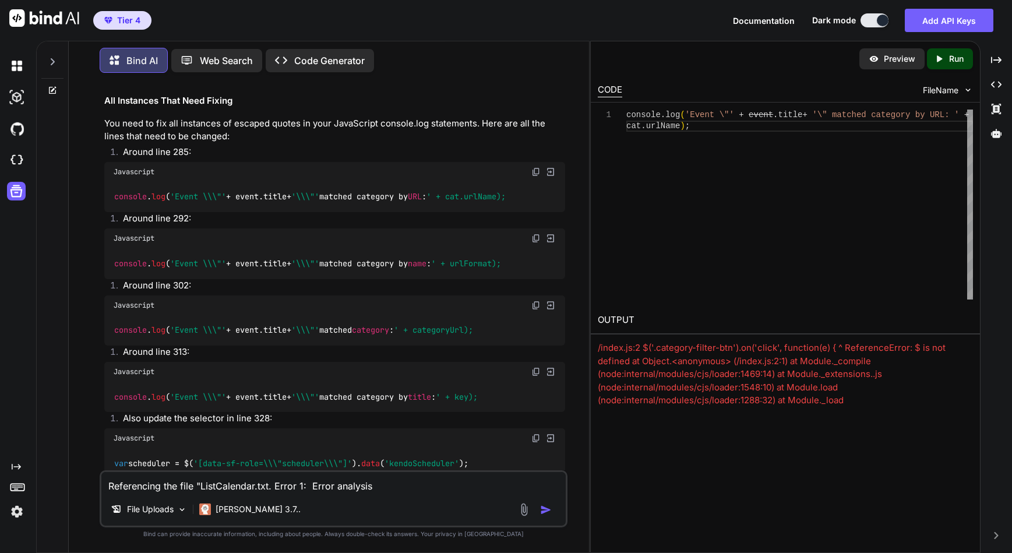
scroll to position [19046, 0]
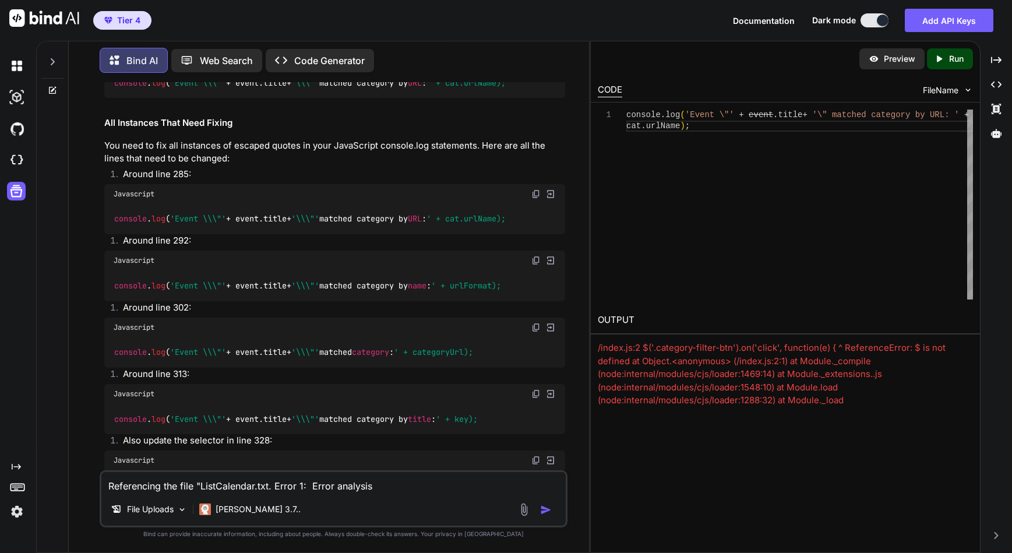
drag, startPoint x: 101, startPoint y: 286, endPoint x: 291, endPoint y: 288, distance: 190.0
click at [291, 288] on div "You I am working with the file ListCalendar.txt. There are errors. When I click…" at bounding box center [334, 317] width 468 height 470
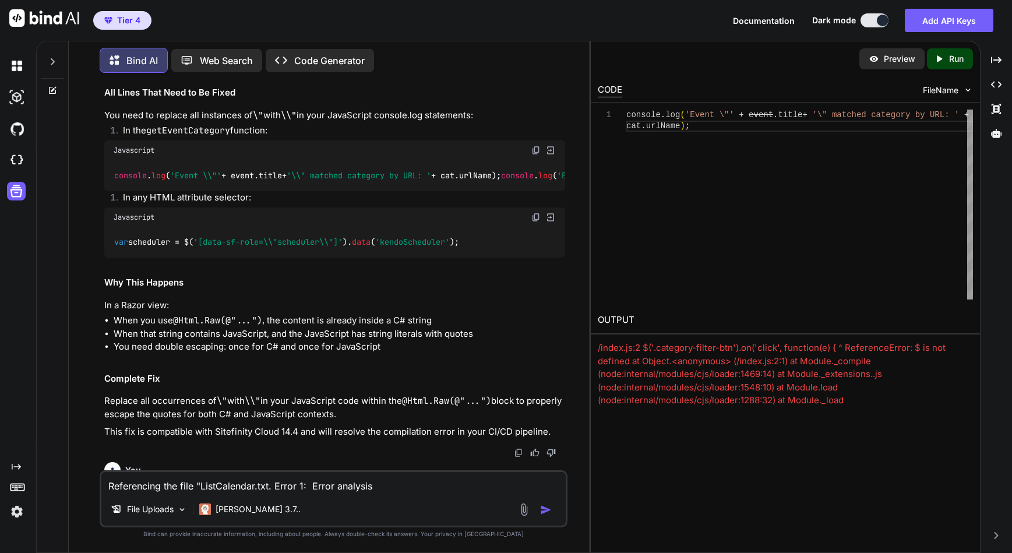
scroll to position [18231, 0]
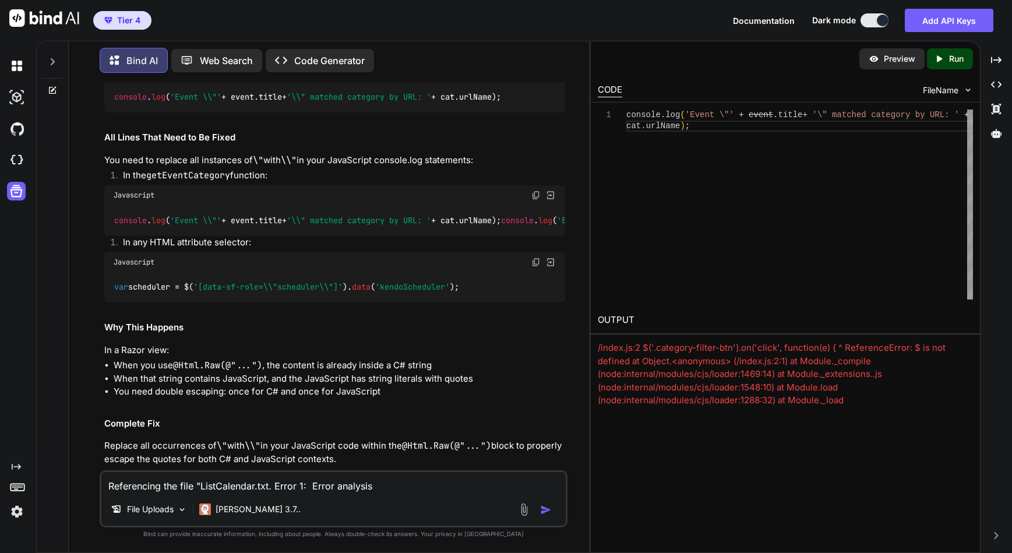
drag, startPoint x: 415, startPoint y: 263, endPoint x: 445, endPoint y: 279, distance: 34.4
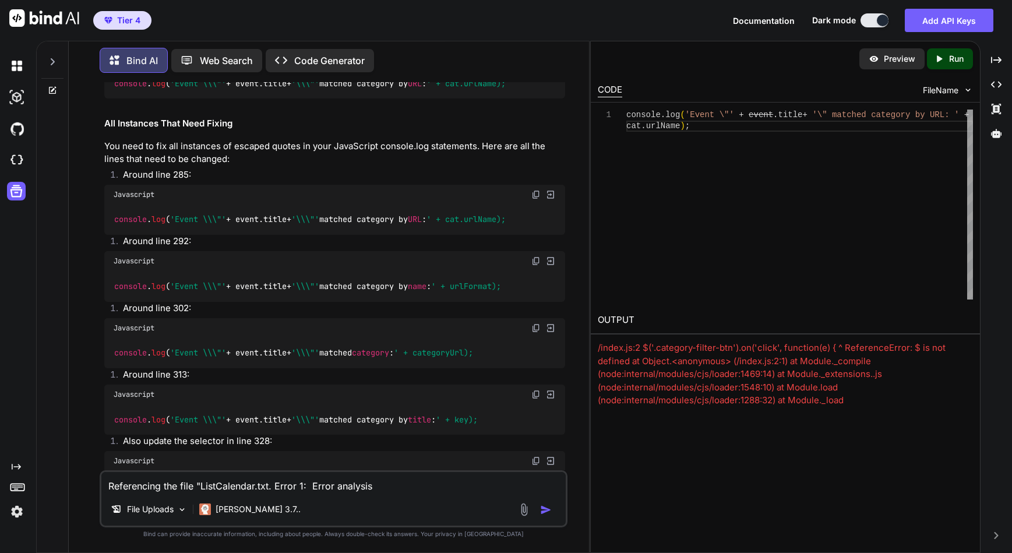
scroll to position [19046, 0]
click at [82, 417] on div "You I am working with the file ListCalendar.txt. There are errors. When I click…" at bounding box center [333, 317] width 511 height 470
click at [128, 489] on textarea "Referencing the file "ListCalendar.txt. Error 1: Error analysis Build & Publish…" at bounding box center [333, 482] width 464 height 21
paste textarea "Referencing the file "ListCalendar.txt. Error 1: Error analysis Build & Publish…"
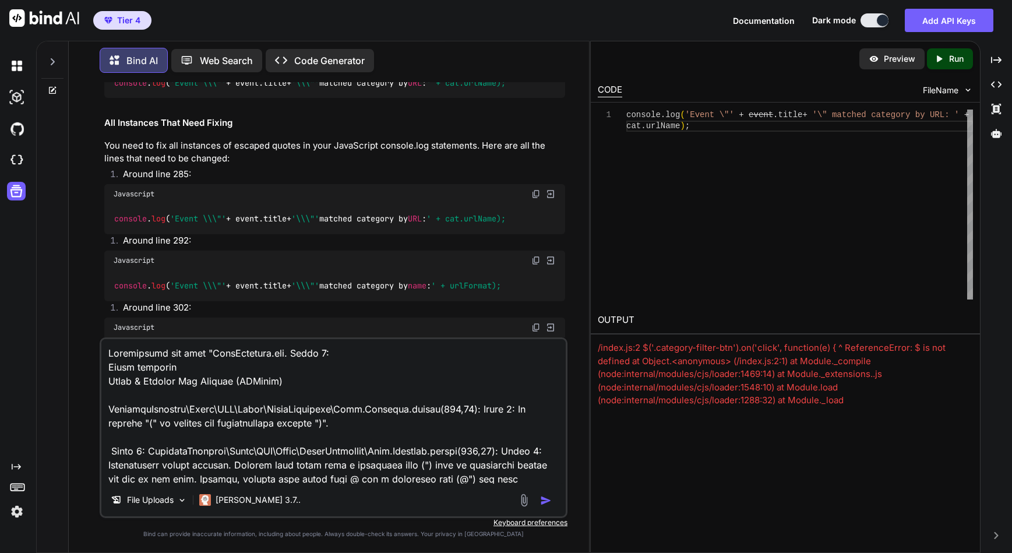
scroll to position [225, 0]
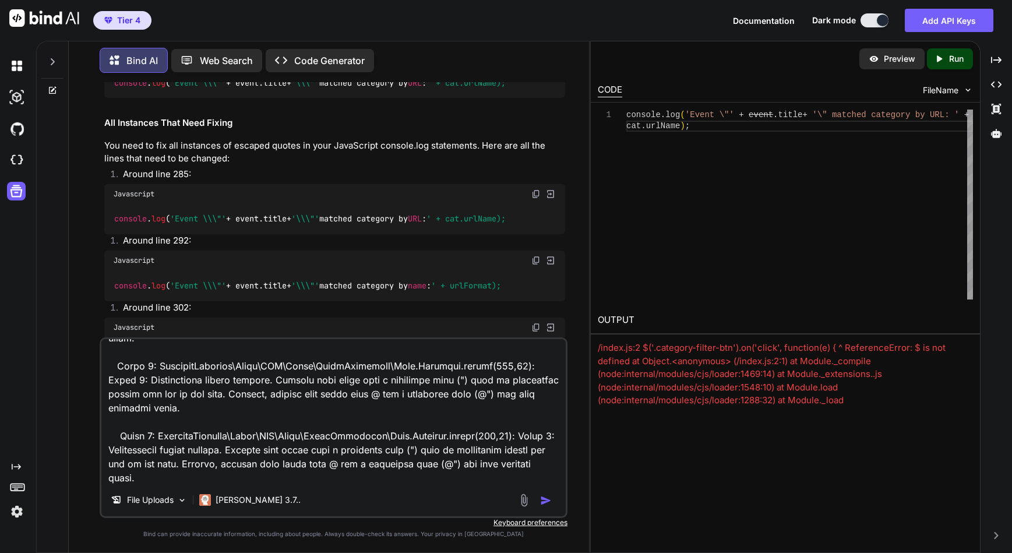
type textarea "Referencing the file "ListCalendar.txt. Error 1: Error analysis Build & Publish…"
click at [544, 501] on img "button" at bounding box center [546, 501] width 12 height 12
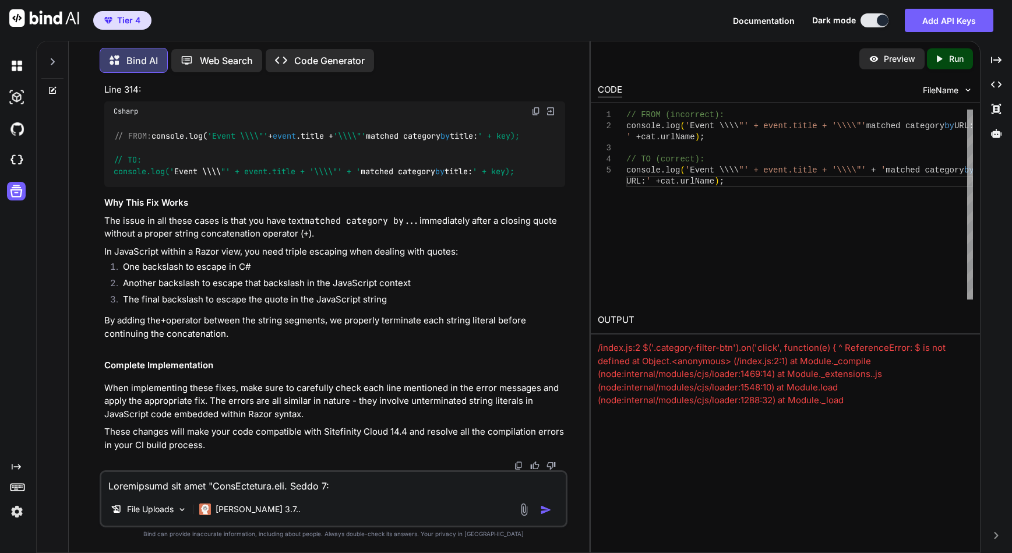
scroll to position [20823, 0]
drag, startPoint x: 114, startPoint y: 250, endPoint x: 344, endPoint y: 249, distance: 229.6
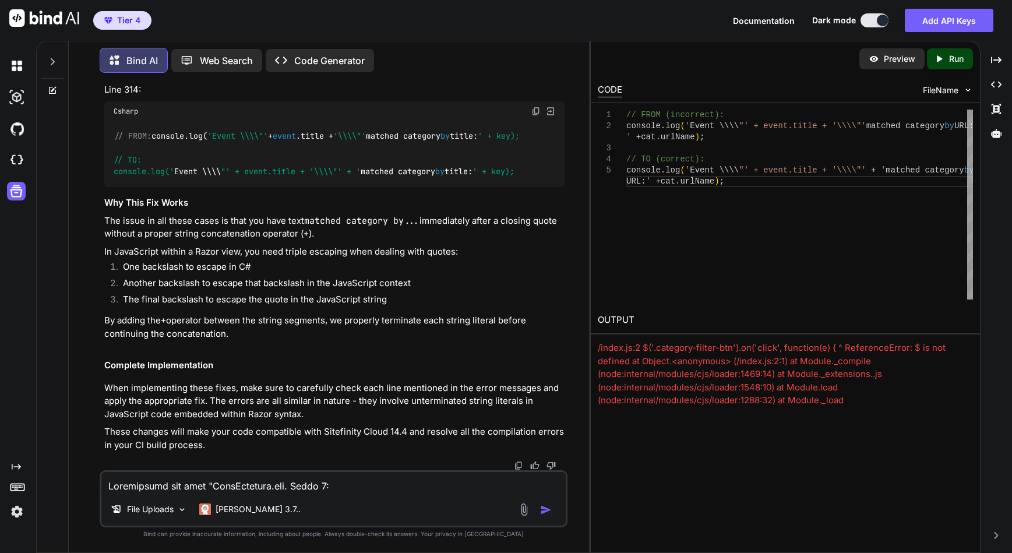
drag, startPoint x: 114, startPoint y: 302, endPoint x: 572, endPoint y: 305, distance: 457.4
click at [572, 305] on div "You I am working with the file ListCalendar.txt. There are errors. When I click…" at bounding box center [333, 317] width 511 height 470
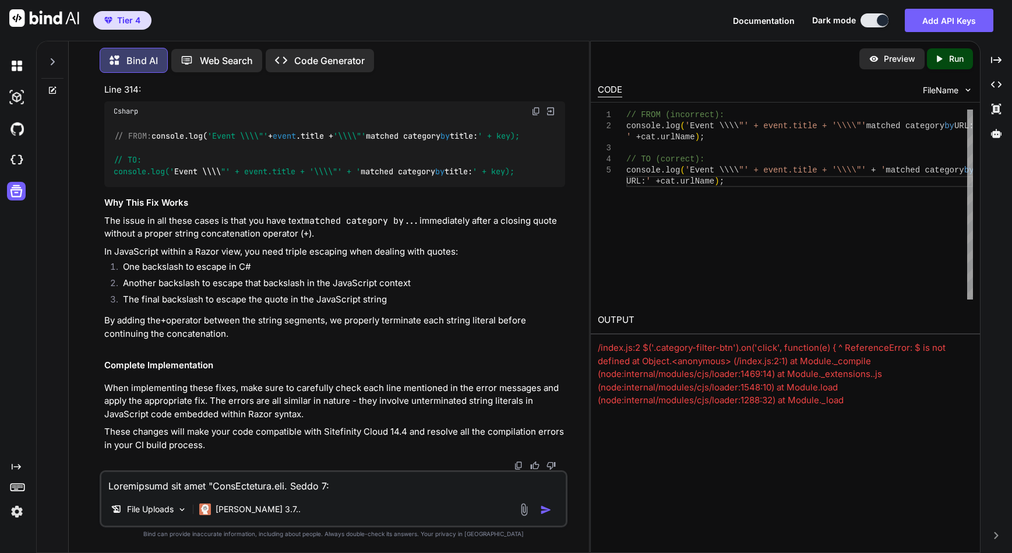
scroll to position [0, 10]
drag, startPoint x: 114, startPoint y: 437, endPoint x: 586, endPoint y: 438, distance: 472.6
click at [586, 438] on div "You I am working with the file ListCalendar.txt. There are errors. When I click…" at bounding box center [333, 317] width 511 height 470
click at [90, 396] on div "You I am working with the file ListCalendar.txt. There are errors. When I click…" at bounding box center [333, 317] width 511 height 470
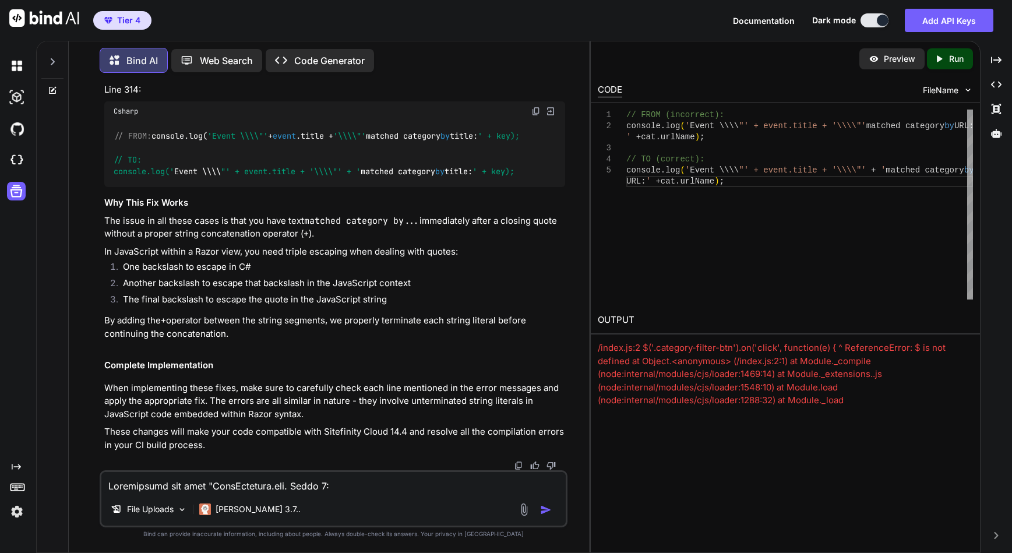
scroll to position [21003, 0]
click at [117, 64] on span "' + categoryUrl); // TO: console.log('" at bounding box center [319, 40] width 411 height 46
drag, startPoint x: 115, startPoint y: 338, endPoint x: 586, endPoint y: 340, distance: 471.4
click at [586, 339] on div "You I am working with the file ListCalendar.txt. There are errors. When I click…" at bounding box center [333, 317] width 511 height 470
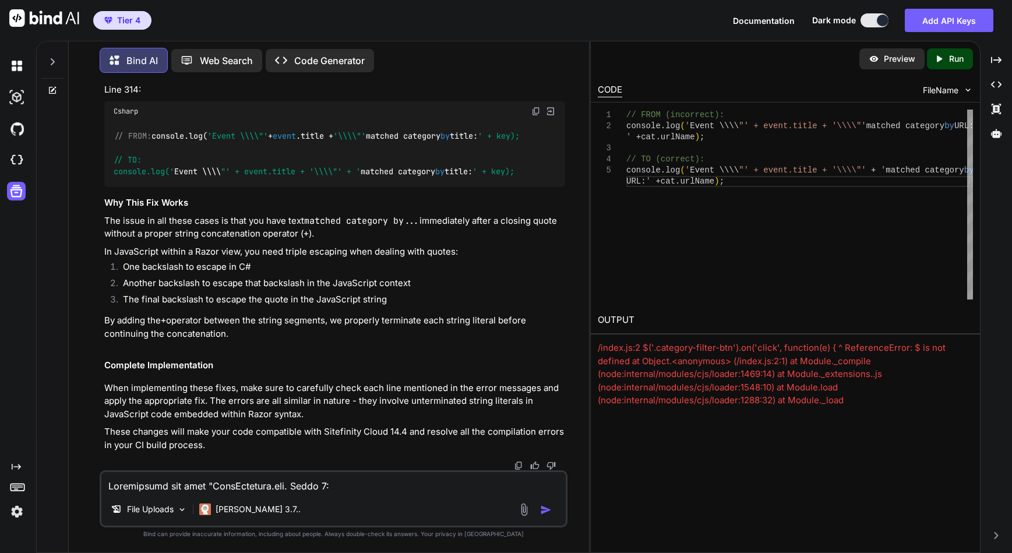
click at [115, 177] on span "' + key); // TO: console.log('" at bounding box center [317, 154] width 406 height 46
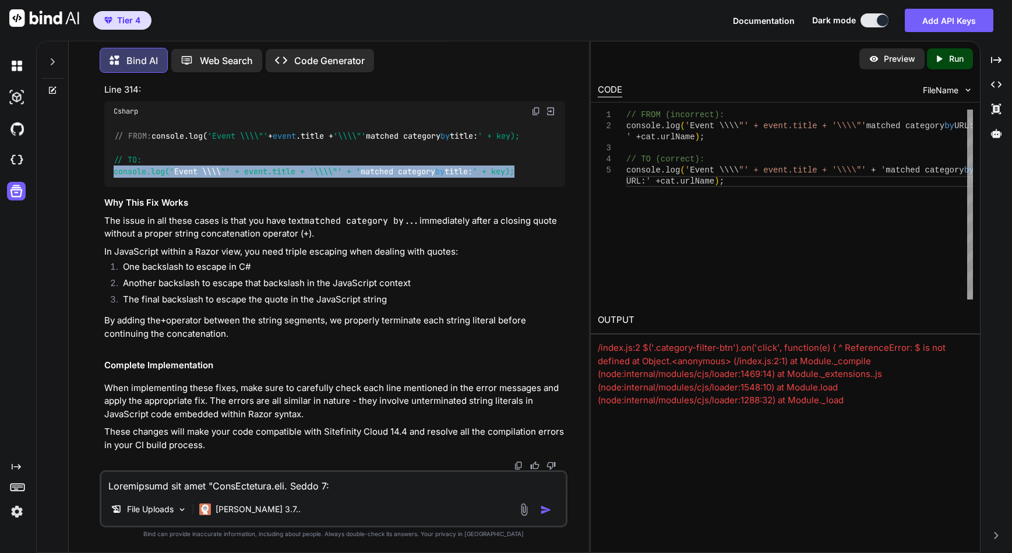
drag, startPoint x: 114, startPoint y: 347, endPoint x: 556, endPoint y: 347, distance: 442.3
click at [556, 188] on div "// FROM: console.log( 'Event \\\\"' + event .title + '\\\\"' matched category b…" at bounding box center [334, 154] width 461 height 66
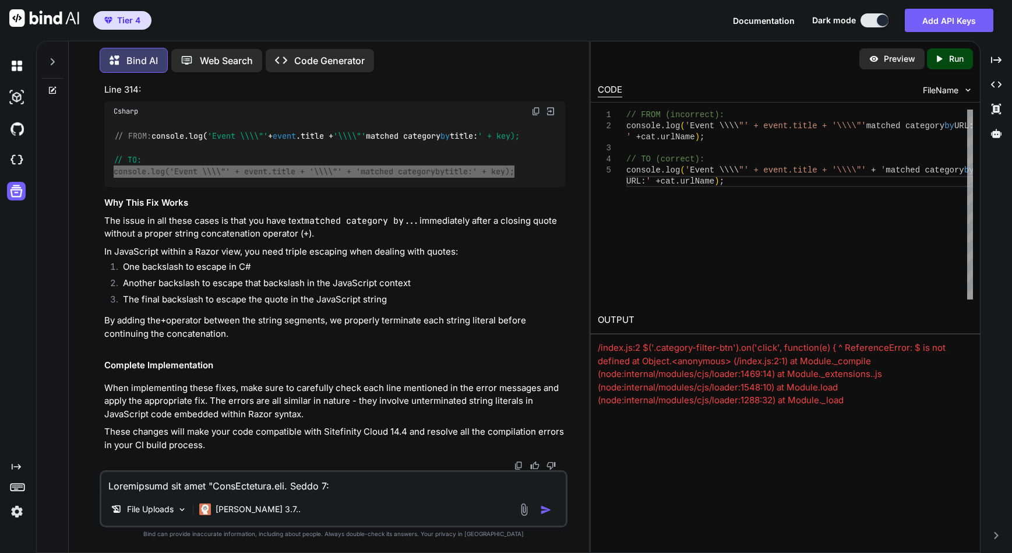
scroll to position [21294, 0]
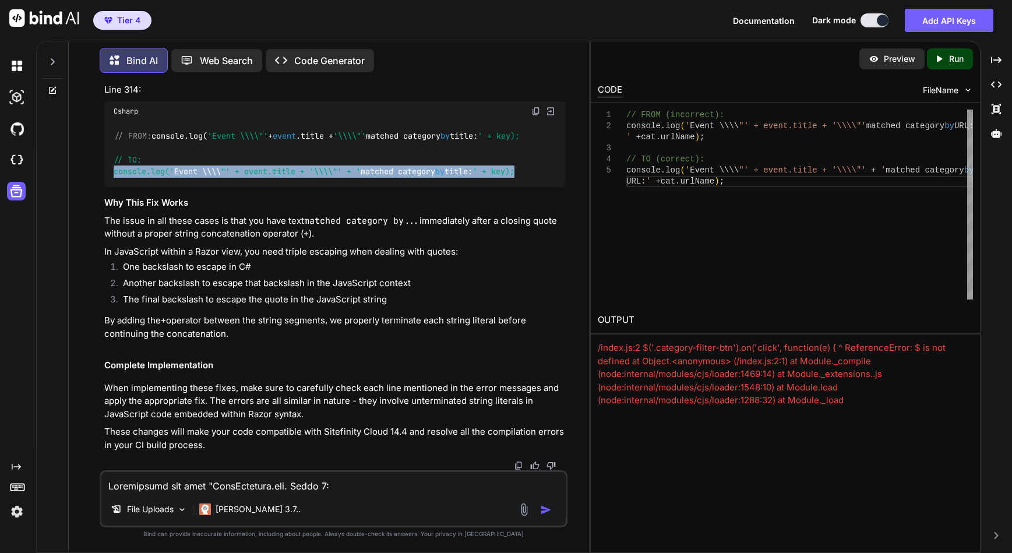
click at [543, 510] on img "button" at bounding box center [546, 510] width 12 height 12
click at [523, 510] on img at bounding box center [523, 509] width 13 height 13
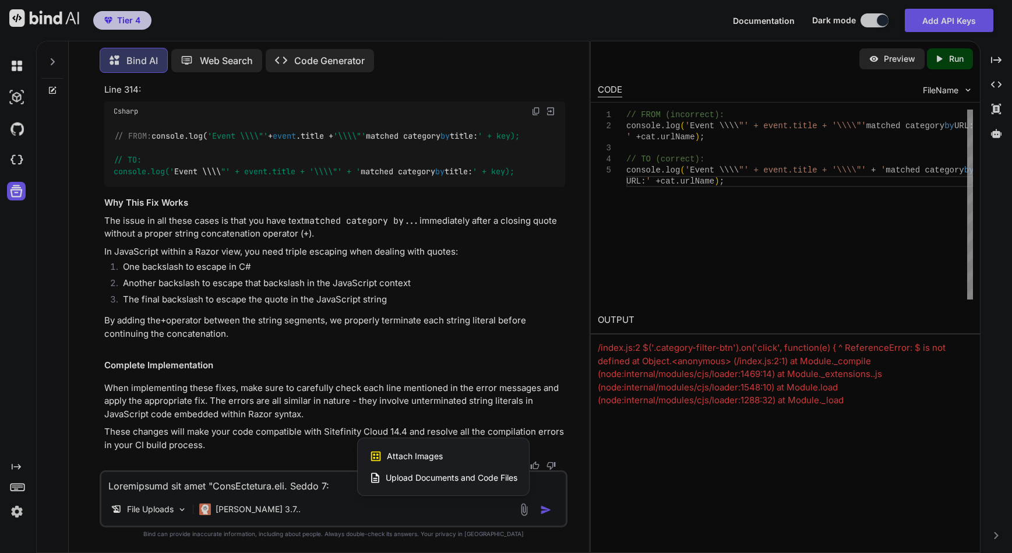
click at [431, 477] on span "Upload Documents and Code Files" at bounding box center [452, 478] width 132 height 12
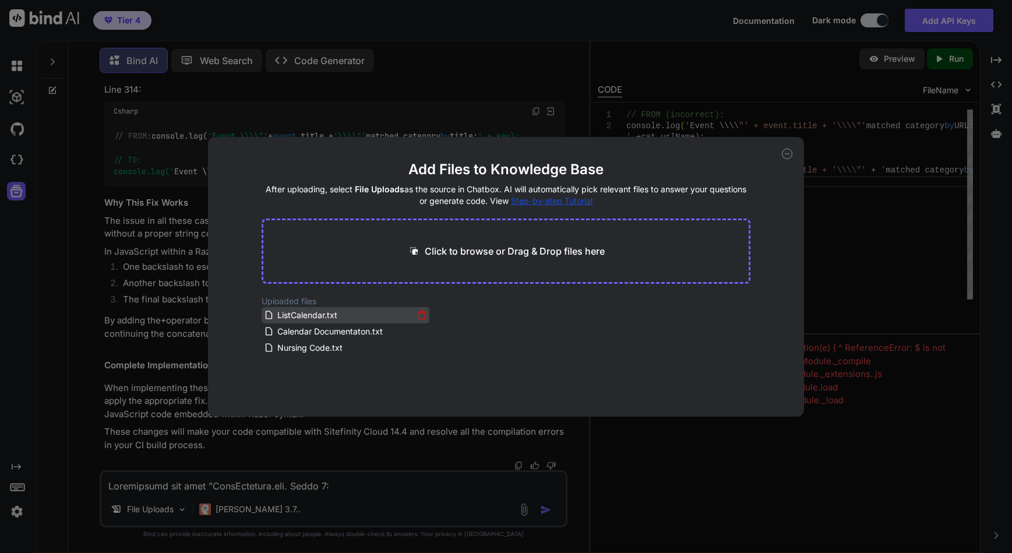
click at [420, 315] on icon at bounding box center [422, 315] width 10 height 10
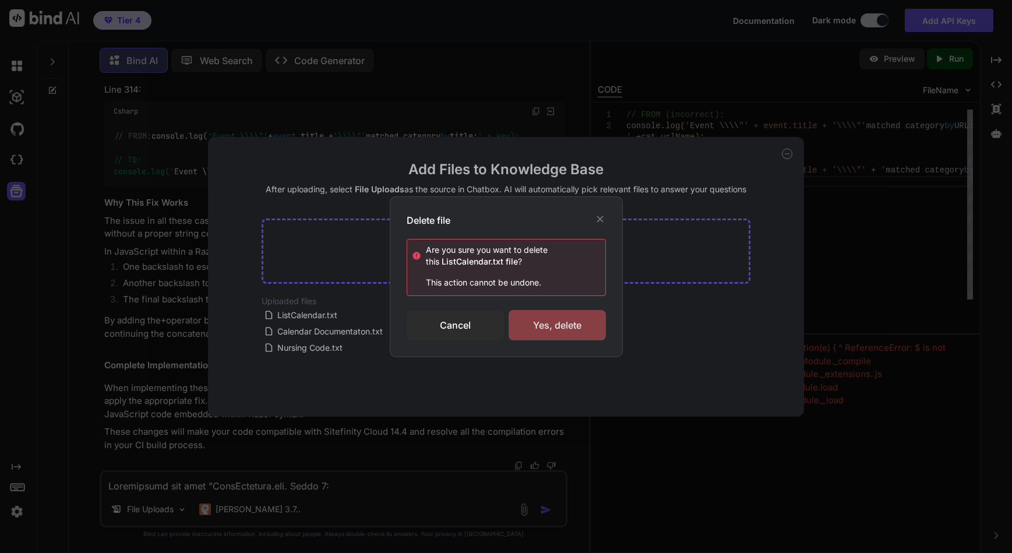
click at [565, 326] on div "Yes, delete" at bounding box center [557, 325] width 97 height 30
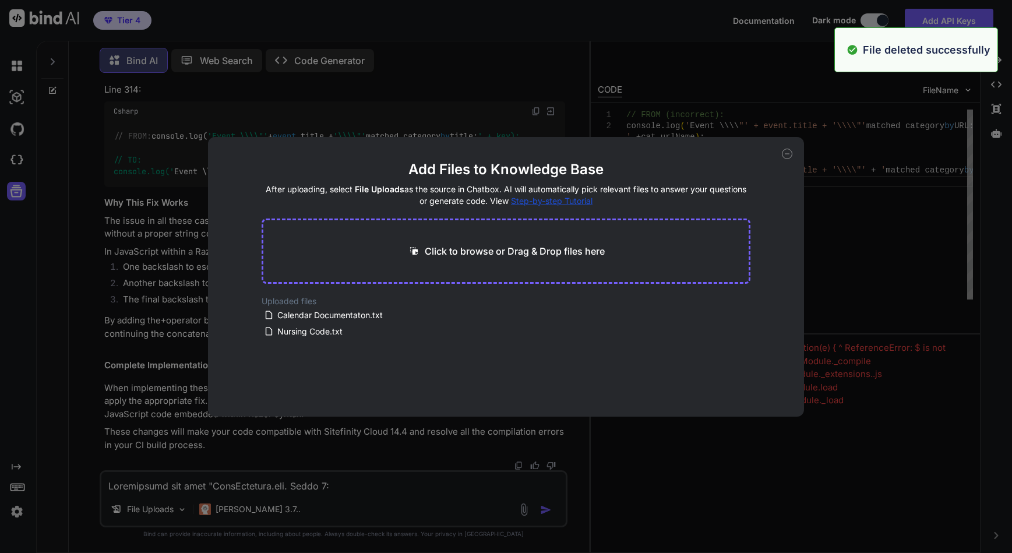
click at [498, 250] on p "Click to browse or Drag & Drop files here" at bounding box center [515, 251] width 180 height 14
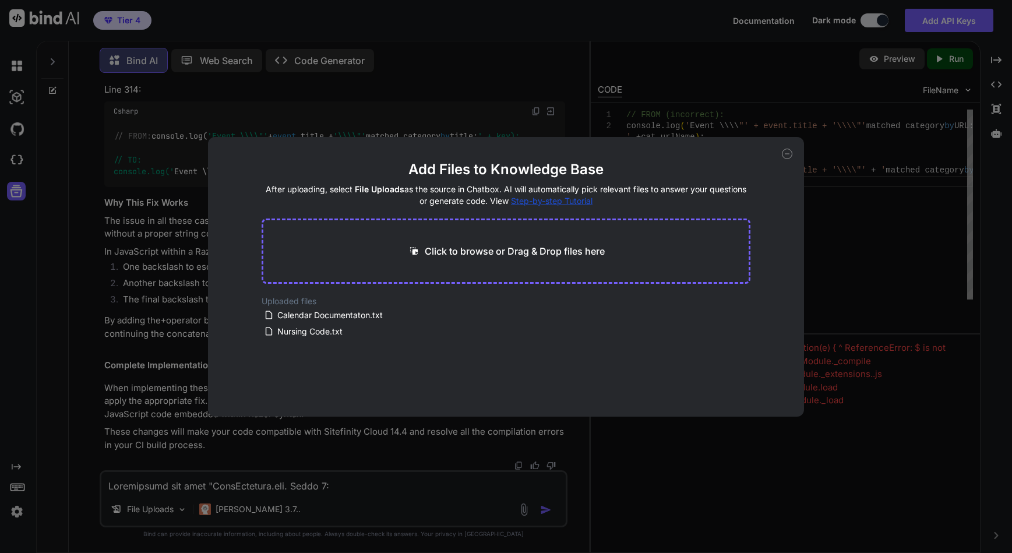
type input "C:\fakepath\ListCalendar.txt"
click at [710, 386] on button "Finish" at bounding box center [730, 381] width 41 height 23
click at [788, 154] on icon at bounding box center [787, 154] width 4 height 0
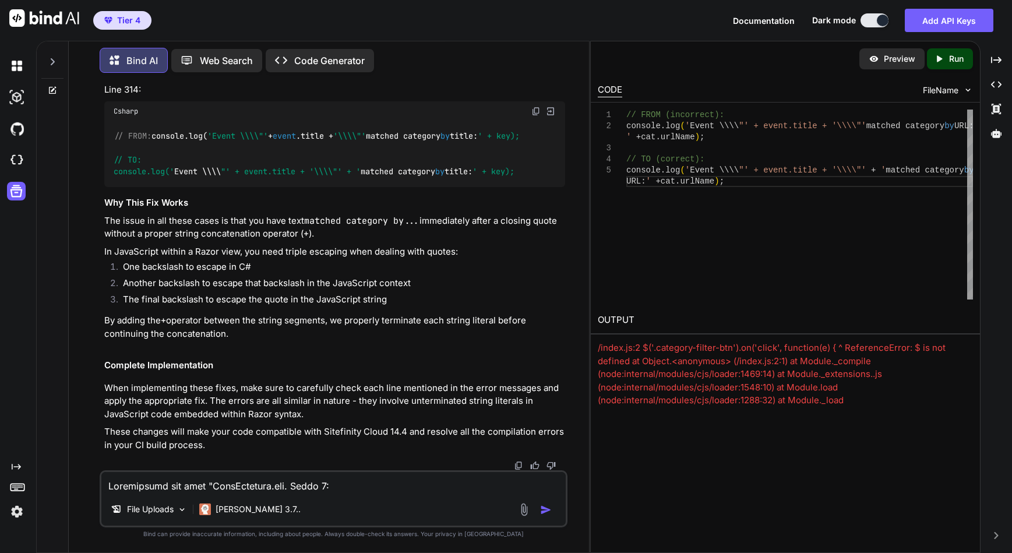
click at [159, 485] on textarea at bounding box center [333, 482] width 464 height 21
paste textarea "Referencing the file "ListCalendar.txt. Error 1: Error analysis Build & Publish…"
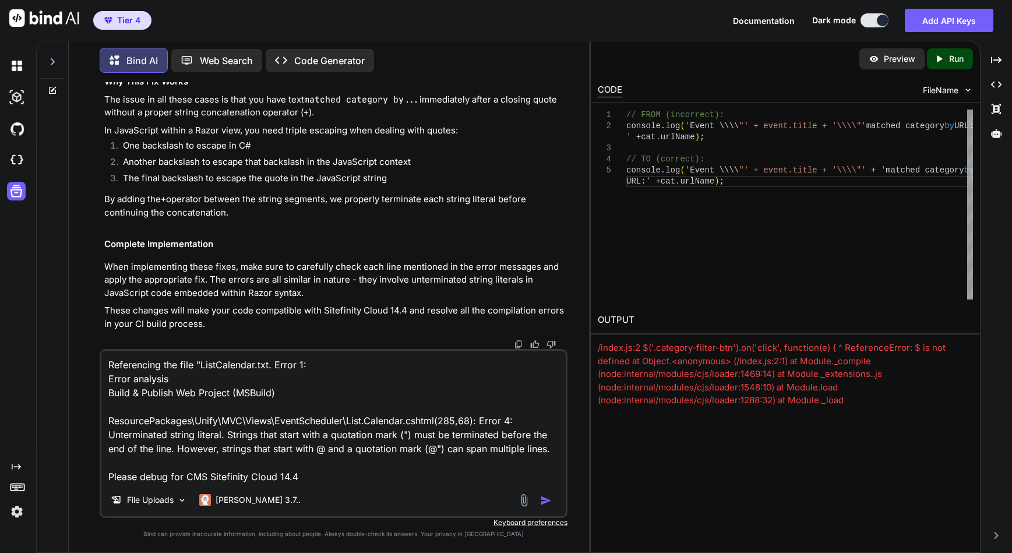
type textarea "Referencing the file "ListCalendar.txt. Error 1: Error analysis Build & Publish…"
click at [545, 500] on img "button" at bounding box center [546, 501] width 12 height 12
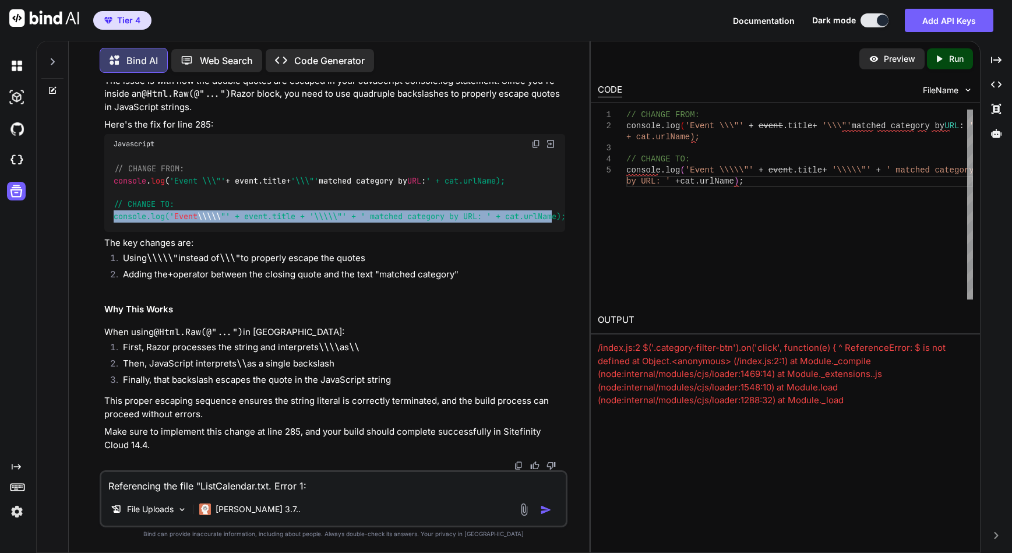
scroll to position [0, 24]
drag, startPoint x: 114, startPoint y: 206, endPoint x: 565, endPoint y: 203, distance: 451.0
click at [565, 203] on div "// CHANGE FROM: console . log ( 'Event \\\"' + event. title + '\\\"' matched ca…" at bounding box center [334, 193] width 461 height 78
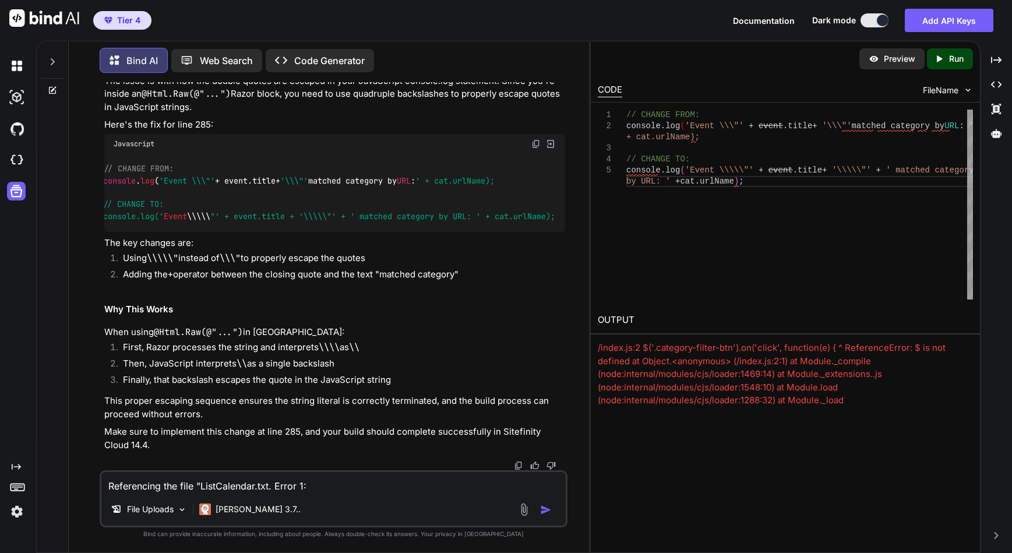
click at [629, 483] on div "Preview Created with Pixso. Run CODE FileName 1 2 3 4 5 // CHANGE FROM: console…" at bounding box center [785, 297] width 390 height 512
